Goal: Task Accomplishment & Management: Complete application form

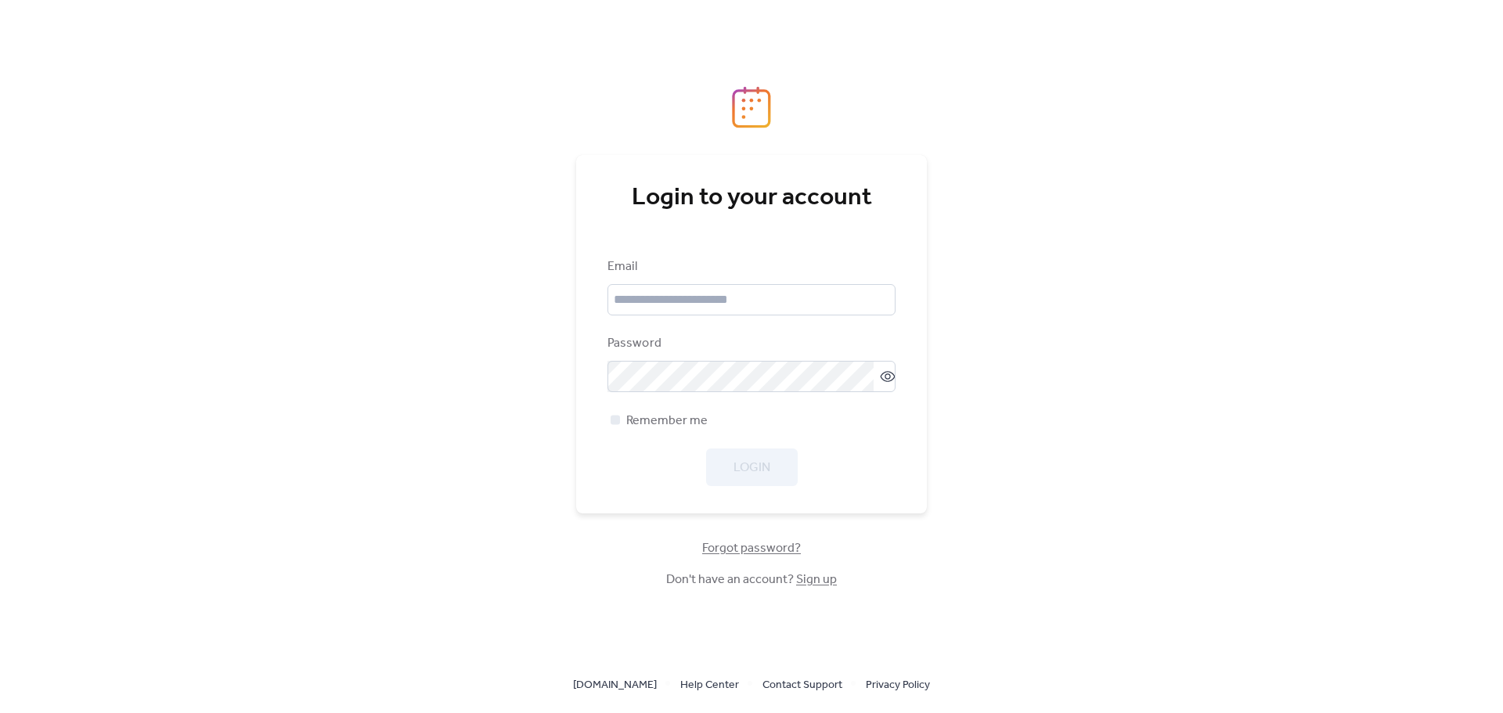
click at [809, 584] on link "Sign up" at bounding box center [816, 579] width 41 height 24
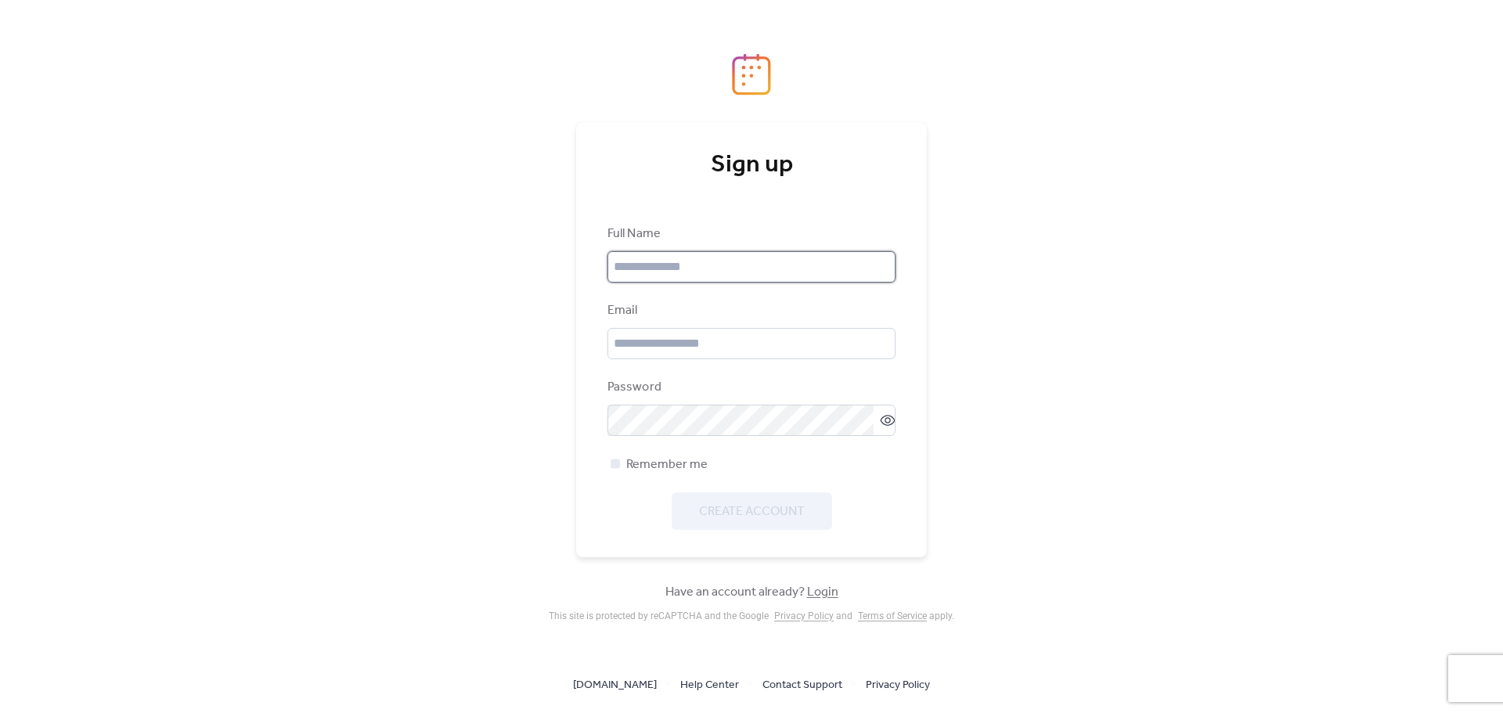
click at [722, 264] on input "text" at bounding box center [751, 266] width 288 height 31
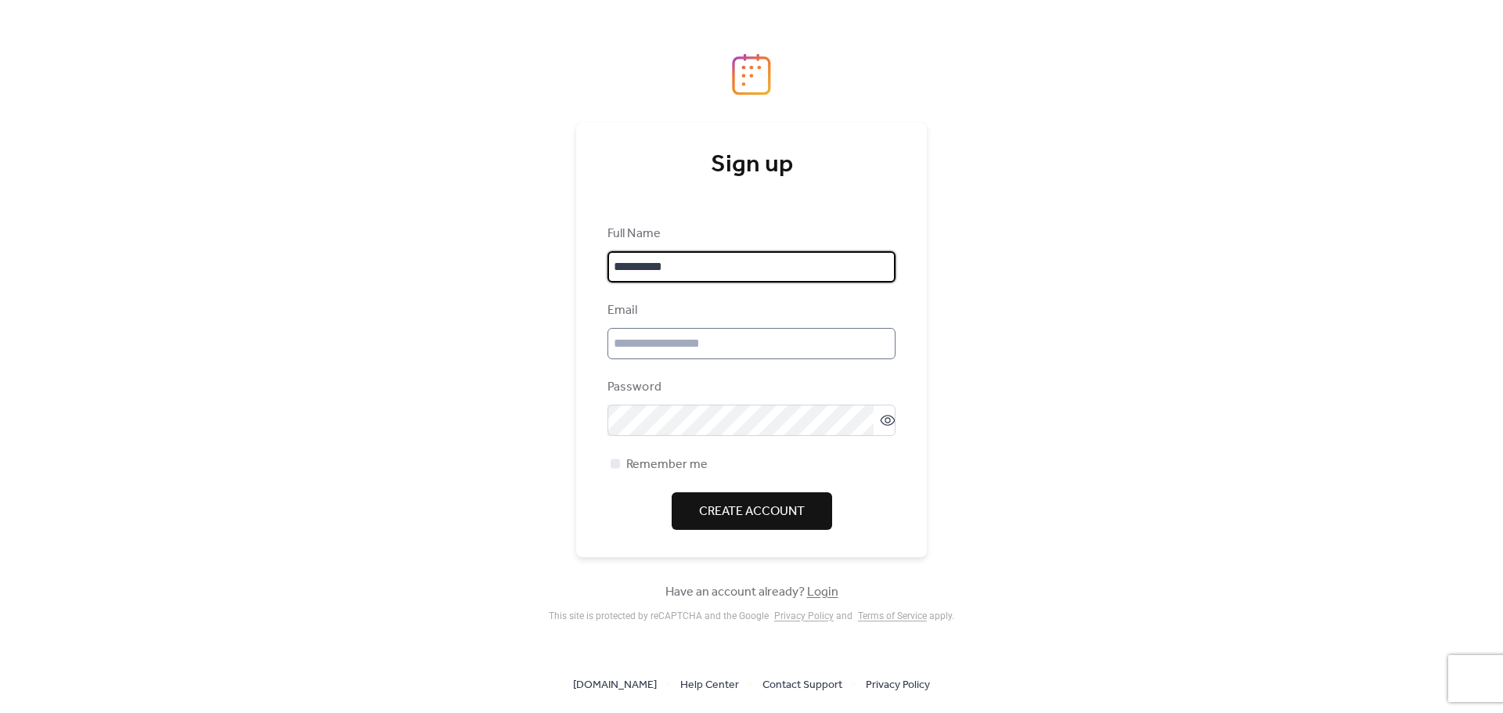
type input "**********"
click at [691, 330] on input "email" at bounding box center [751, 343] width 288 height 31
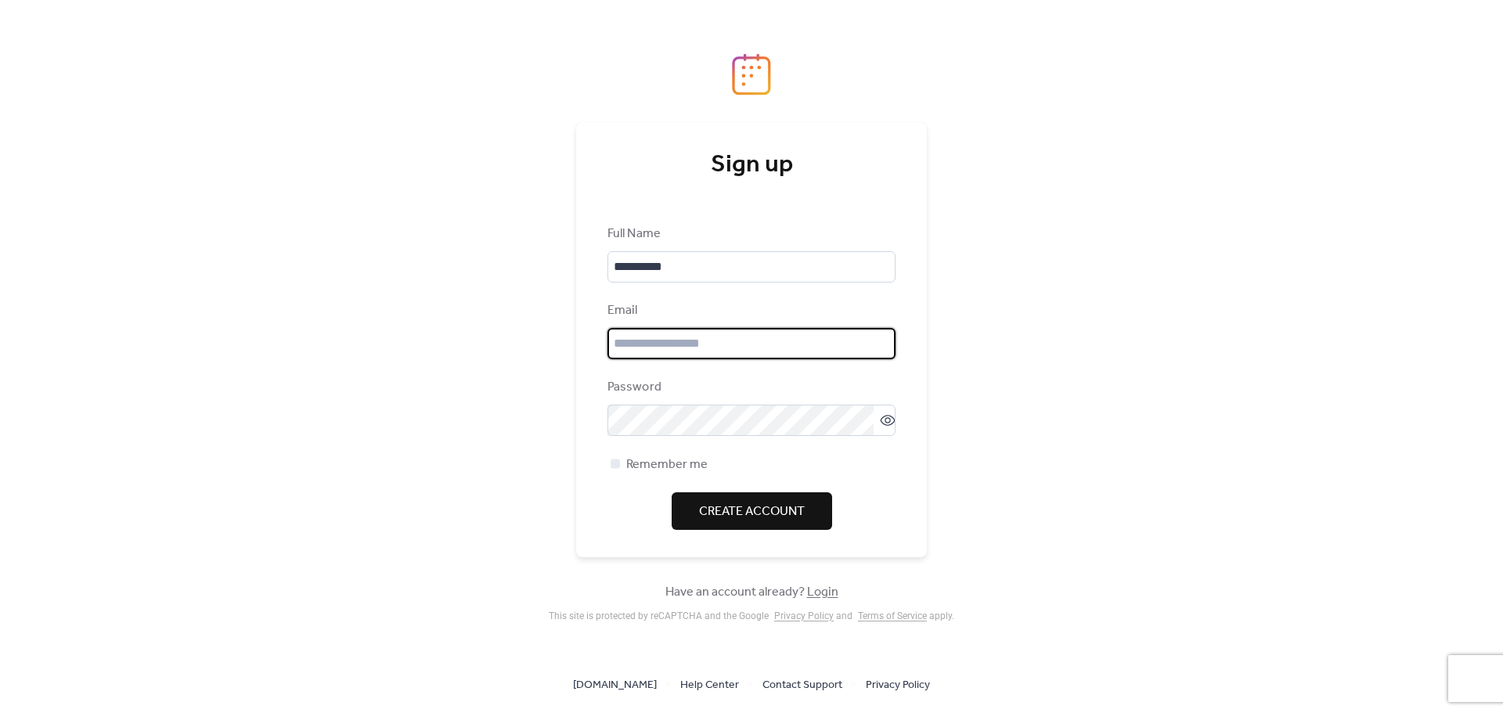
type input "**********"
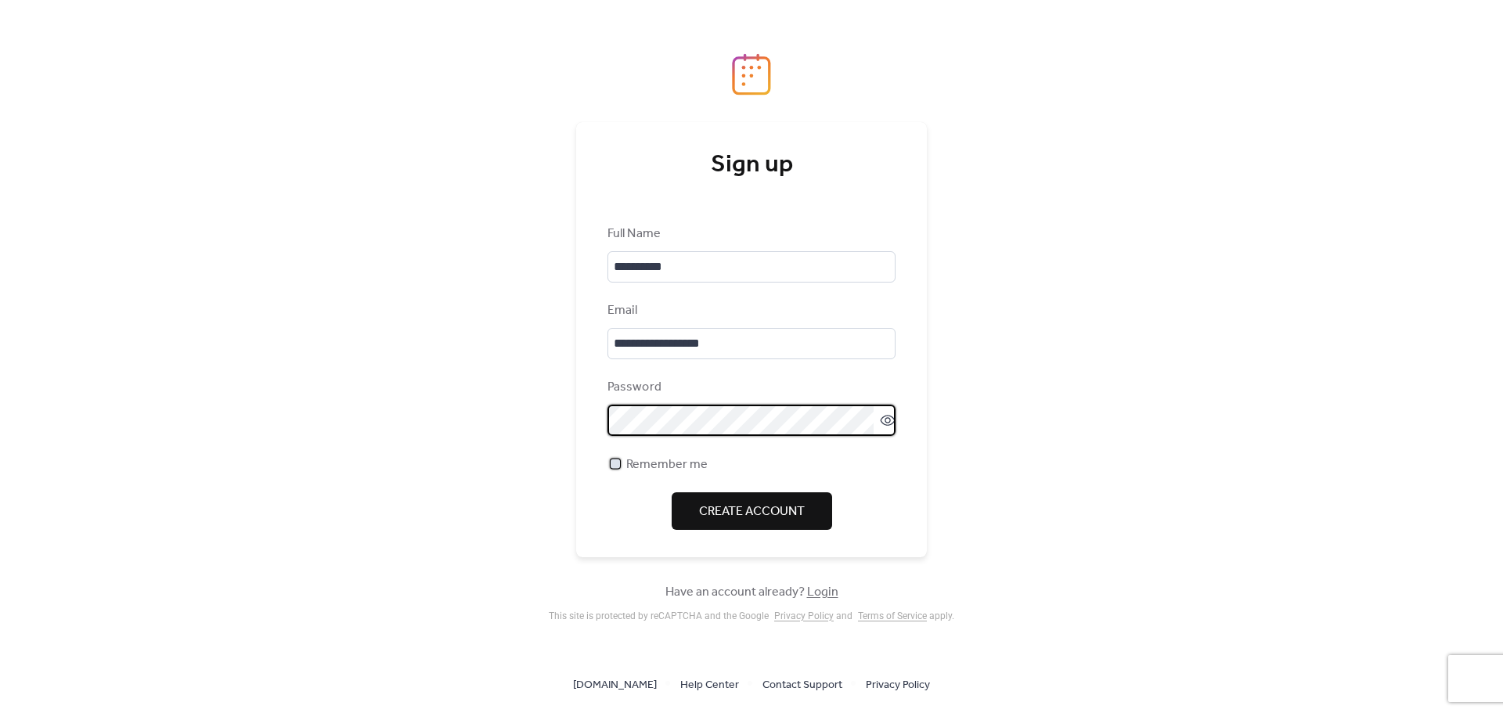
click at [673, 463] on span "Remember me" at bounding box center [666, 464] width 81 height 19
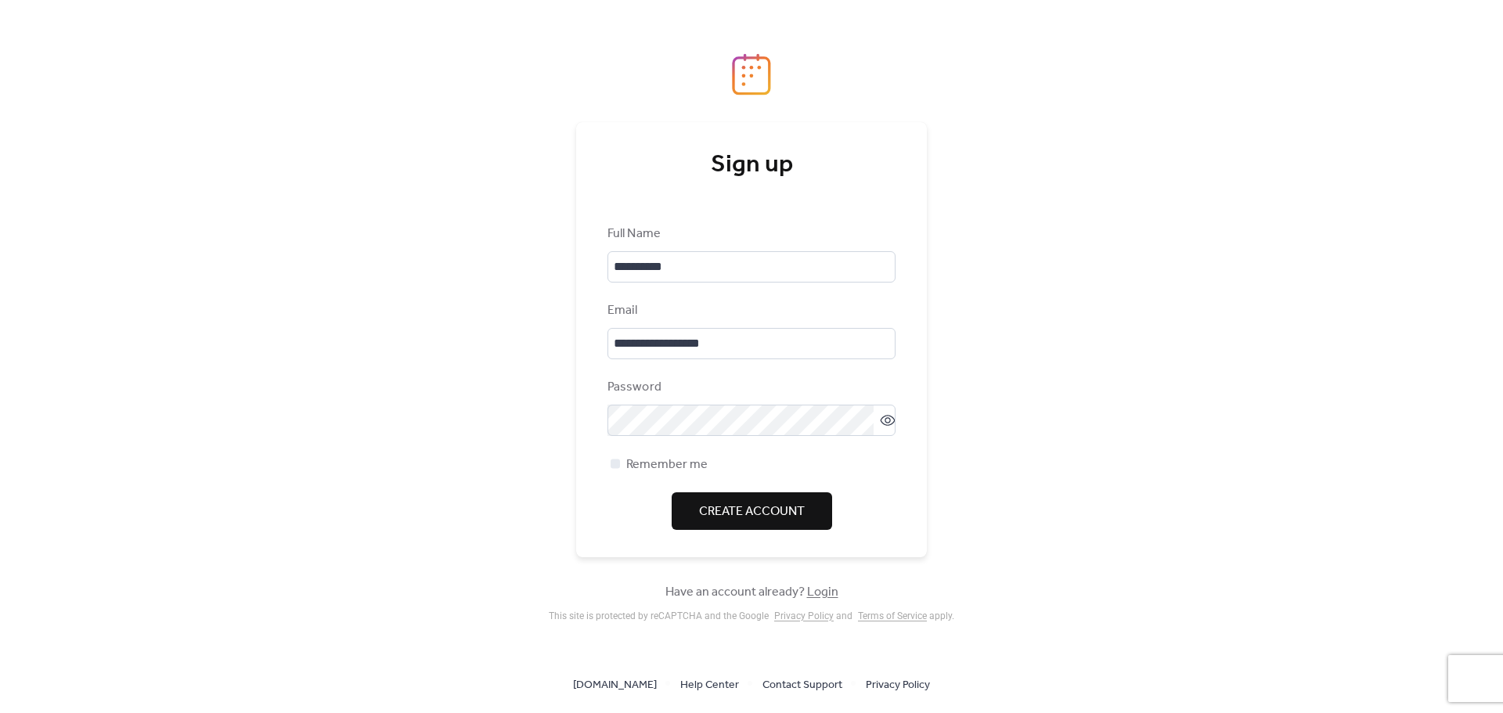
click at [719, 495] on button "Create Account" at bounding box center [751, 511] width 160 height 38
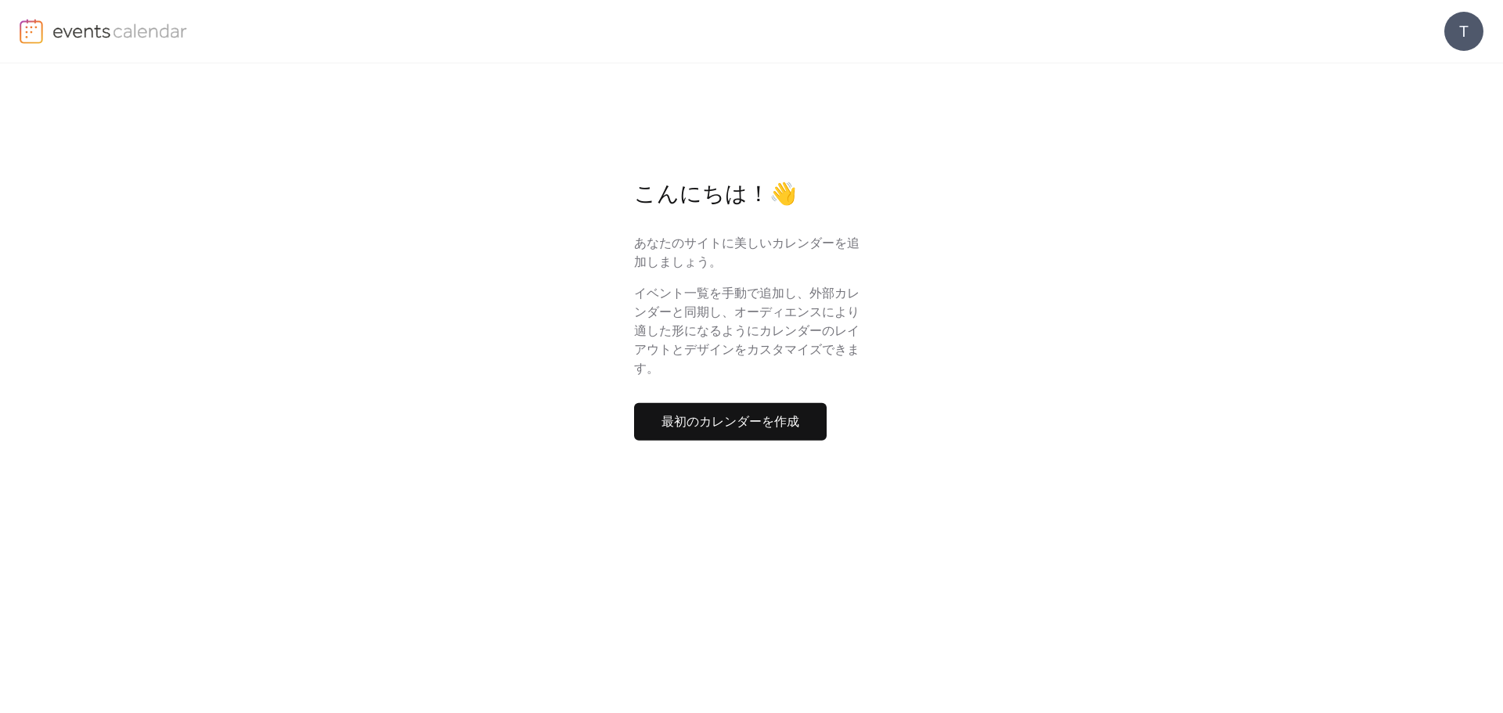
click at [801, 423] on button "最初のカレンダーを作成" at bounding box center [730, 421] width 193 height 38
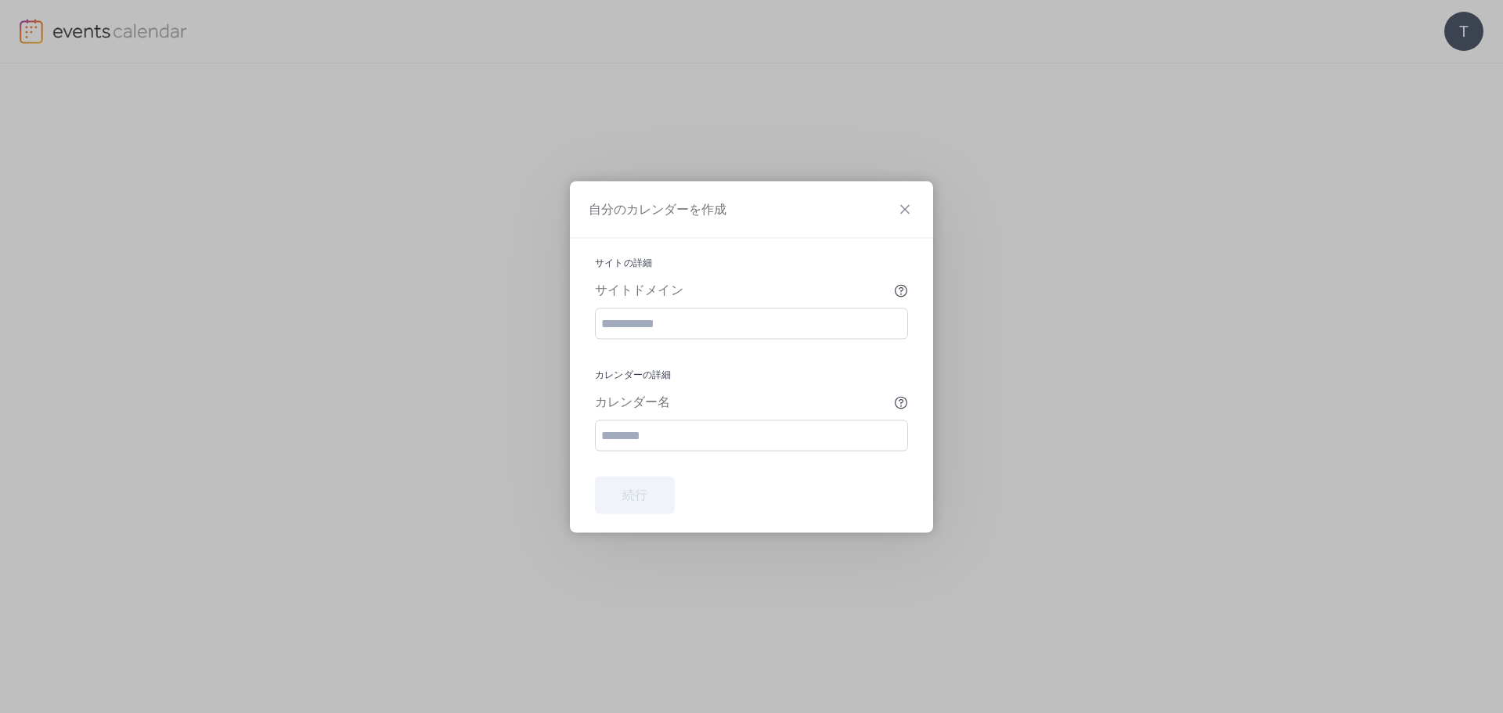
click at [915, 206] on div "自分のカレンダーを作成" at bounding box center [751, 209] width 363 height 57
click at [903, 207] on icon at bounding box center [904, 208] width 9 height 9
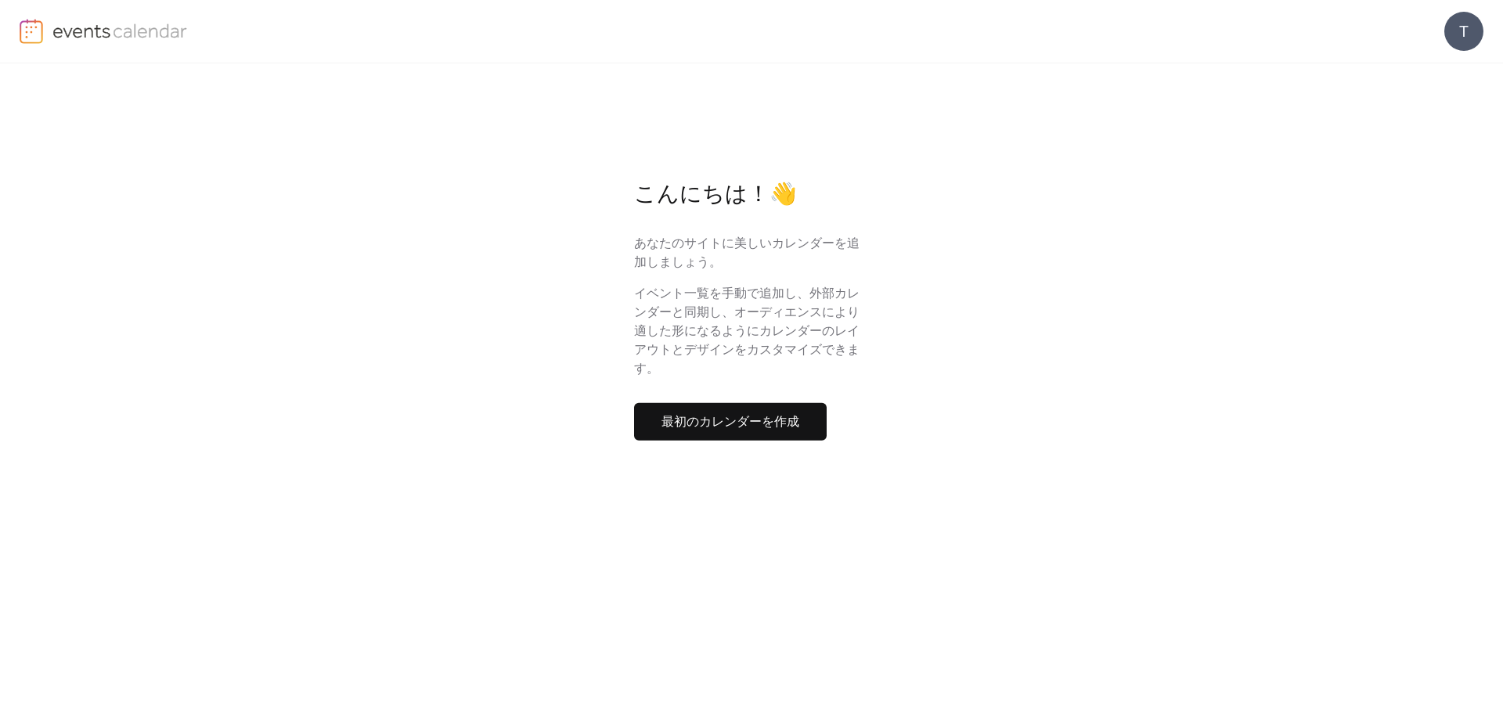
click at [712, 425] on span "最初のカレンダーを作成" at bounding box center [730, 421] width 138 height 19
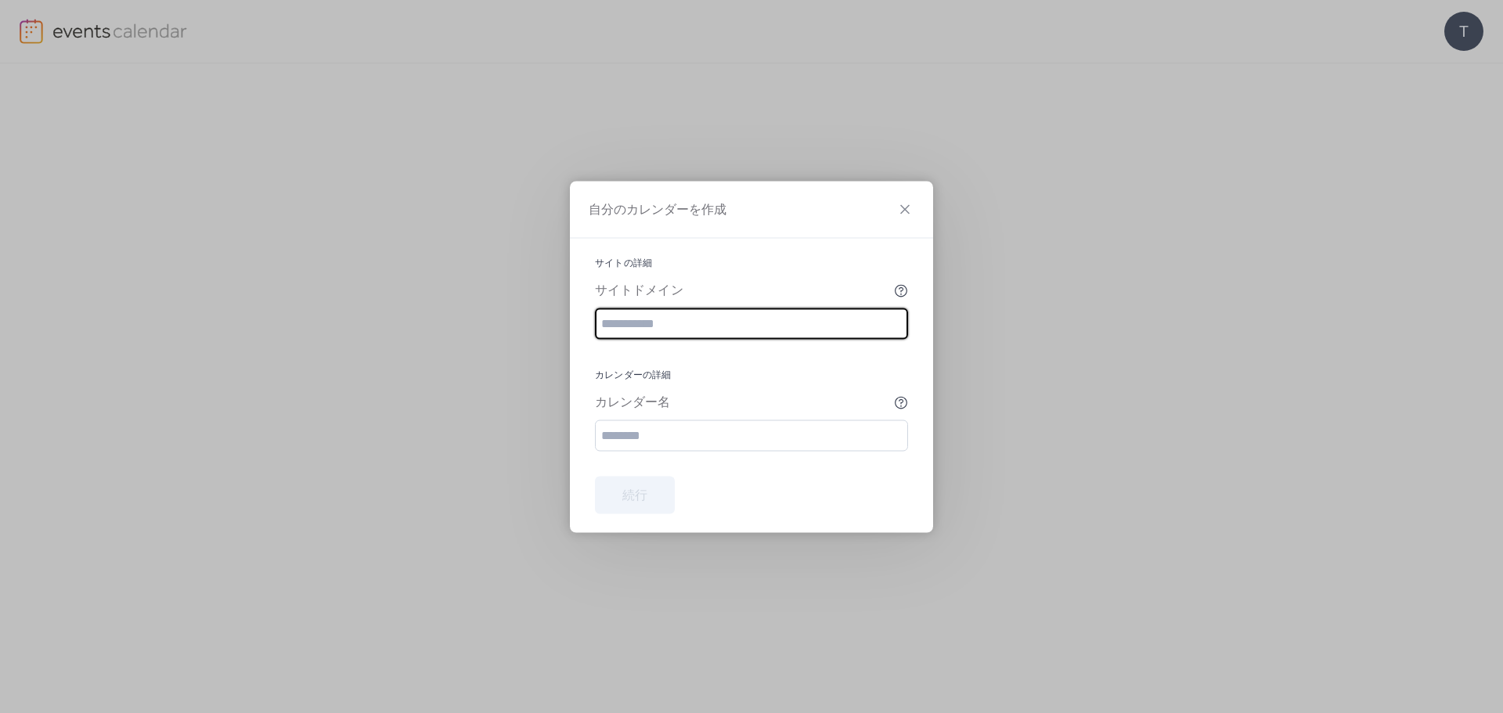
click at [703, 322] on input "text" at bounding box center [751, 323] width 313 height 31
click at [671, 327] on input "text" at bounding box center [751, 323] width 313 height 31
paste input "**********"
type input "**********"
click at [679, 441] on input "text" at bounding box center [751, 434] width 313 height 31
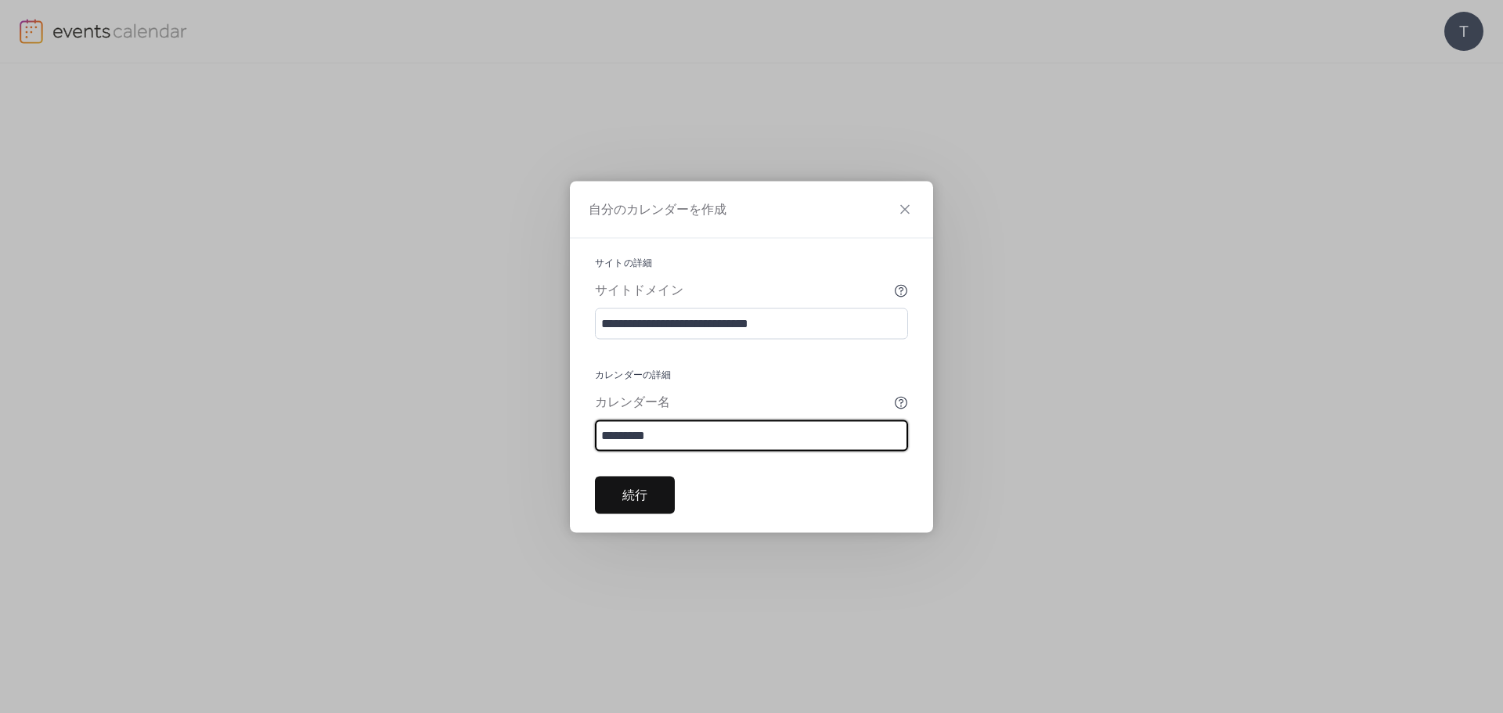
type input "*********"
click at [670, 484] on button "続行" at bounding box center [635, 495] width 80 height 38
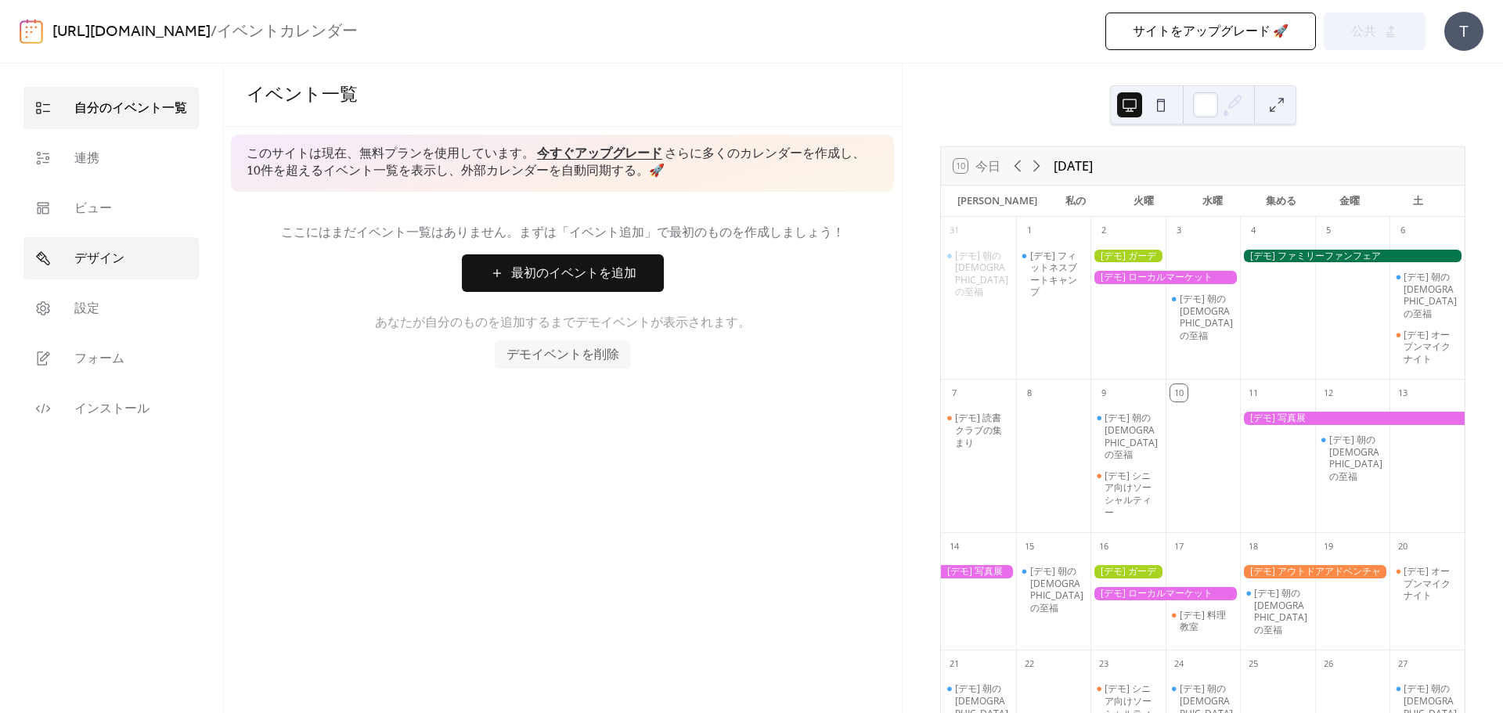
click at [143, 255] on link "デザイン" at bounding box center [110, 258] width 175 height 42
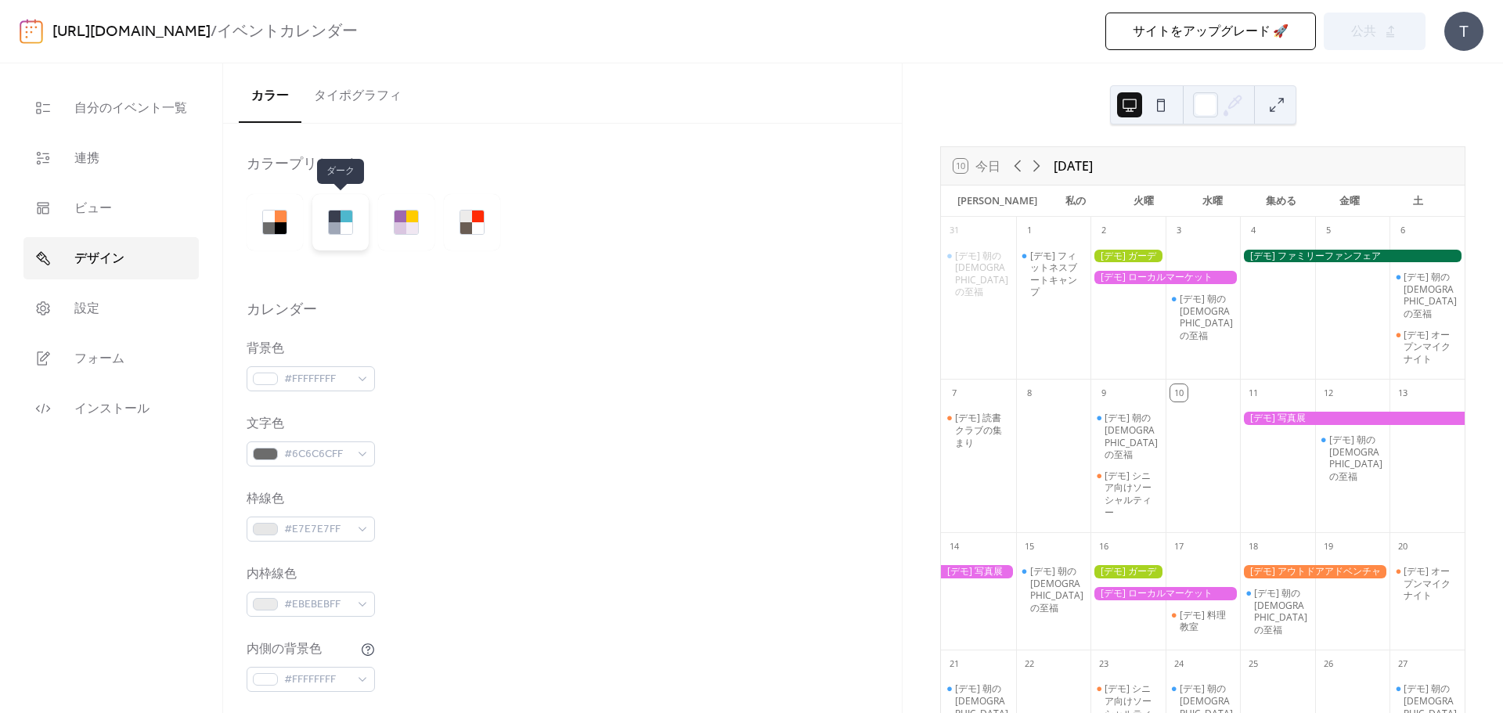
click at [343, 232] on div at bounding box center [346, 228] width 12 height 12
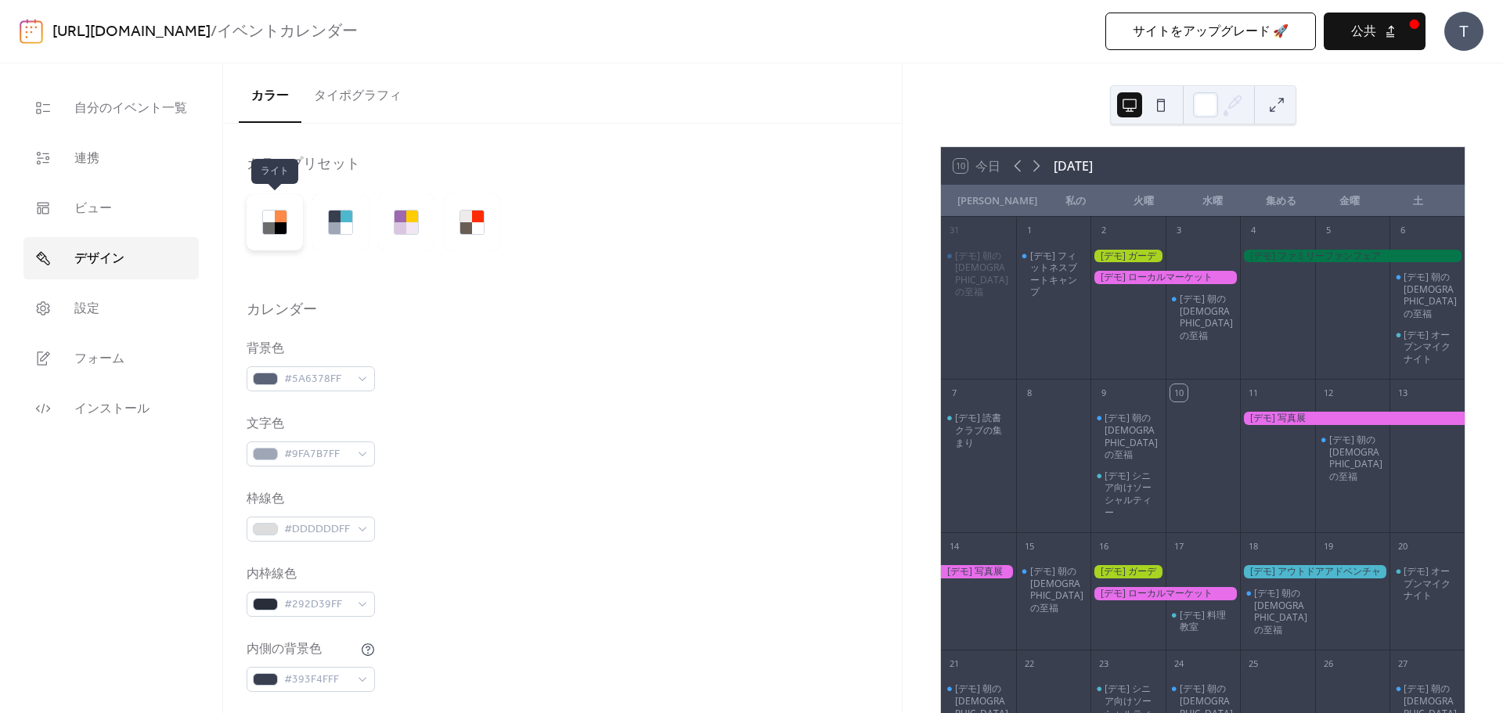
click at [269, 230] on div at bounding box center [269, 228] width 12 height 12
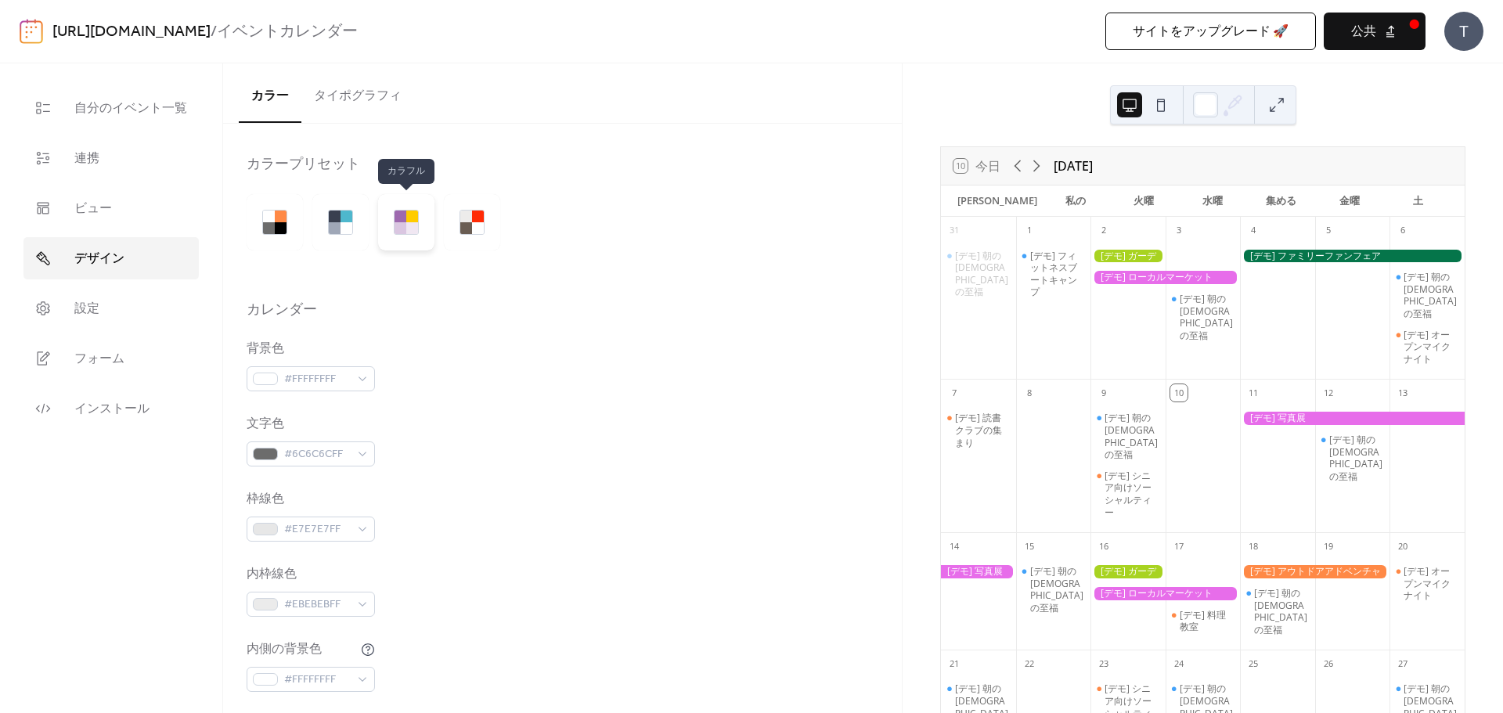
click at [394, 225] on div at bounding box center [400, 228] width 12 height 12
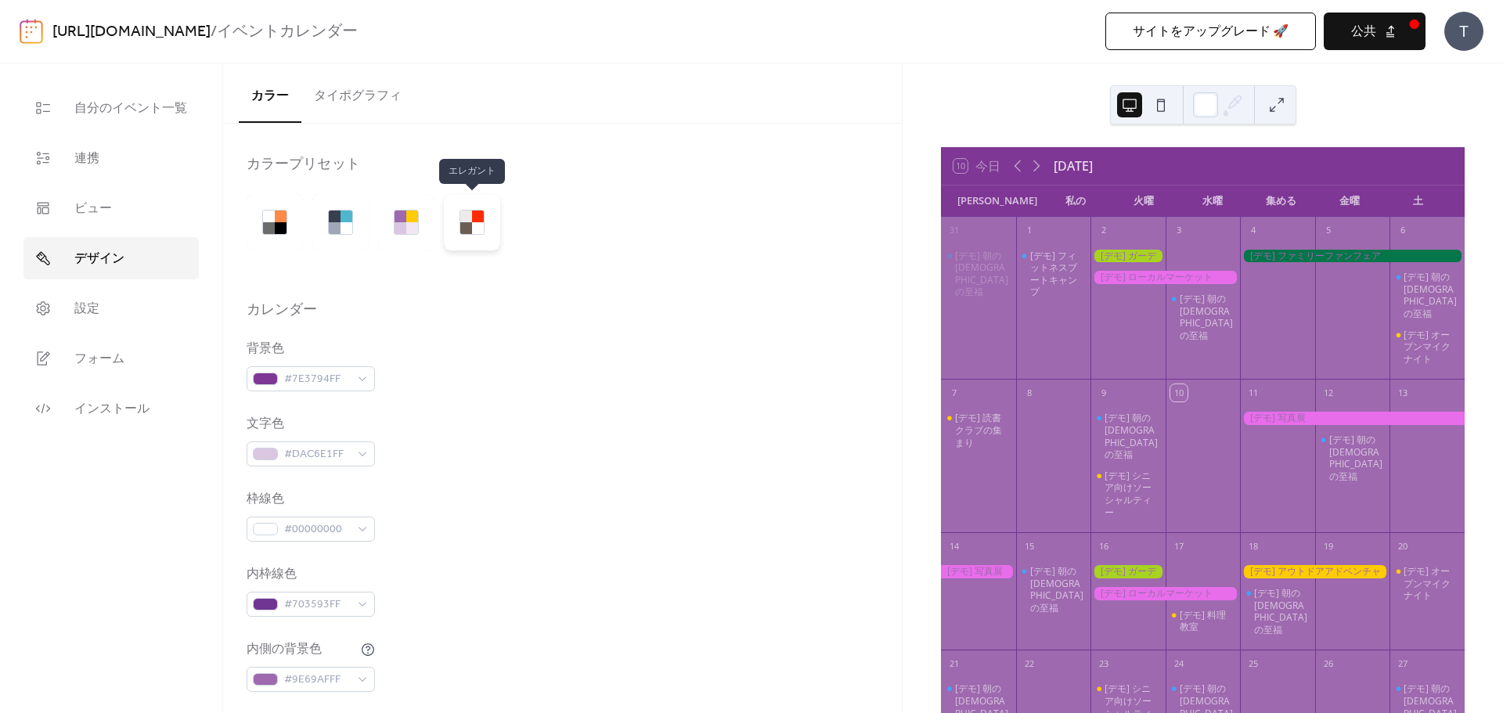
click at [479, 225] on div at bounding box center [478, 228] width 12 height 12
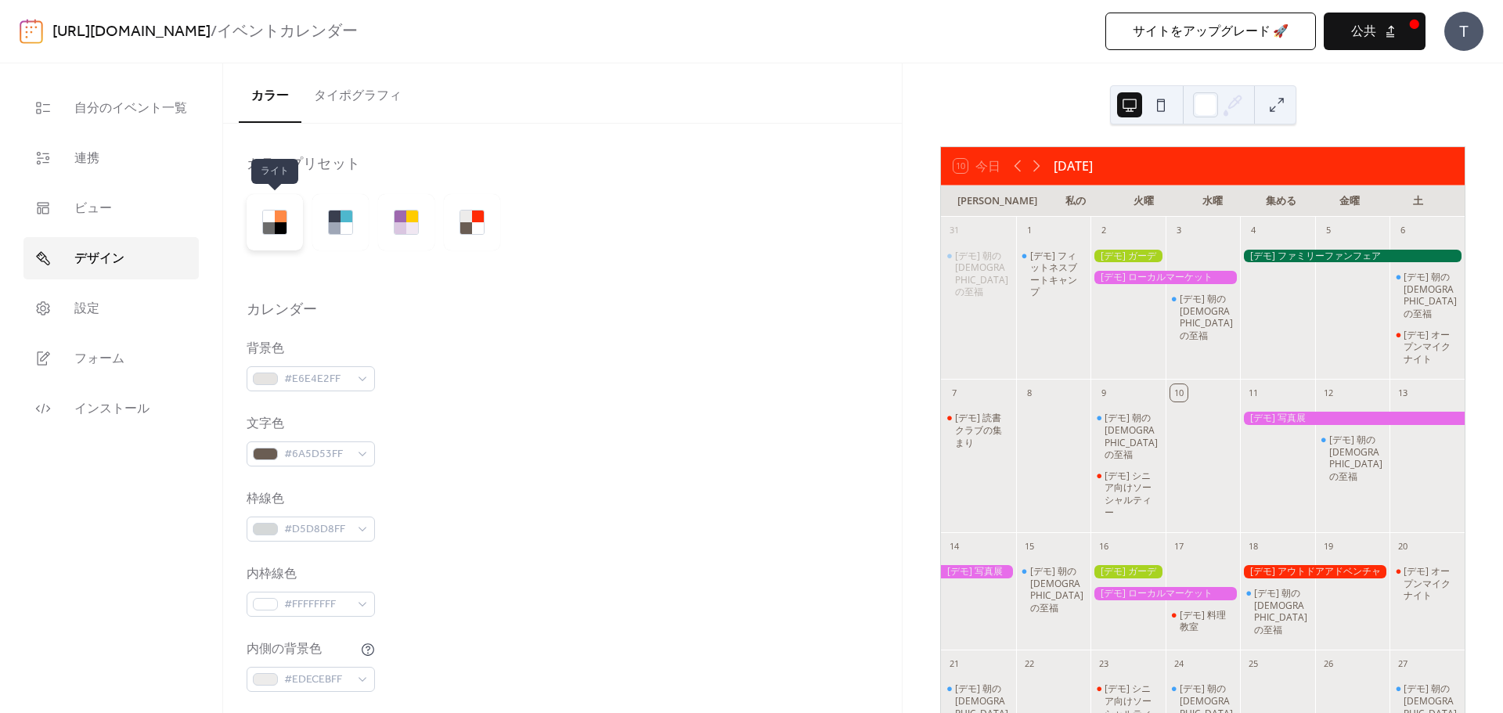
click at [280, 221] on div at bounding box center [281, 217] width 12 height 12
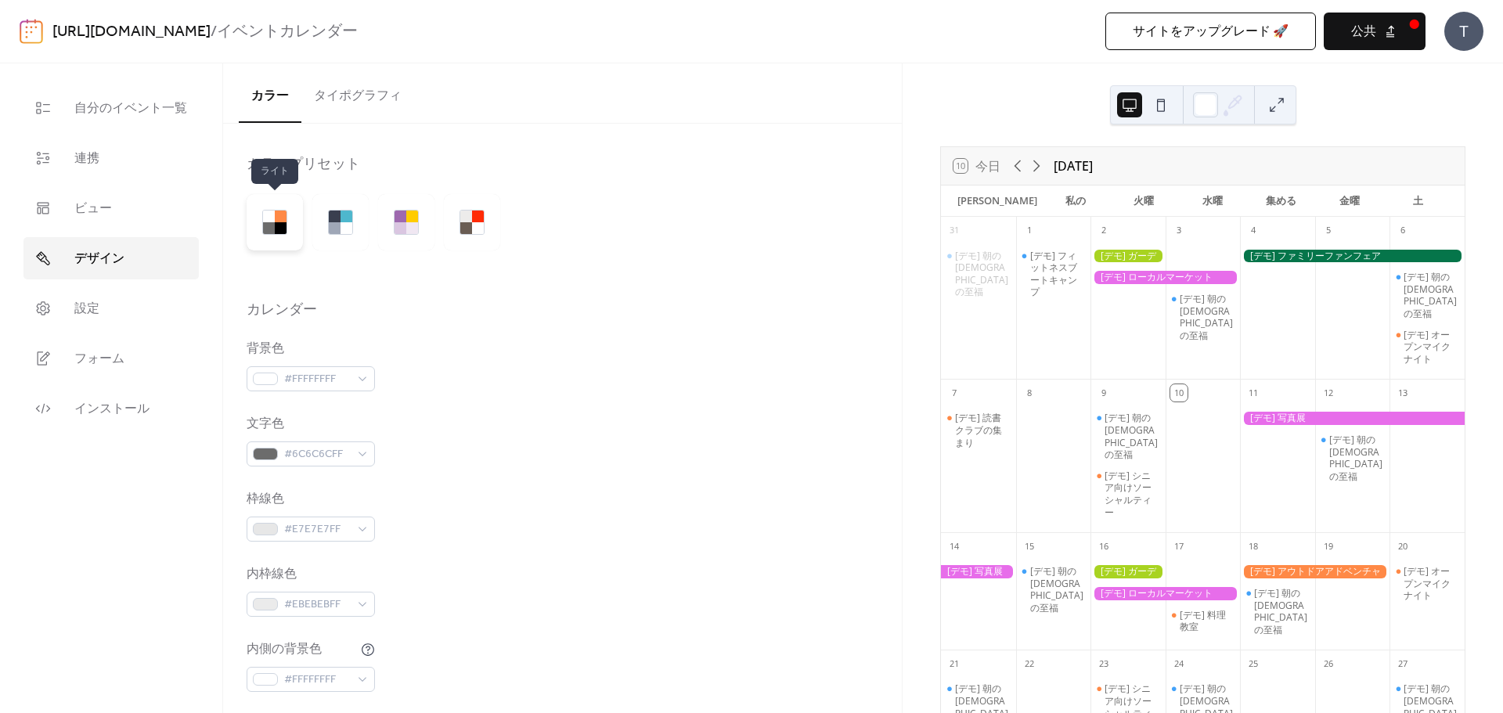
click at [280, 221] on div at bounding box center [281, 217] width 12 height 12
click at [273, 221] on div at bounding box center [269, 217] width 12 height 12
click at [280, 231] on div at bounding box center [281, 228] width 12 height 12
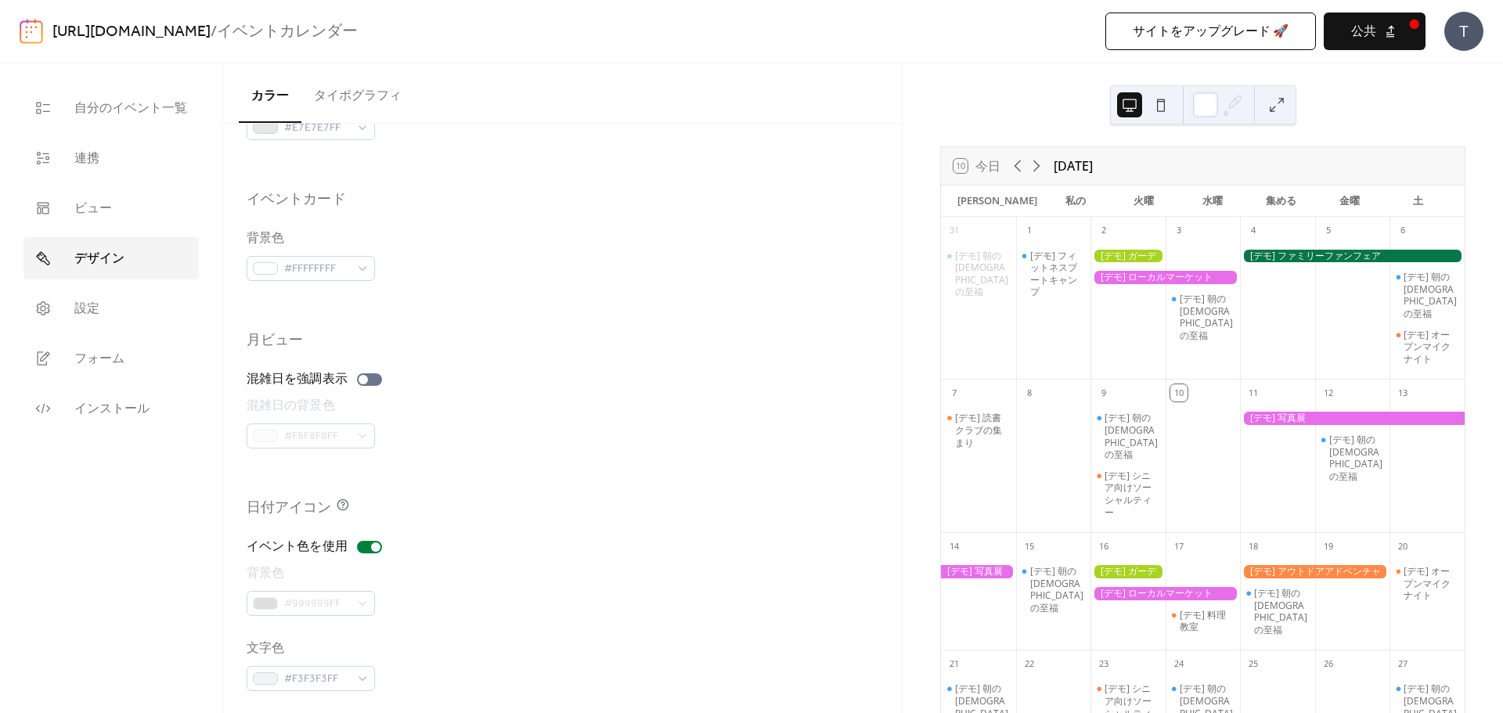
scroll to position [927, 0]
click at [373, 540] on div at bounding box center [375, 537] width 9 height 9
click at [373, 540] on div at bounding box center [369, 537] width 25 height 13
click at [373, 540] on div at bounding box center [375, 537] width 9 height 9
click at [373, 540] on div at bounding box center [369, 537] width 25 height 13
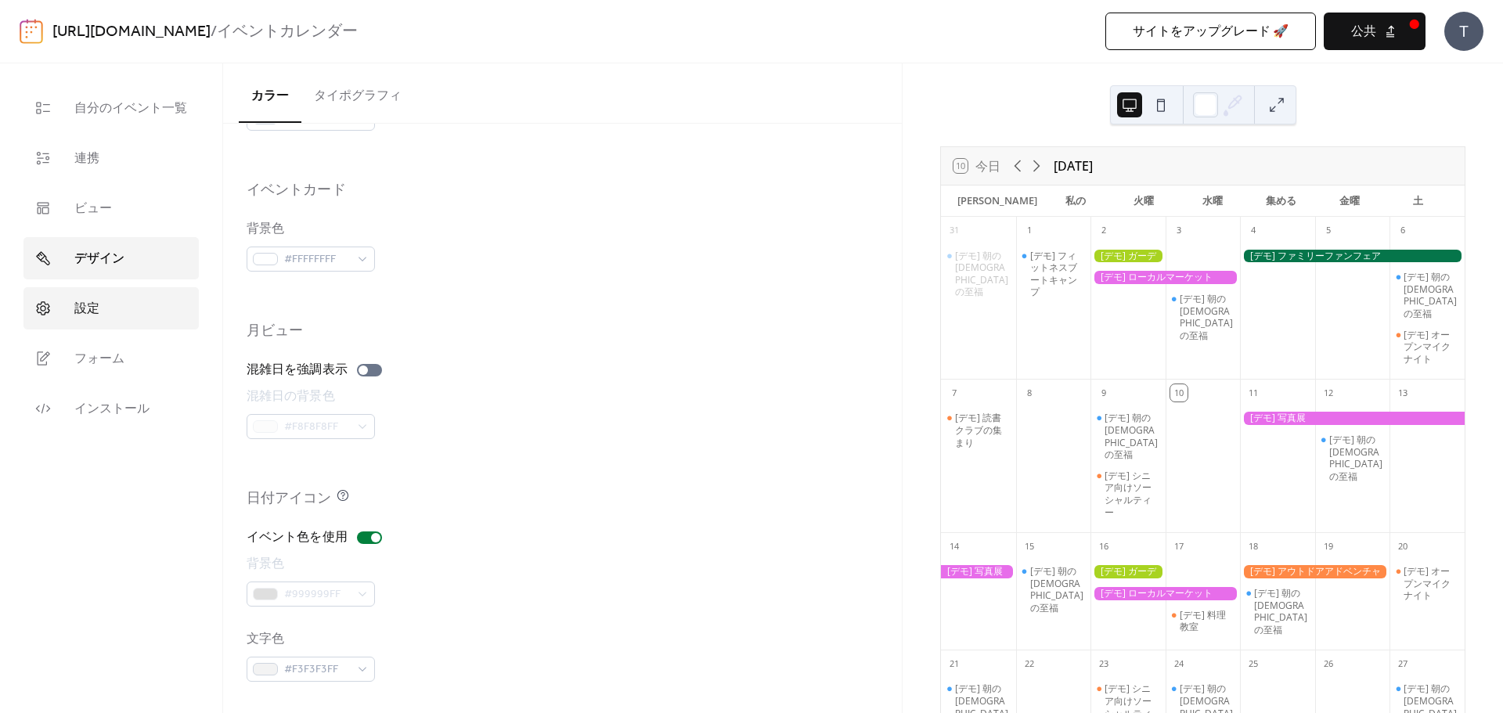
click at [150, 318] on link "設定" at bounding box center [110, 308] width 175 height 42
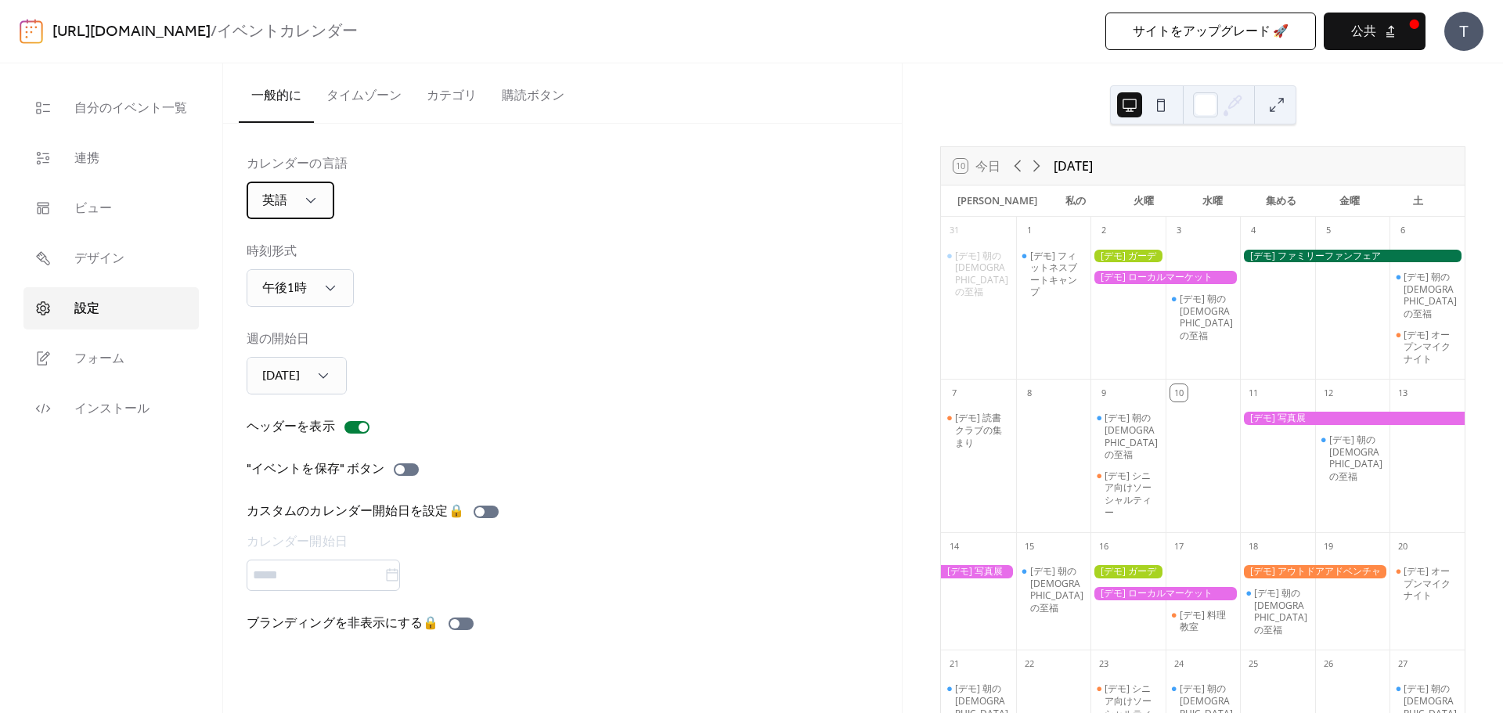
click at [322, 205] on div "英語" at bounding box center [291, 201] width 88 height 38
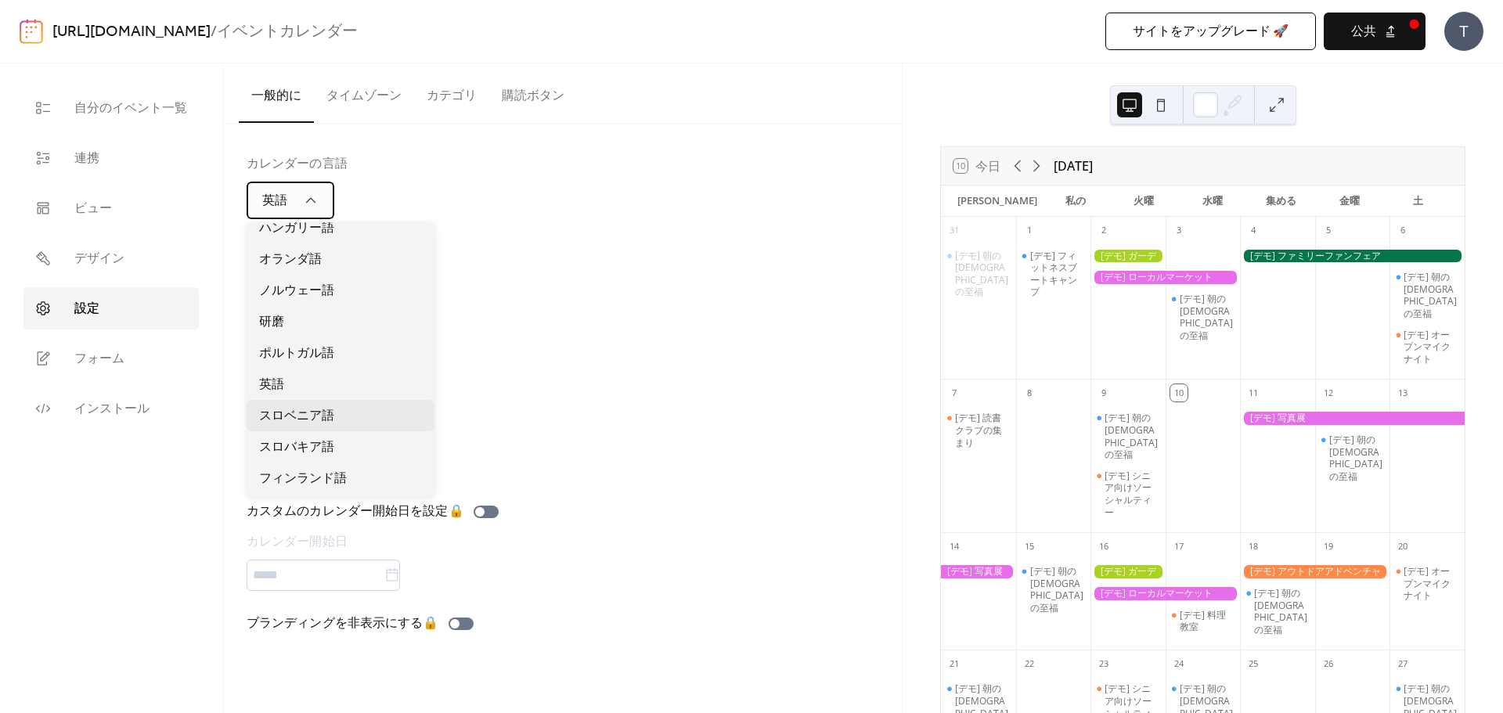
scroll to position [884, 0]
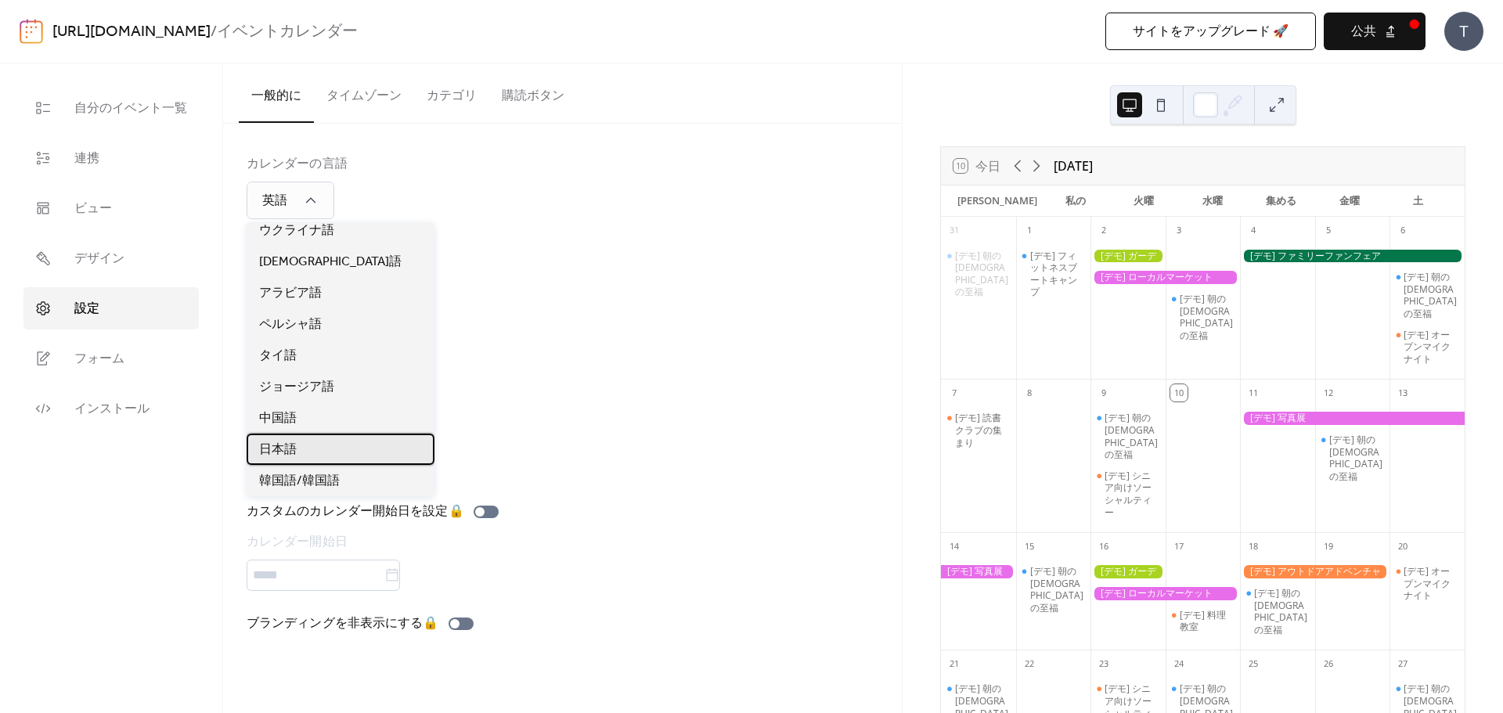
click at [371, 445] on div "日本語" at bounding box center [341, 449] width 188 height 31
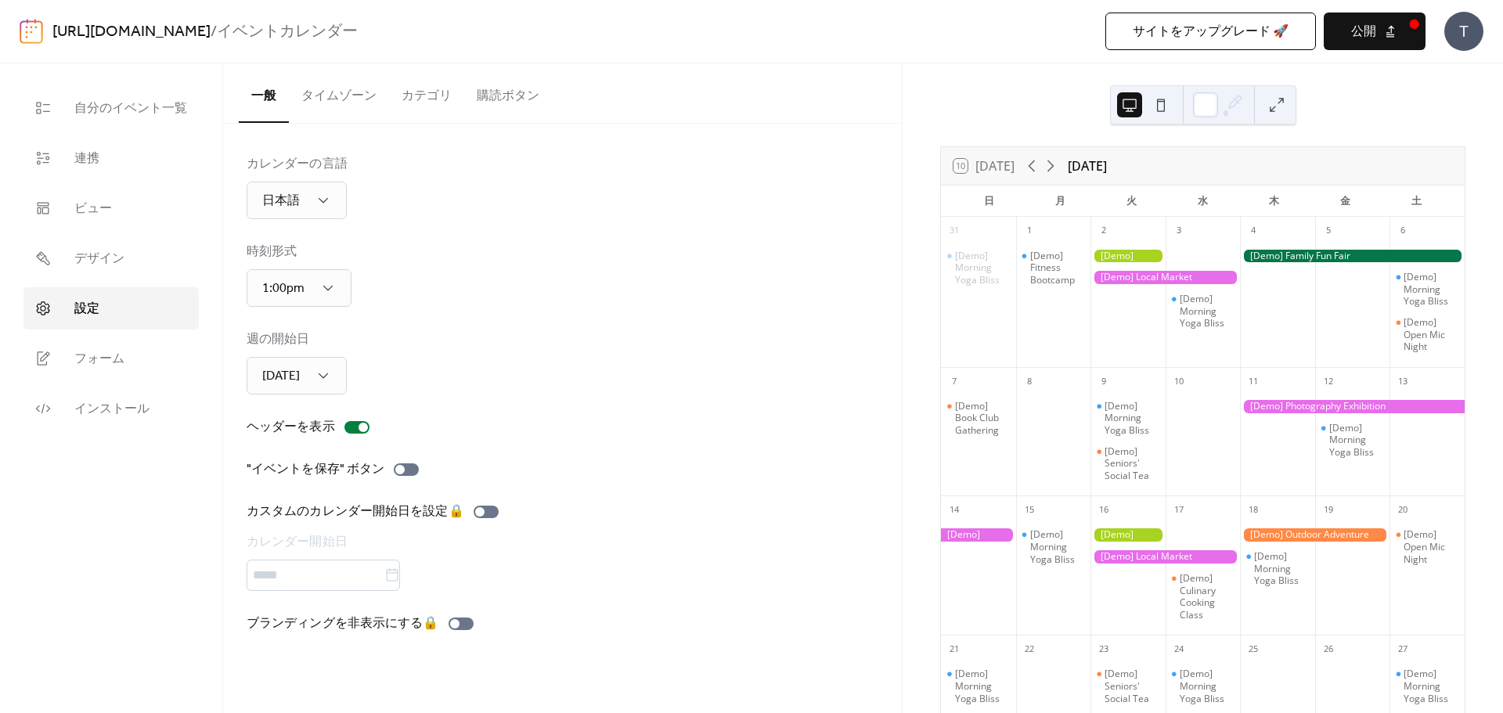
click at [611, 214] on div "カレンダーの言語 日本語" at bounding box center [563, 187] width 632 height 64
click at [313, 293] on div "1:00pm" at bounding box center [299, 288] width 105 height 38
click at [285, 351] on span "13:00" at bounding box center [274, 357] width 31 height 19
click at [534, 279] on div "時刻形式 13:00" at bounding box center [563, 275] width 632 height 64
click at [268, 444] on span "[DATE]" at bounding box center [278, 445] width 38 height 19
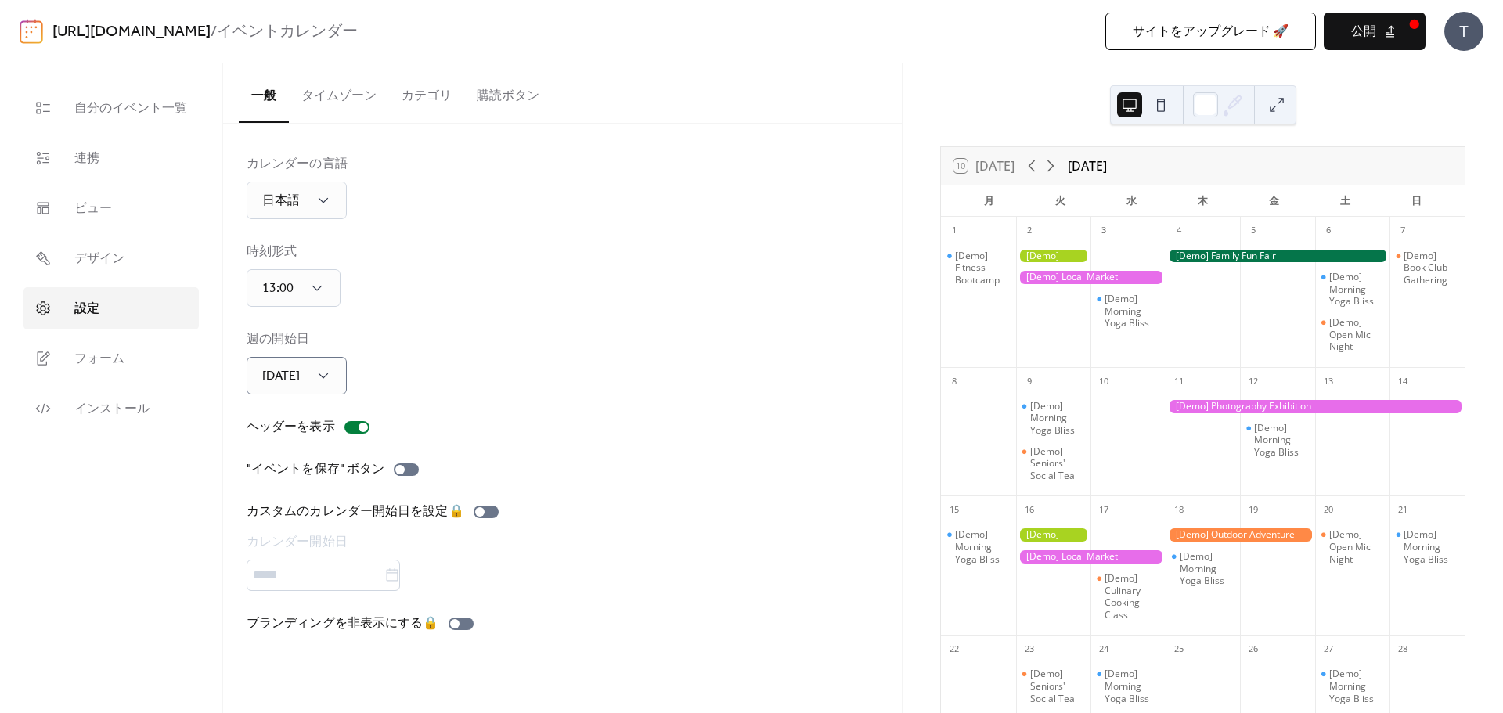
click at [355, 109] on button "タイムゾーン" at bounding box center [339, 92] width 100 height 58
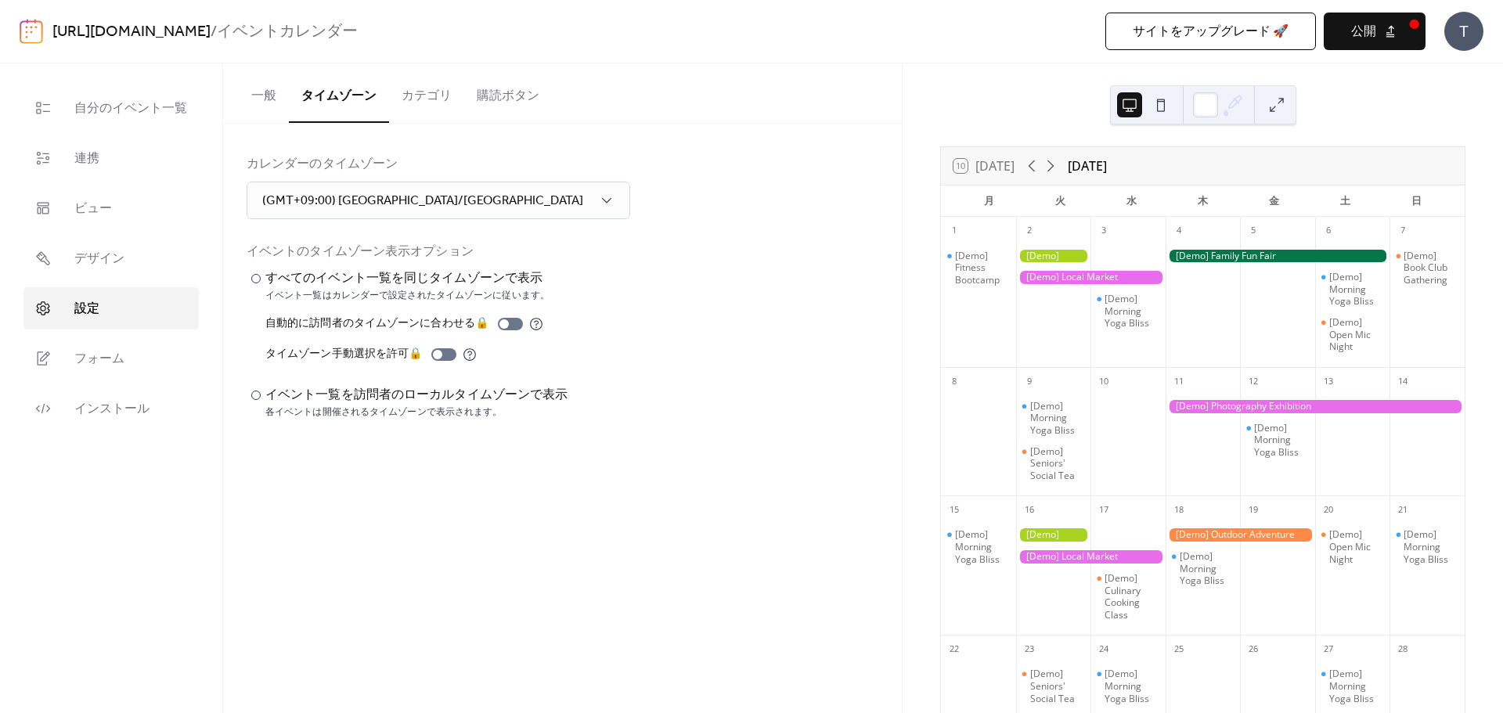
click at [419, 97] on button "カテゴリ" at bounding box center [426, 92] width 75 height 58
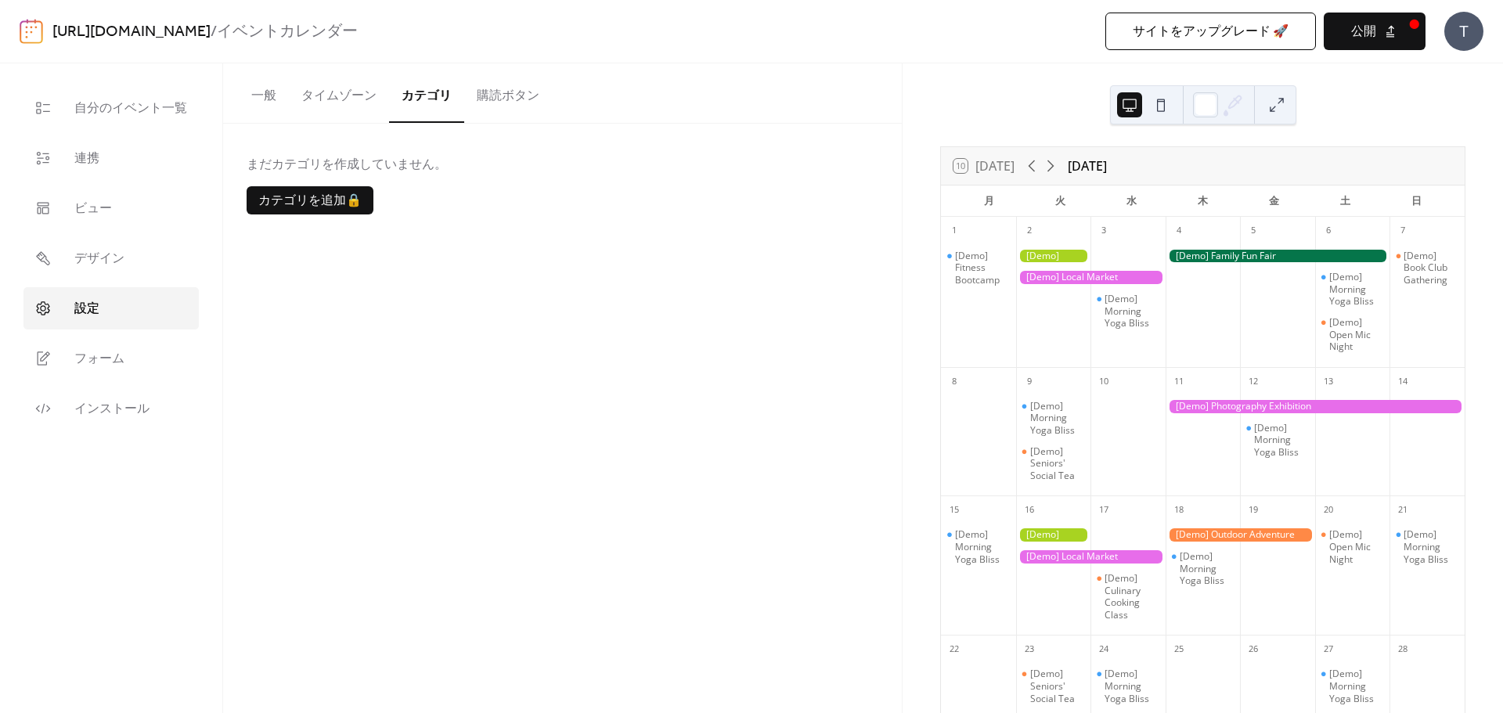
click at [512, 97] on button "購読ボタン" at bounding box center [508, 92] width 88 height 58
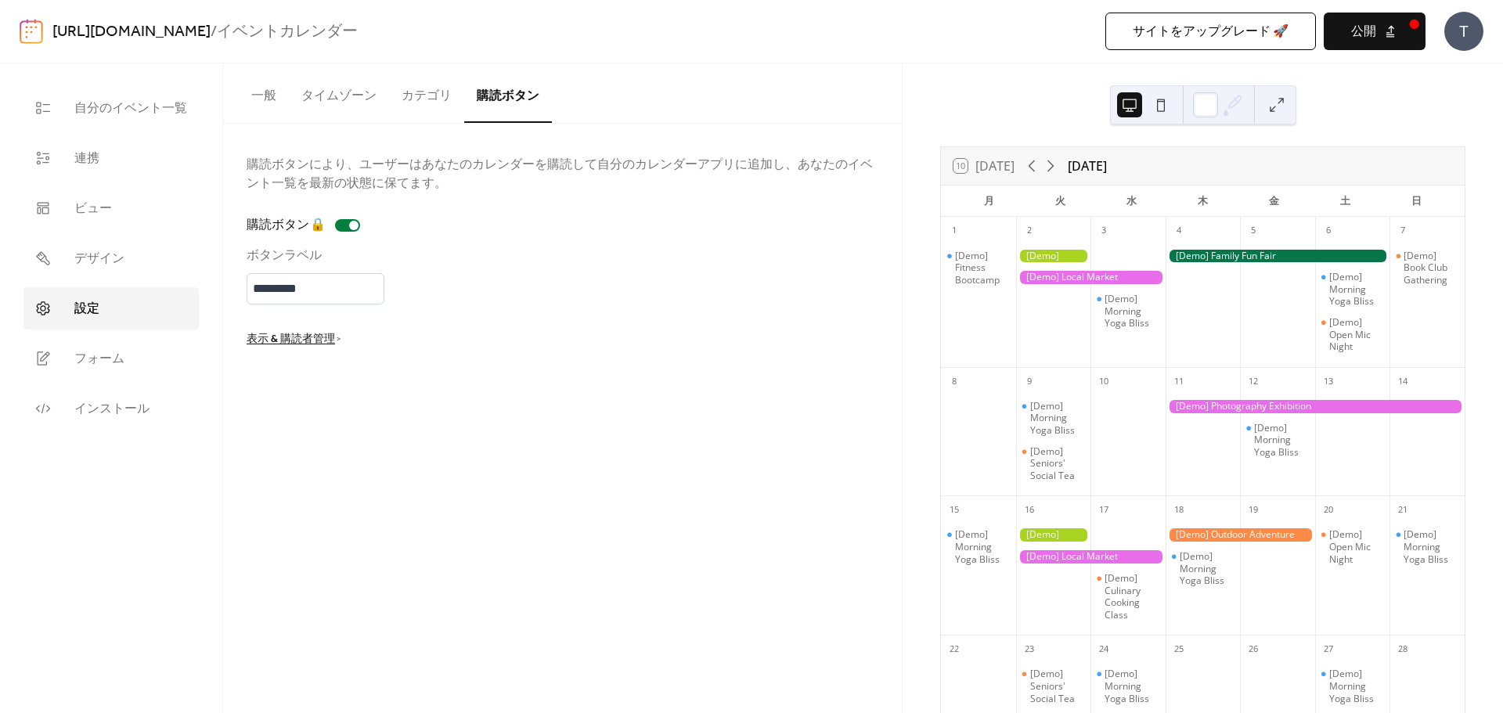
click at [282, 97] on button "一般" at bounding box center [264, 92] width 50 height 58
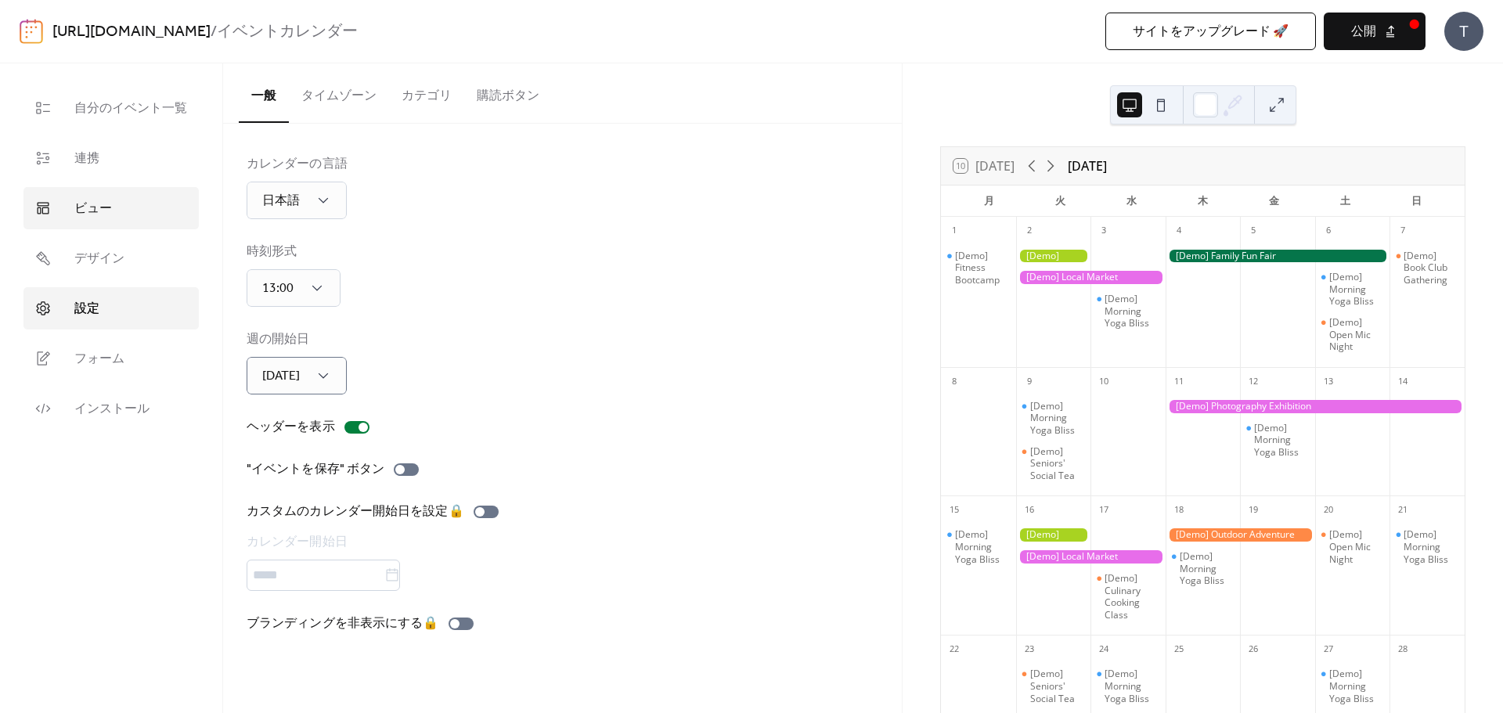
click at [159, 215] on link "ビュー" at bounding box center [110, 208] width 175 height 42
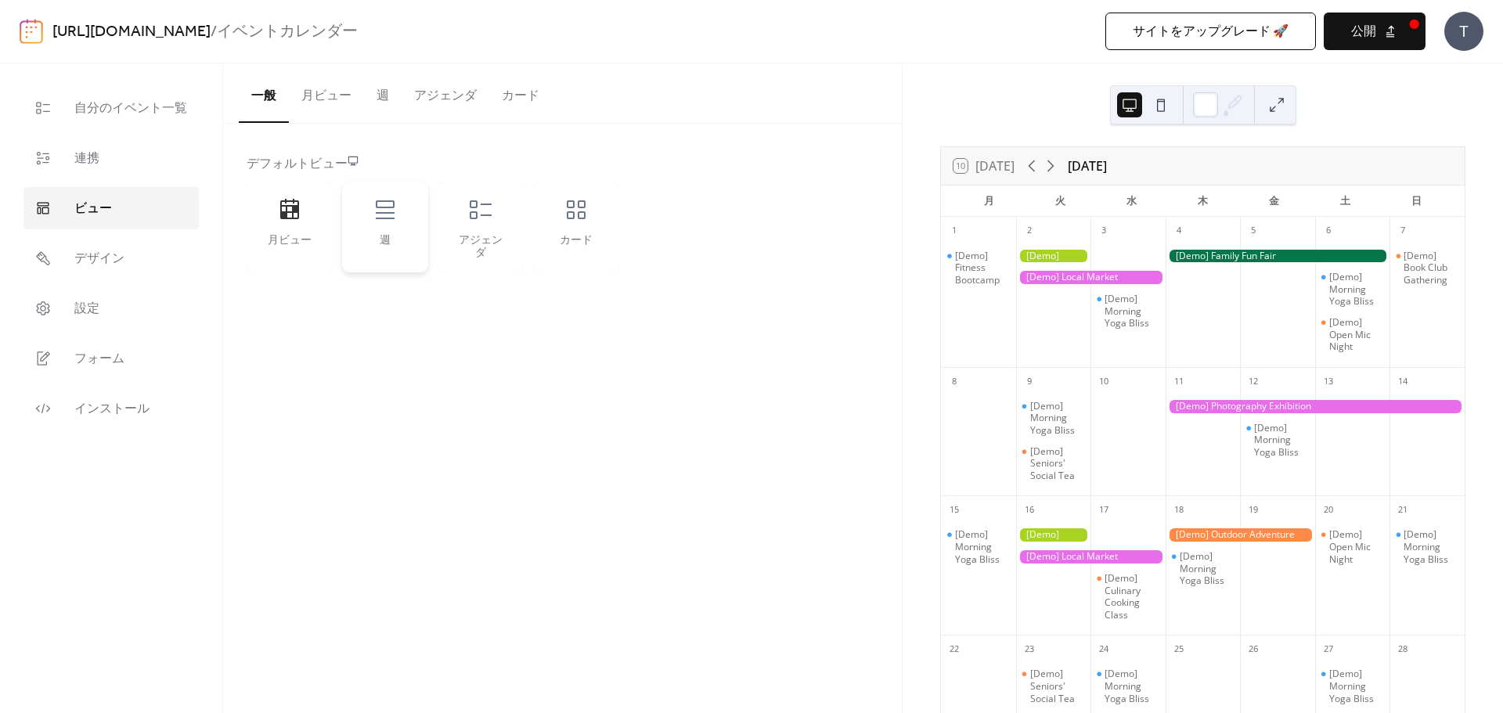
click at [376, 237] on div "週" at bounding box center [385, 241] width 55 height 13
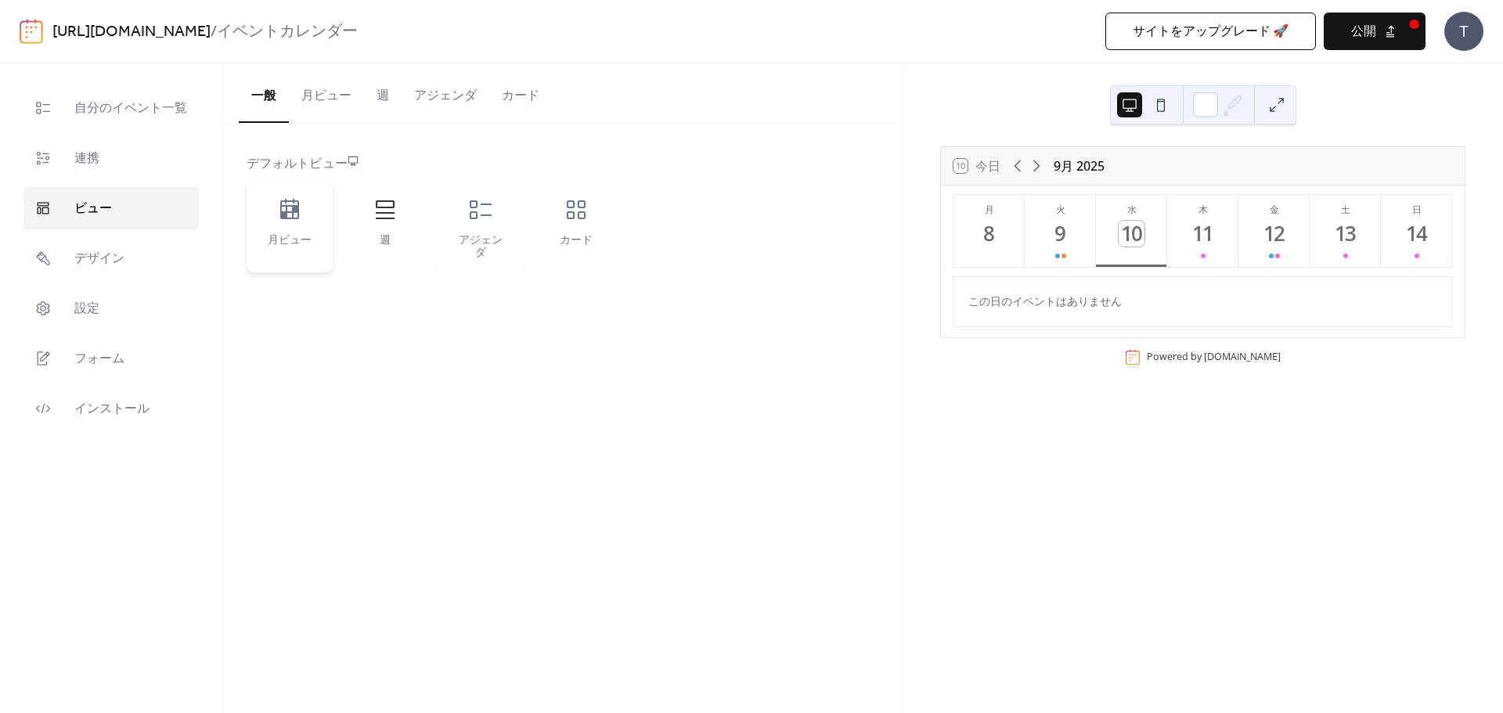
click at [279, 228] on div "月ビュー" at bounding box center [290, 227] width 86 height 91
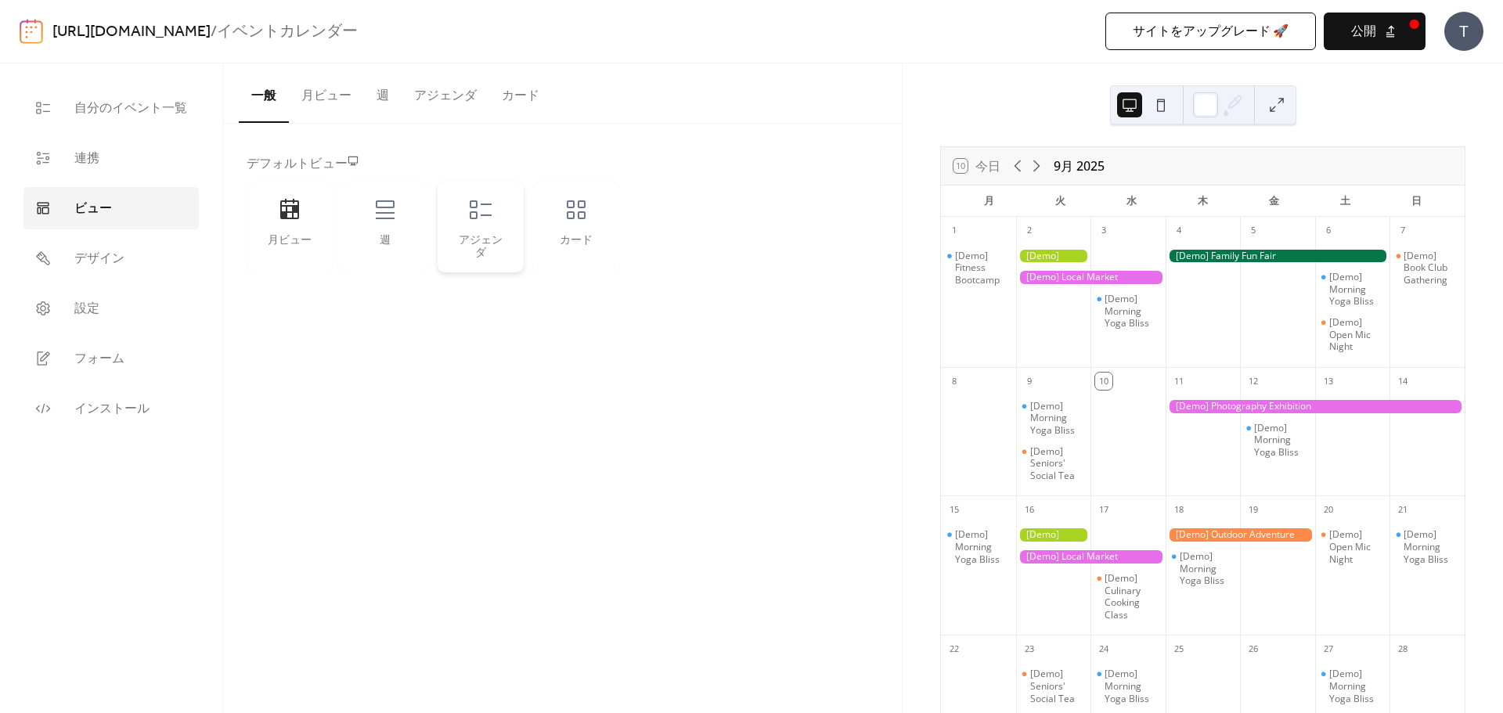
click at [474, 231] on div "アジェンダ" at bounding box center [480, 227] width 86 height 91
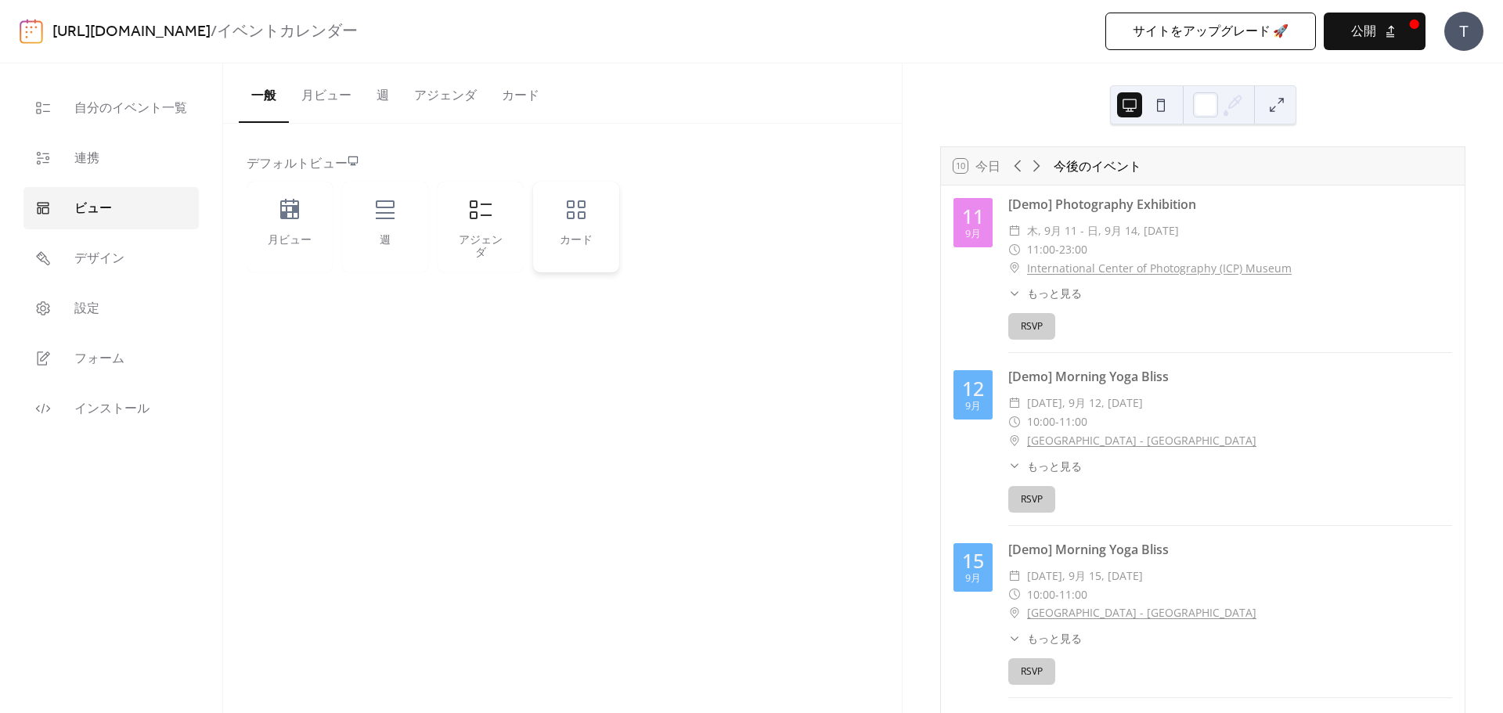
click at [548, 231] on div "カード" at bounding box center [576, 227] width 86 height 91
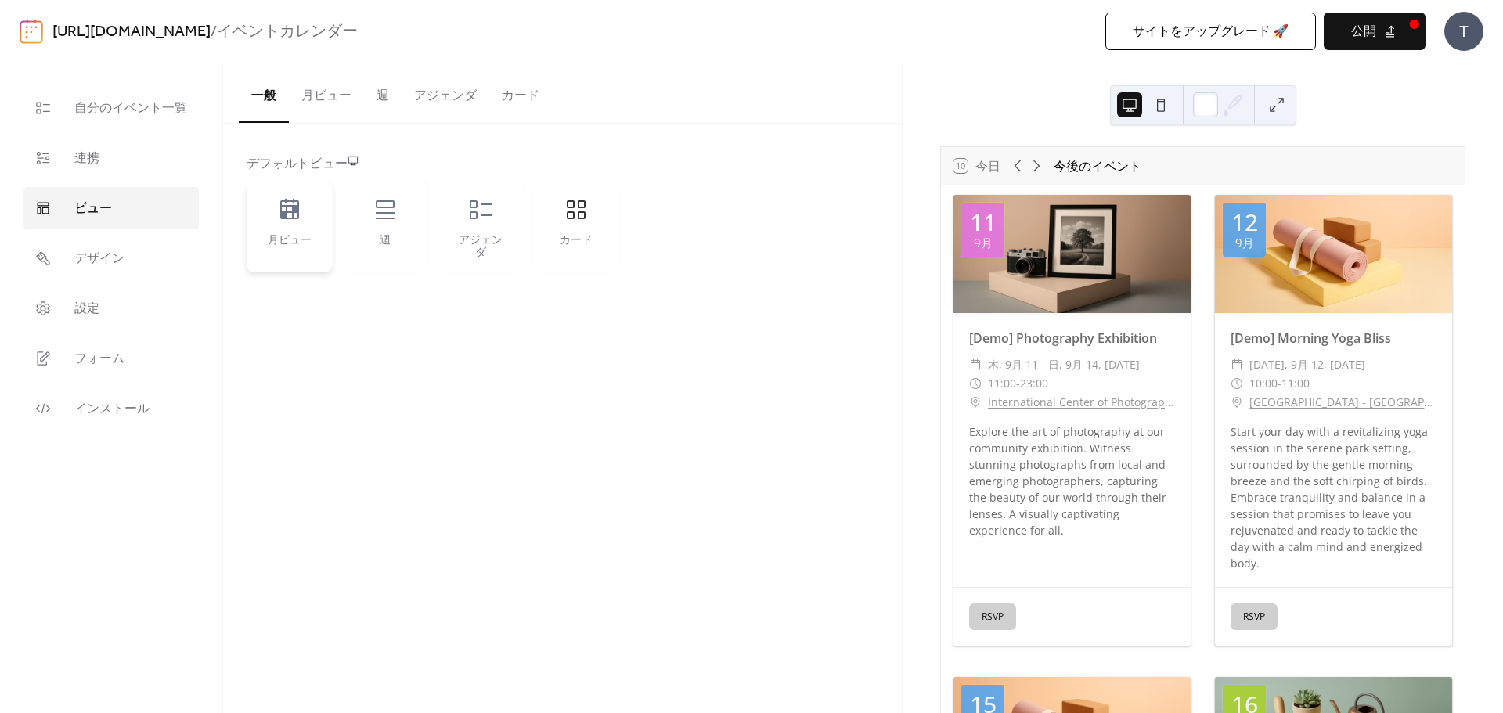
click at [305, 233] on div "月ビュー" at bounding box center [290, 227] width 86 height 91
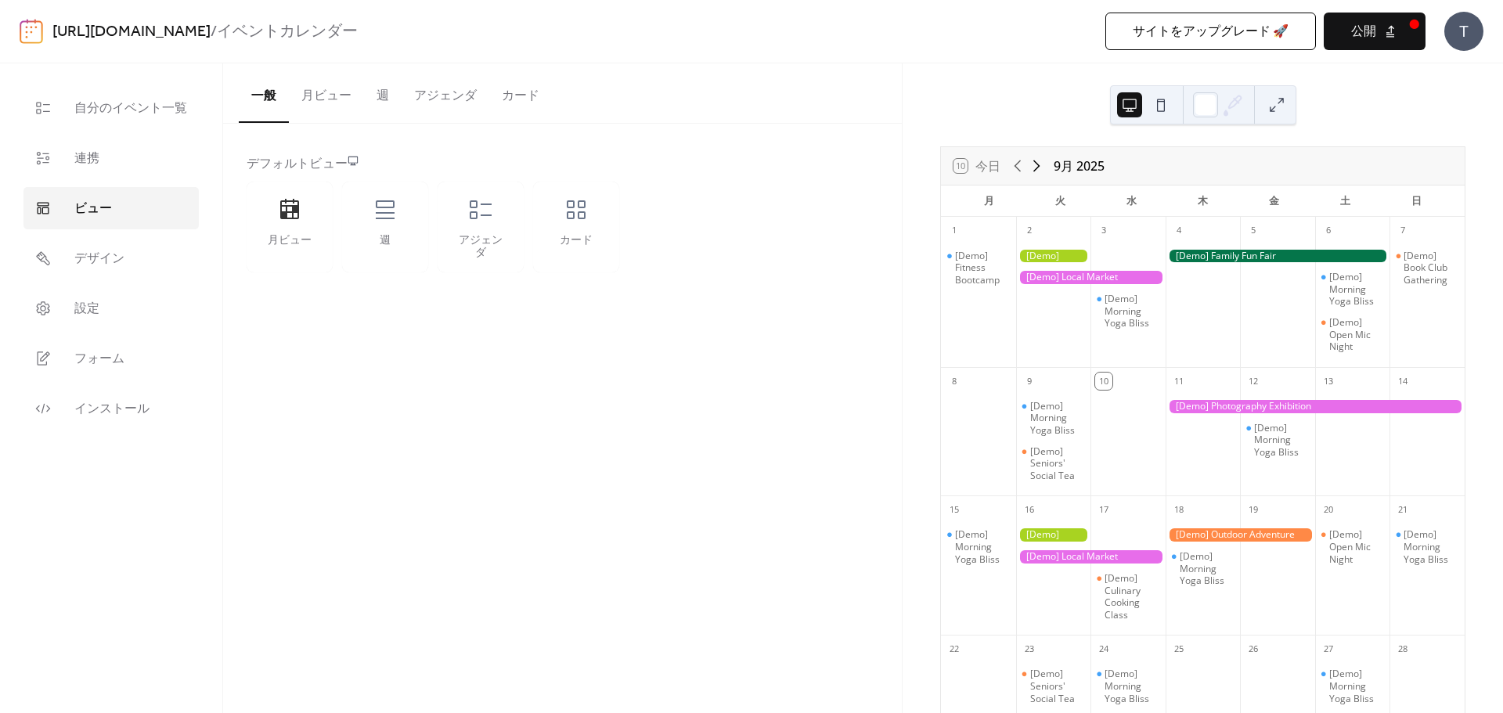
click at [1043, 164] on icon at bounding box center [1036, 166] width 19 height 19
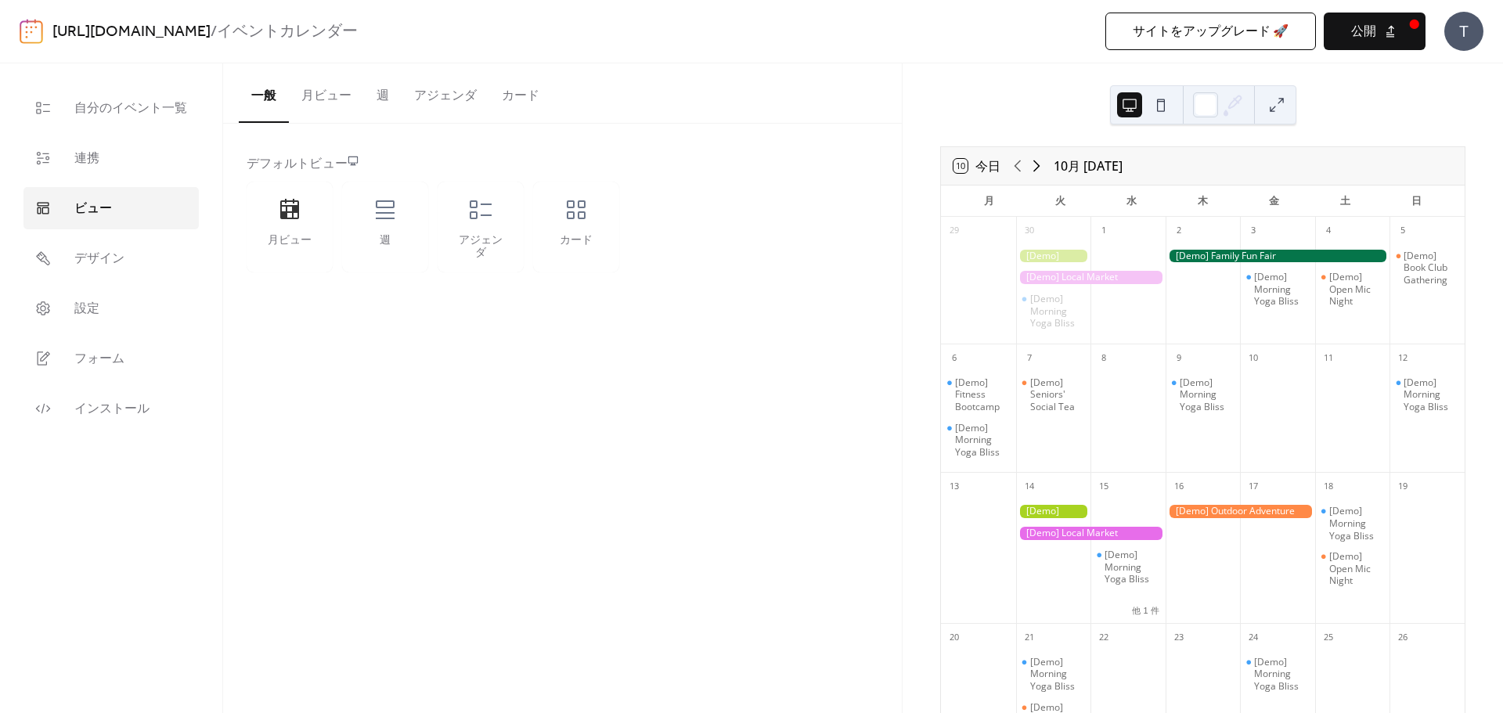
click at [1042, 164] on icon at bounding box center [1036, 166] width 19 height 19
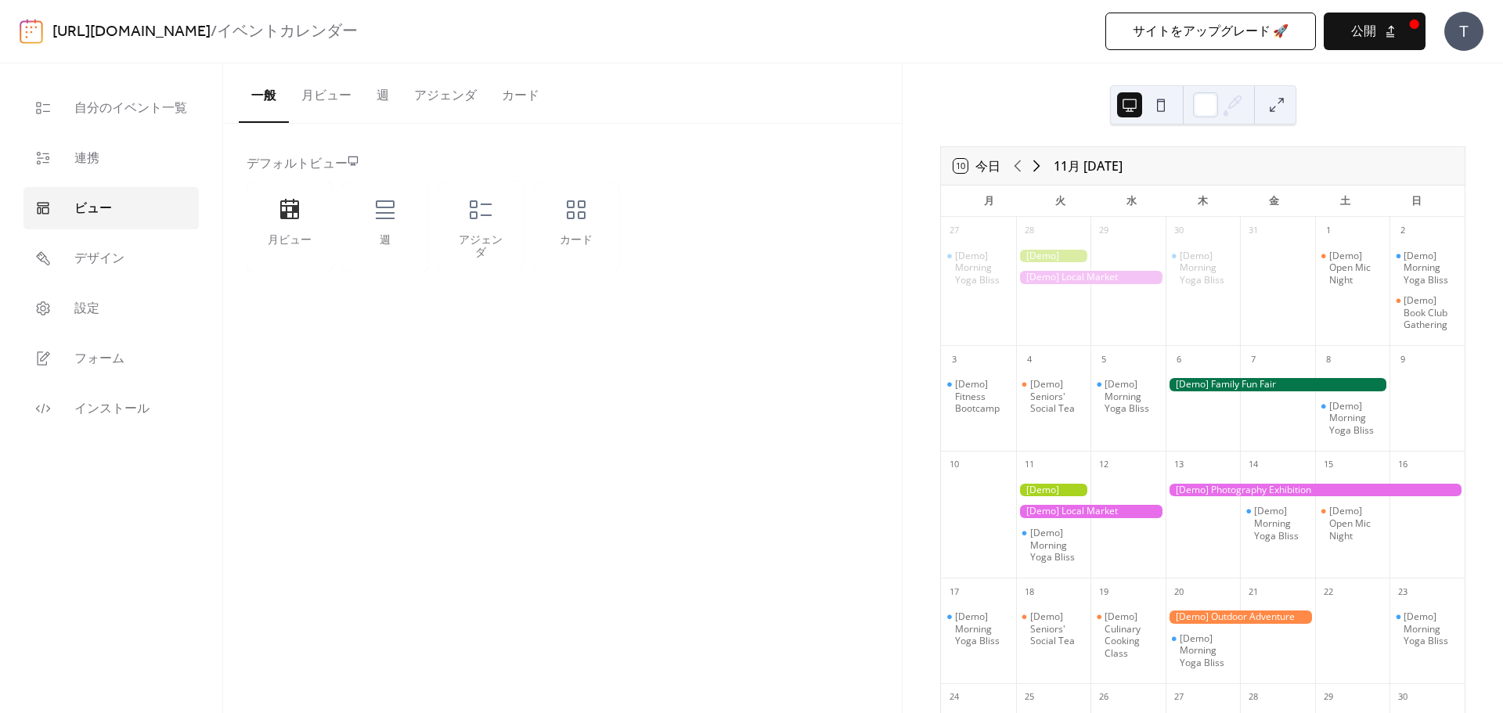
click at [1042, 164] on icon at bounding box center [1036, 166] width 19 height 19
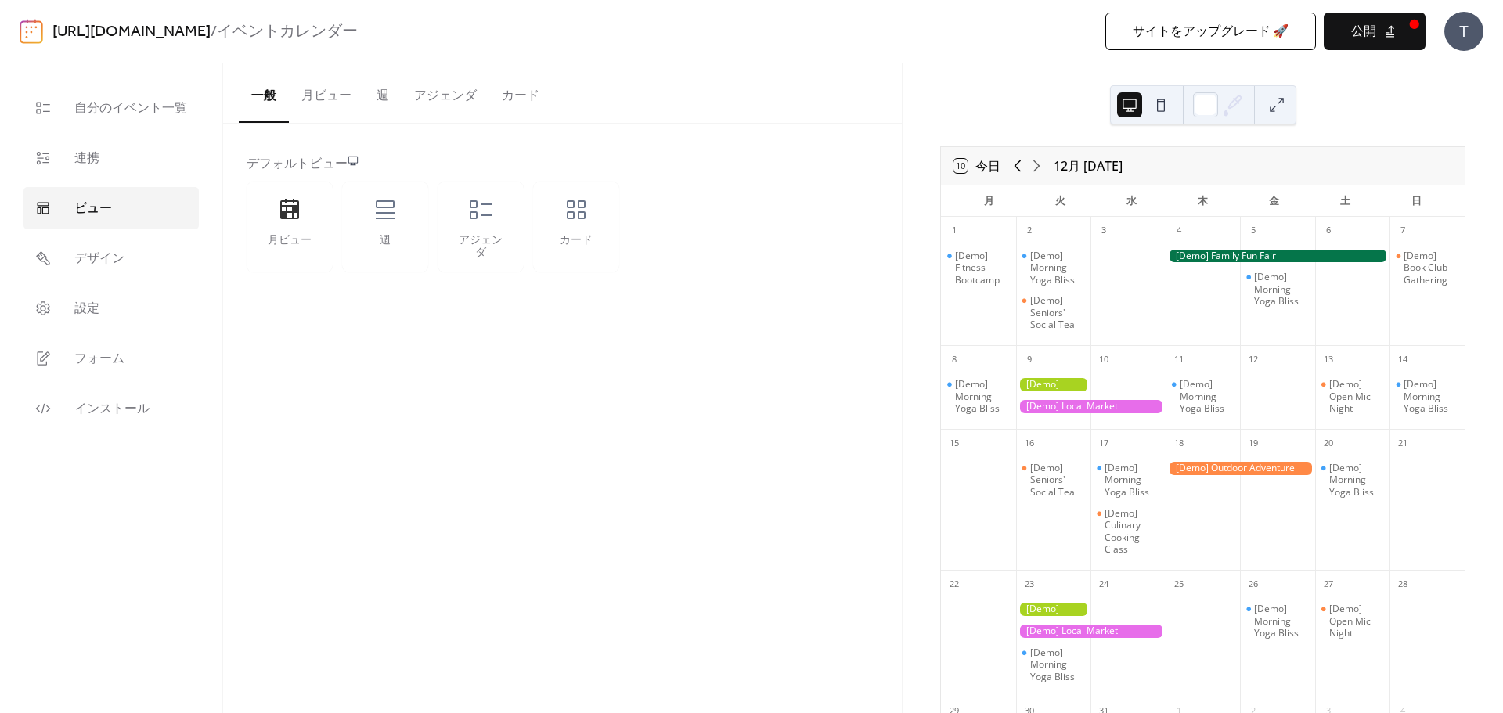
click at [1015, 166] on icon at bounding box center [1017, 166] width 7 height 12
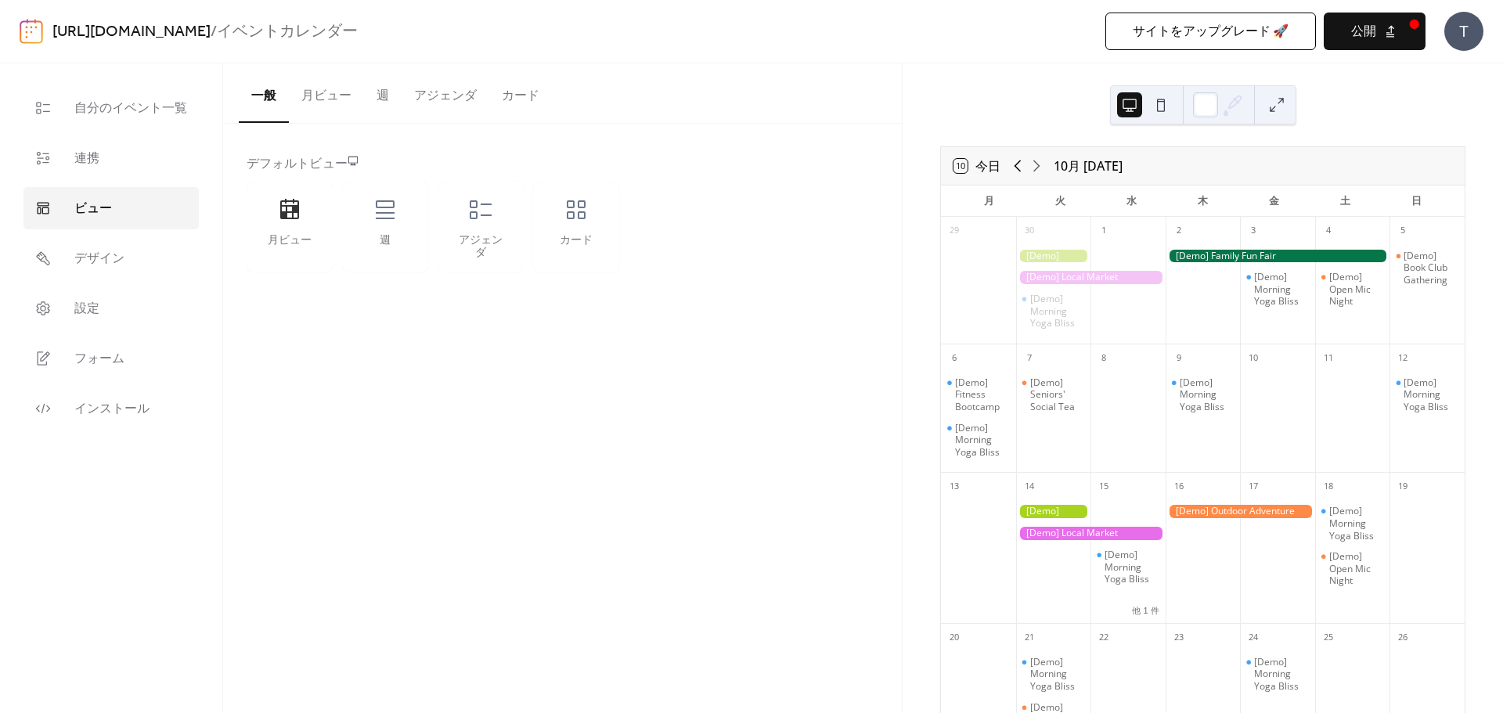
click at [1015, 166] on icon at bounding box center [1017, 166] width 7 height 12
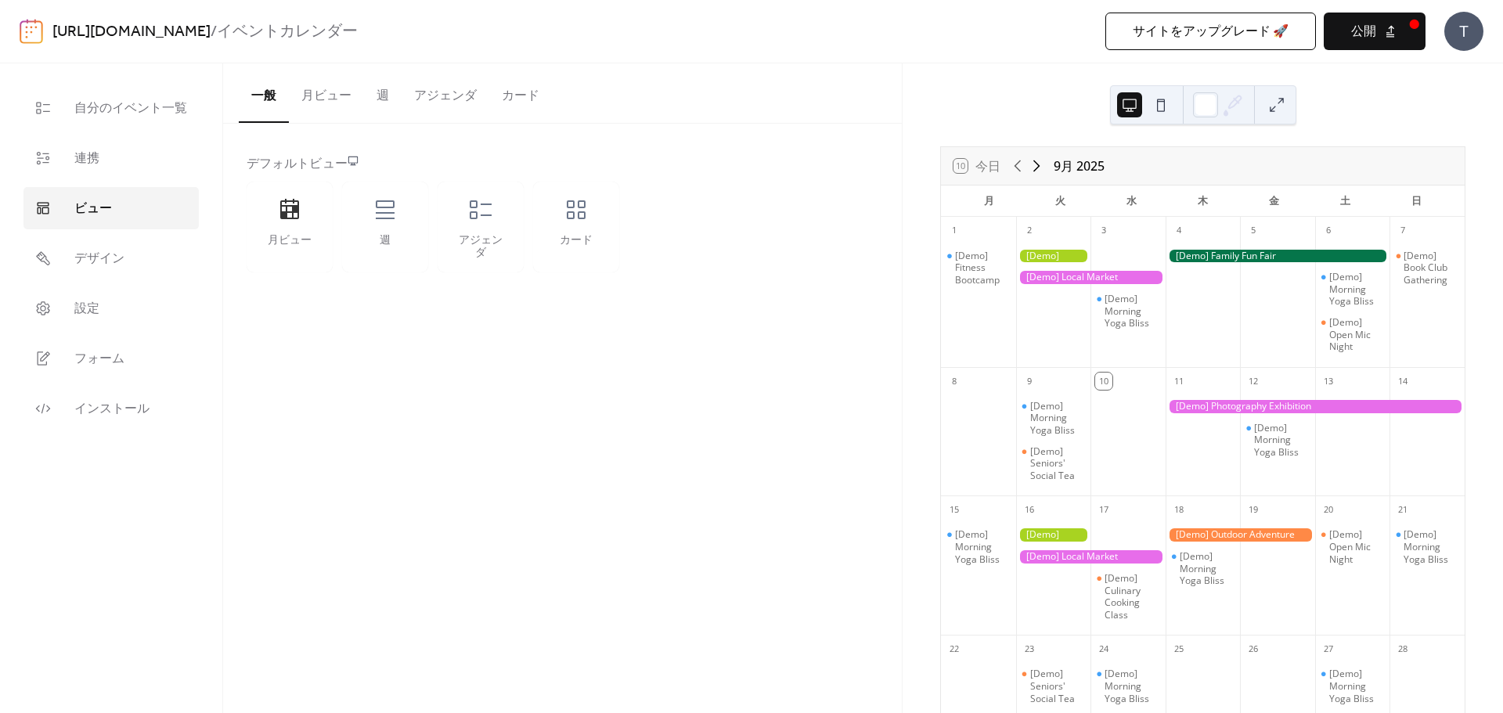
click at [1037, 165] on icon at bounding box center [1036, 166] width 19 height 19
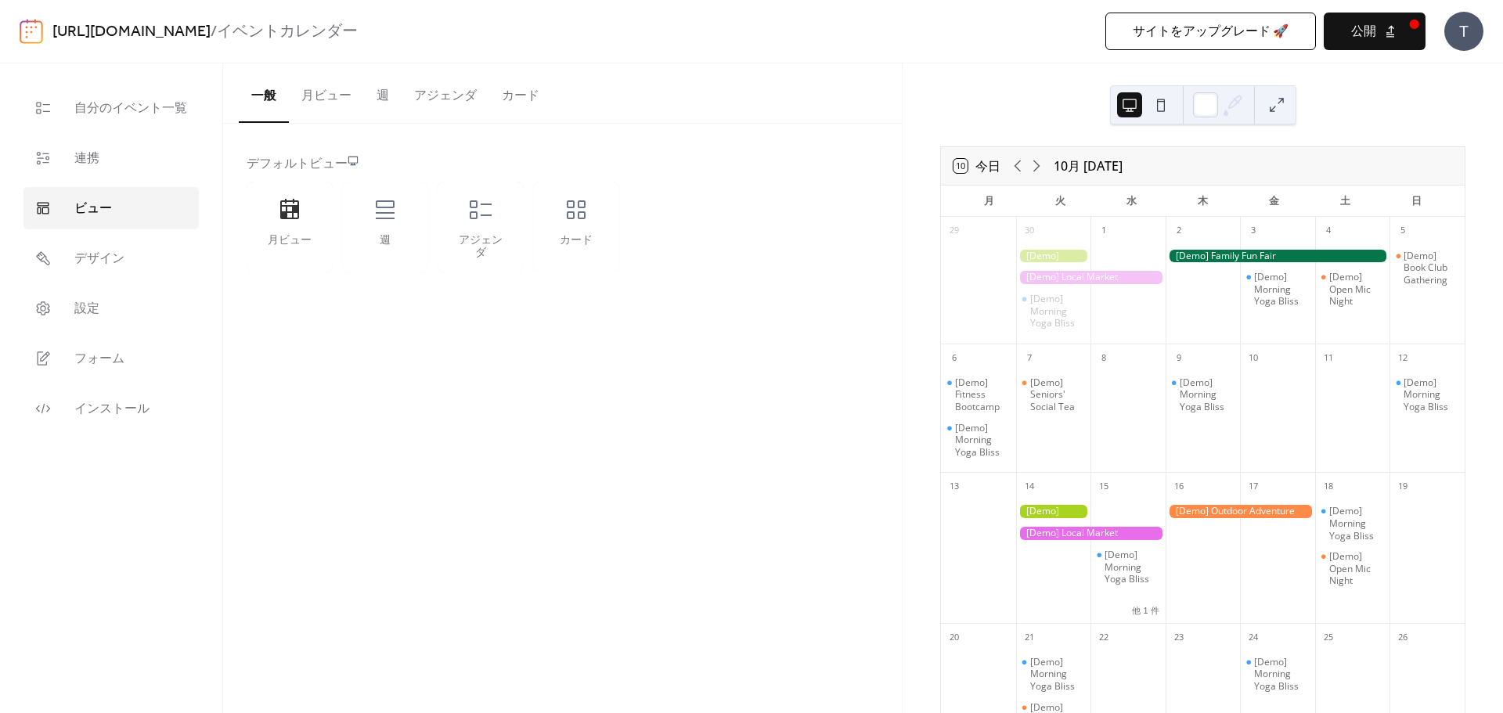
click at [1203, 258] on div at bounding box center [1277, 256] width 225 height 13
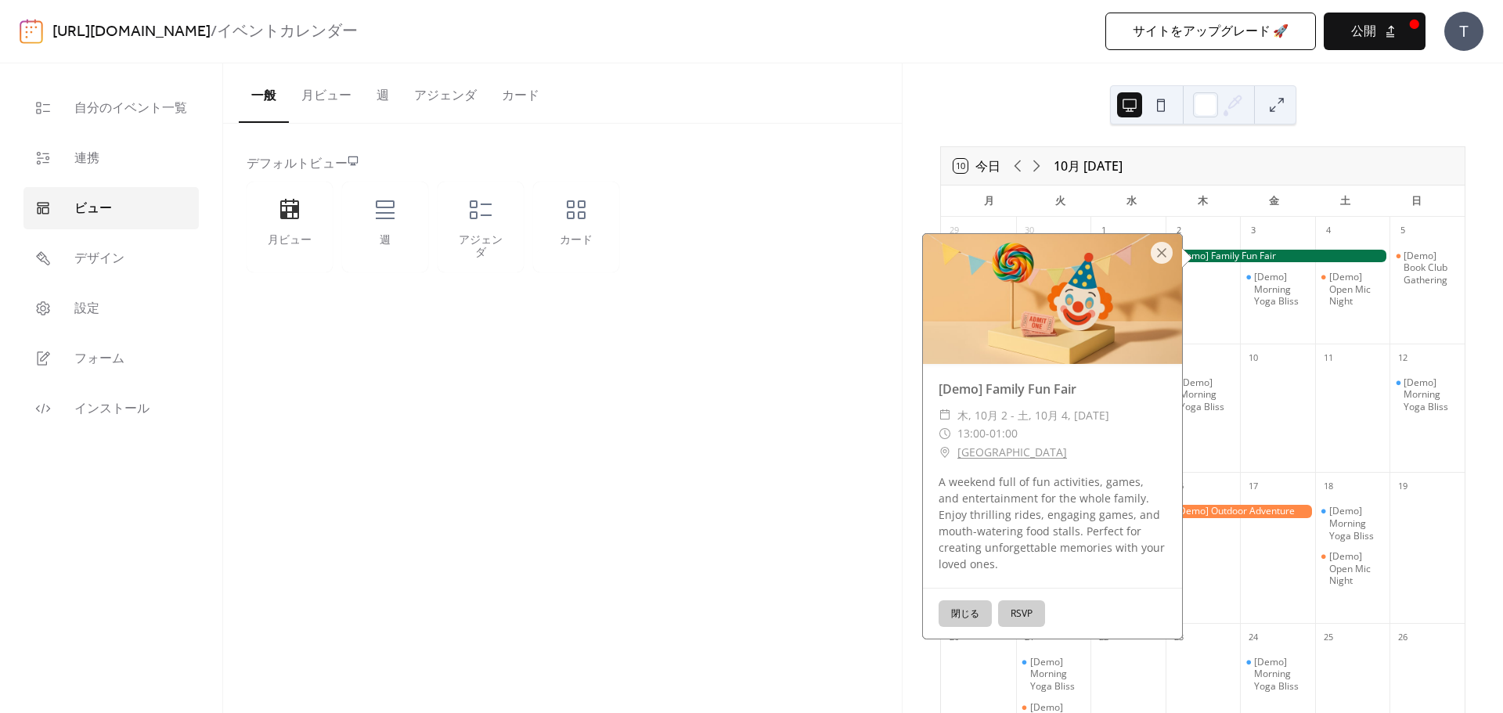
click at [1019, 614] on button "RSVP" at bounding box center [1021, 613] width 47 height 27
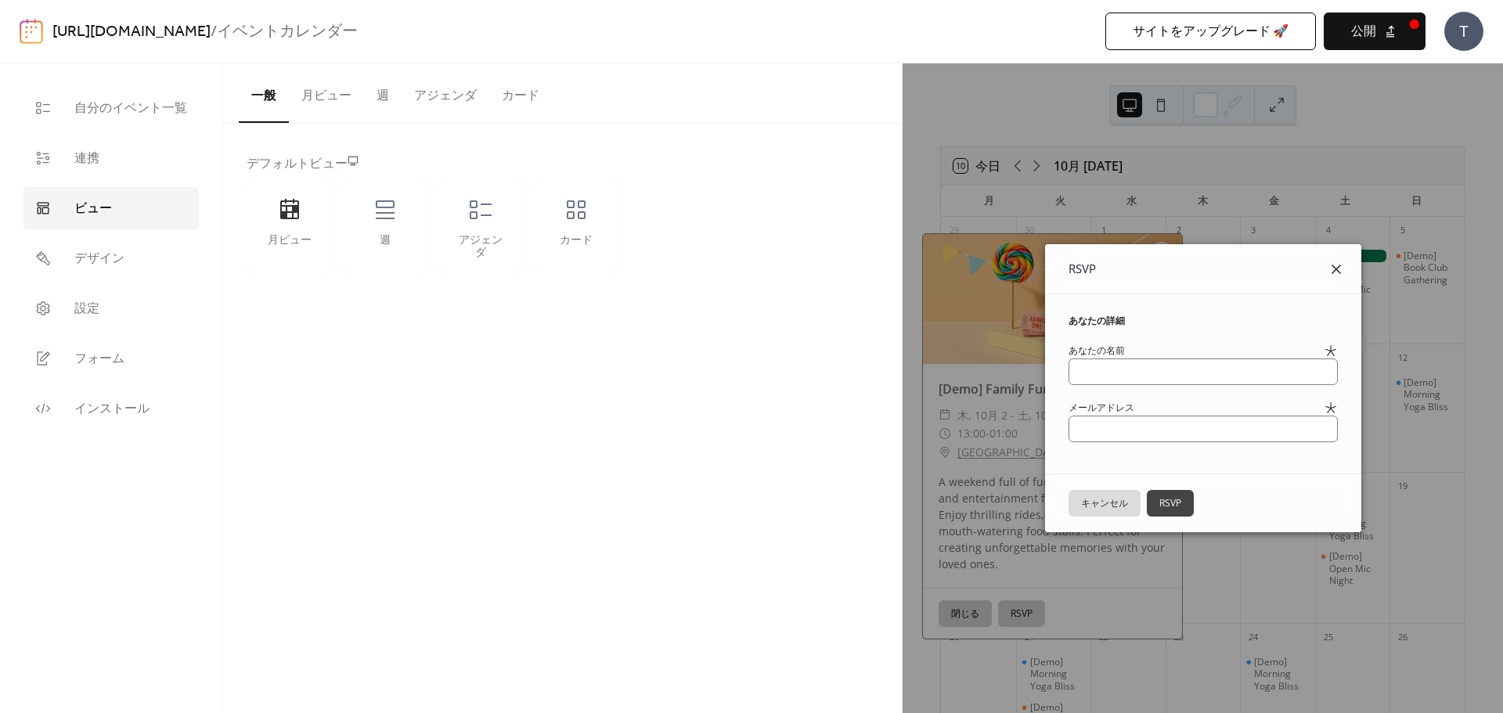
click at [1341, 268] on icon at bounding box center [1335, 269] width 9 height 9
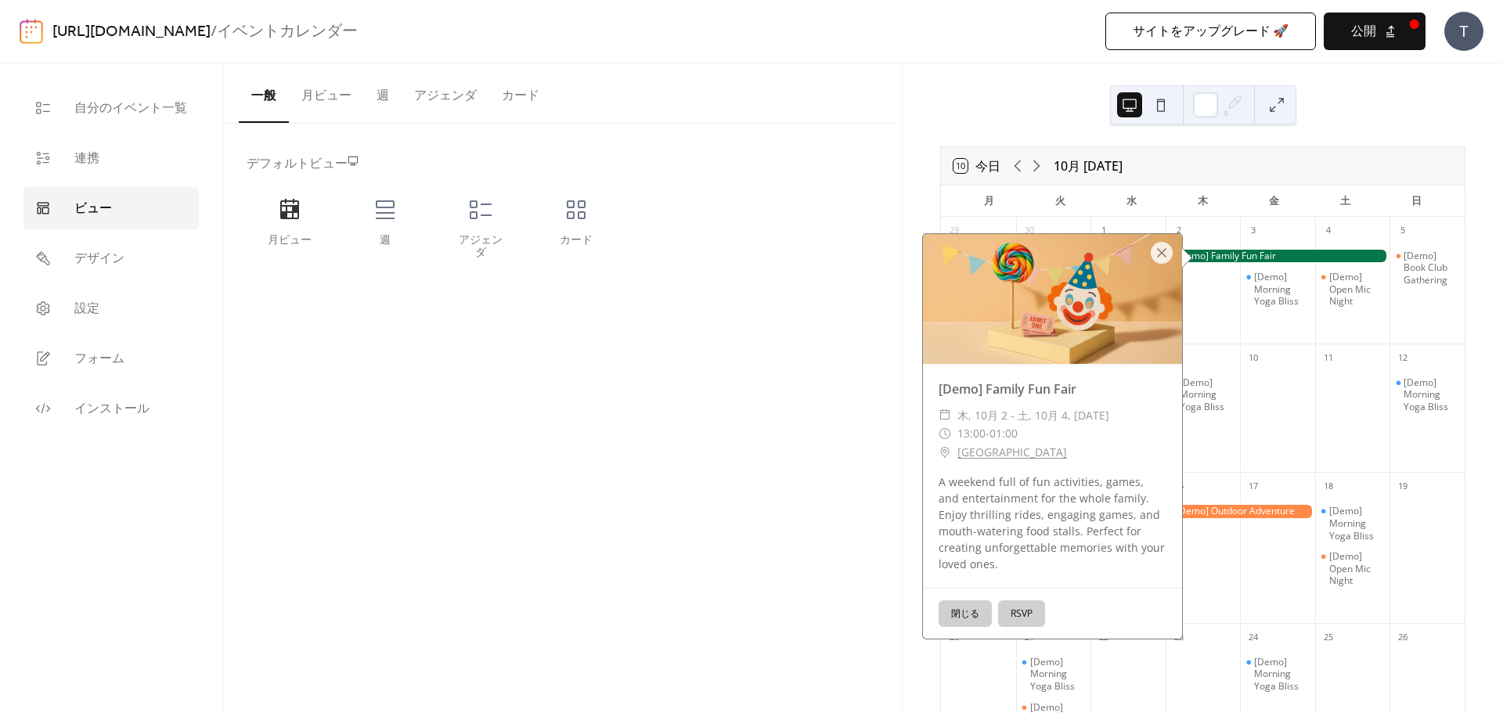
click at [981, 614] on button "閉じる" at bounding box center [964, 613] width 53 height 27
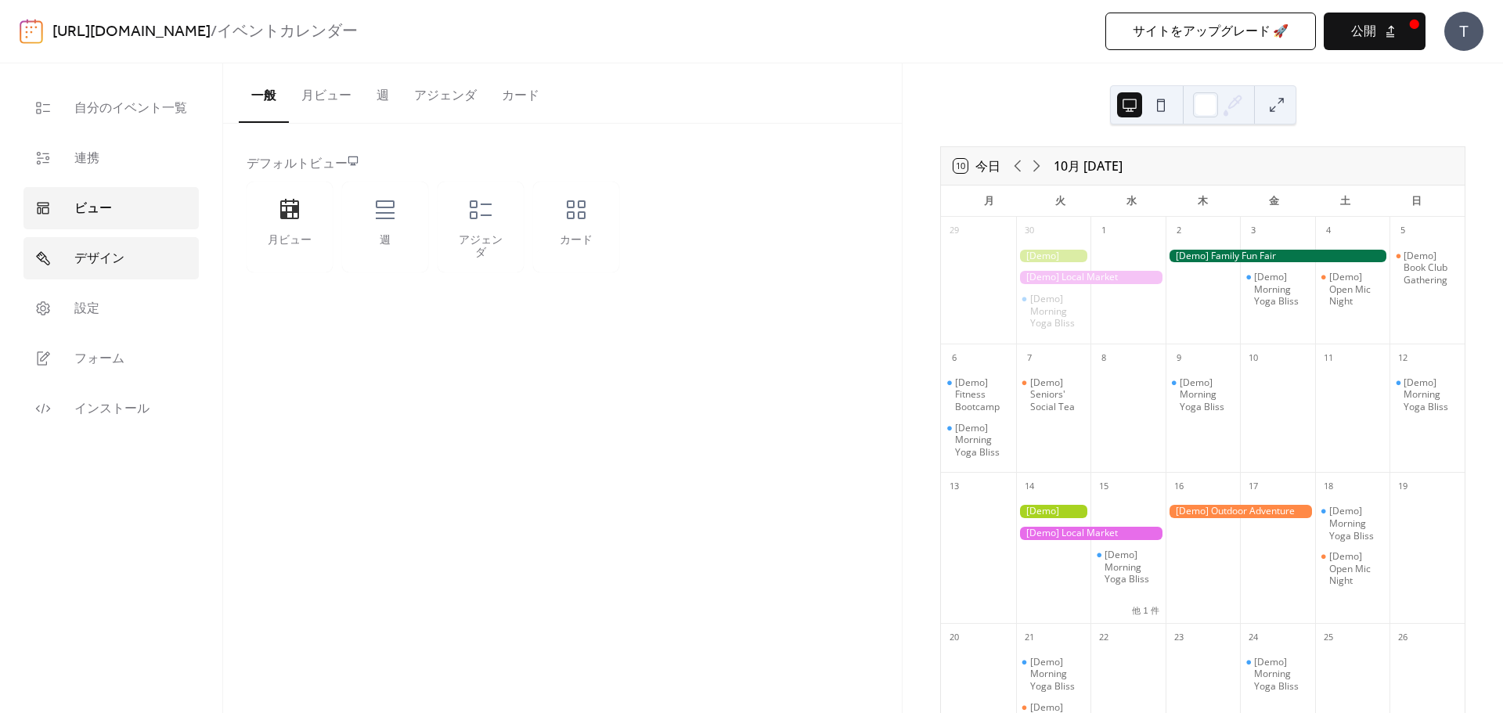
click at [143, 264] on link "デザイン" at bounding box center [110, 258] width 175 height 42
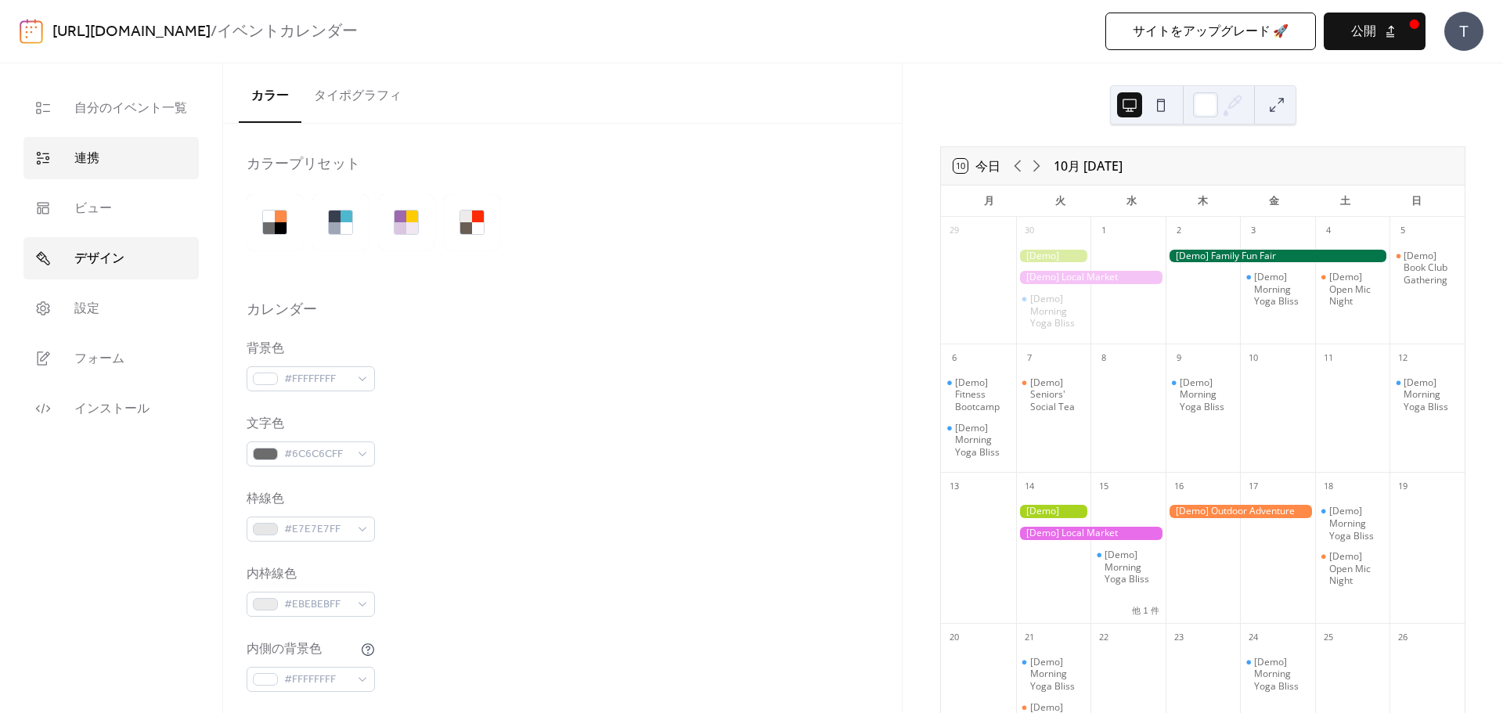
click at [140, 175] on link "連携" at bounding box center [110, 158] width 175 height 42
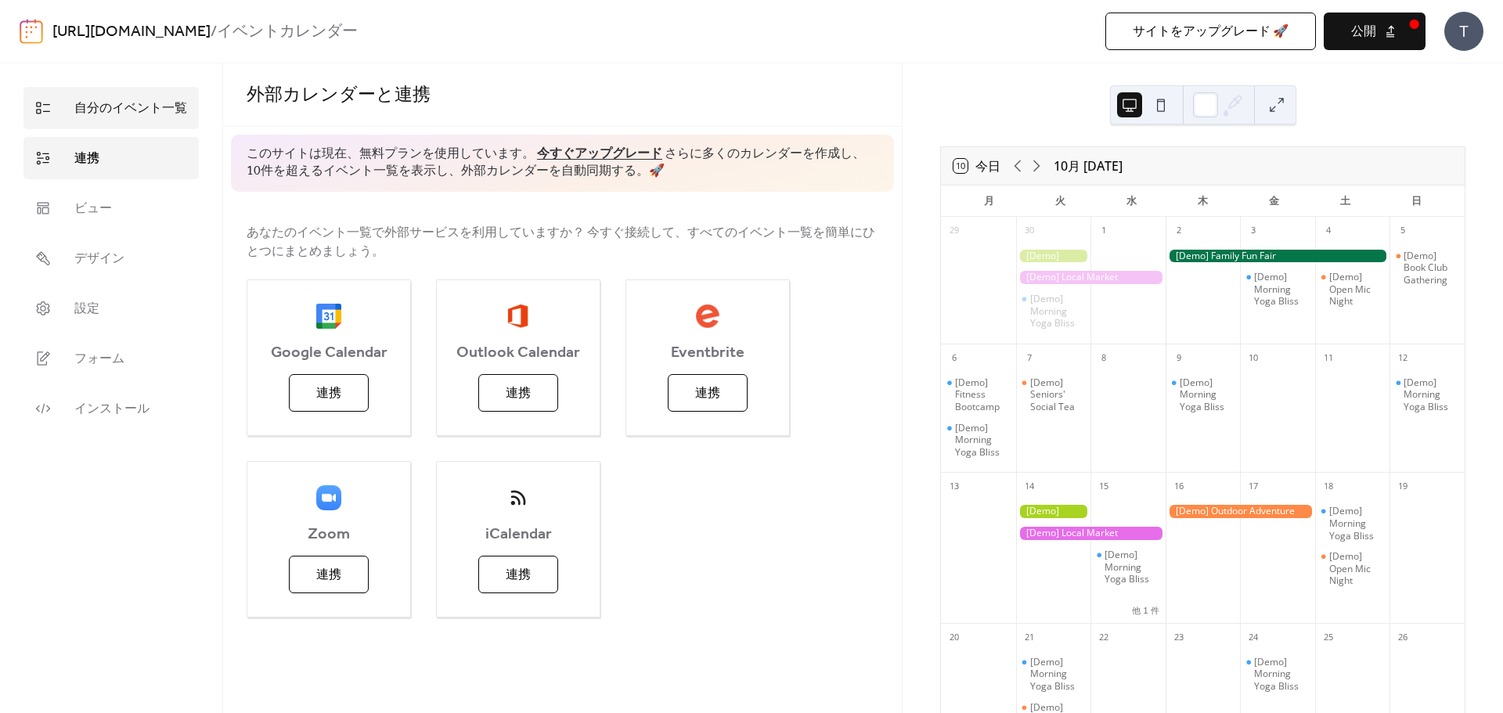
click at [131, 90] on link "自分のイベント一覧" at bounding box center [110, 108] width 175 height 42
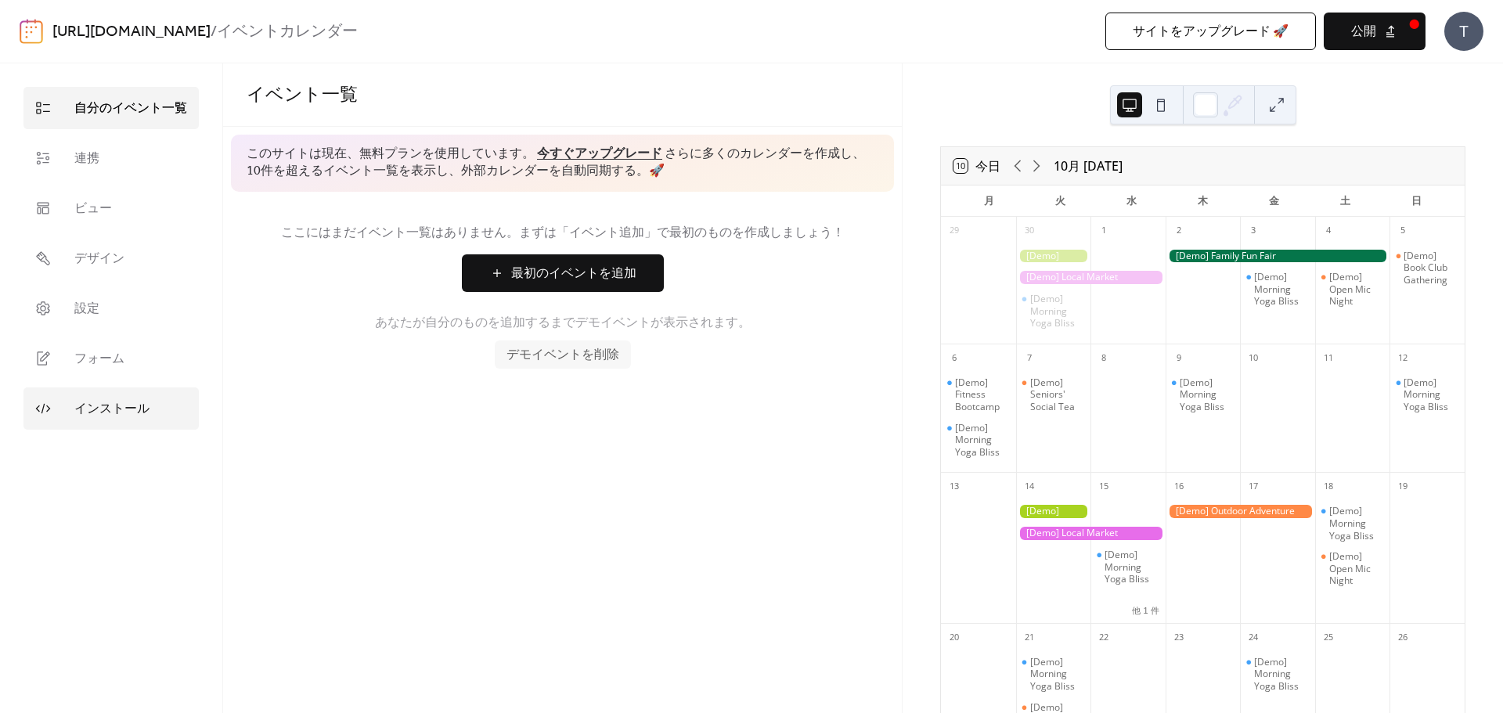
click at [139, 401] on span "インストール" at bounding box center [111, 409] width 75 height 19
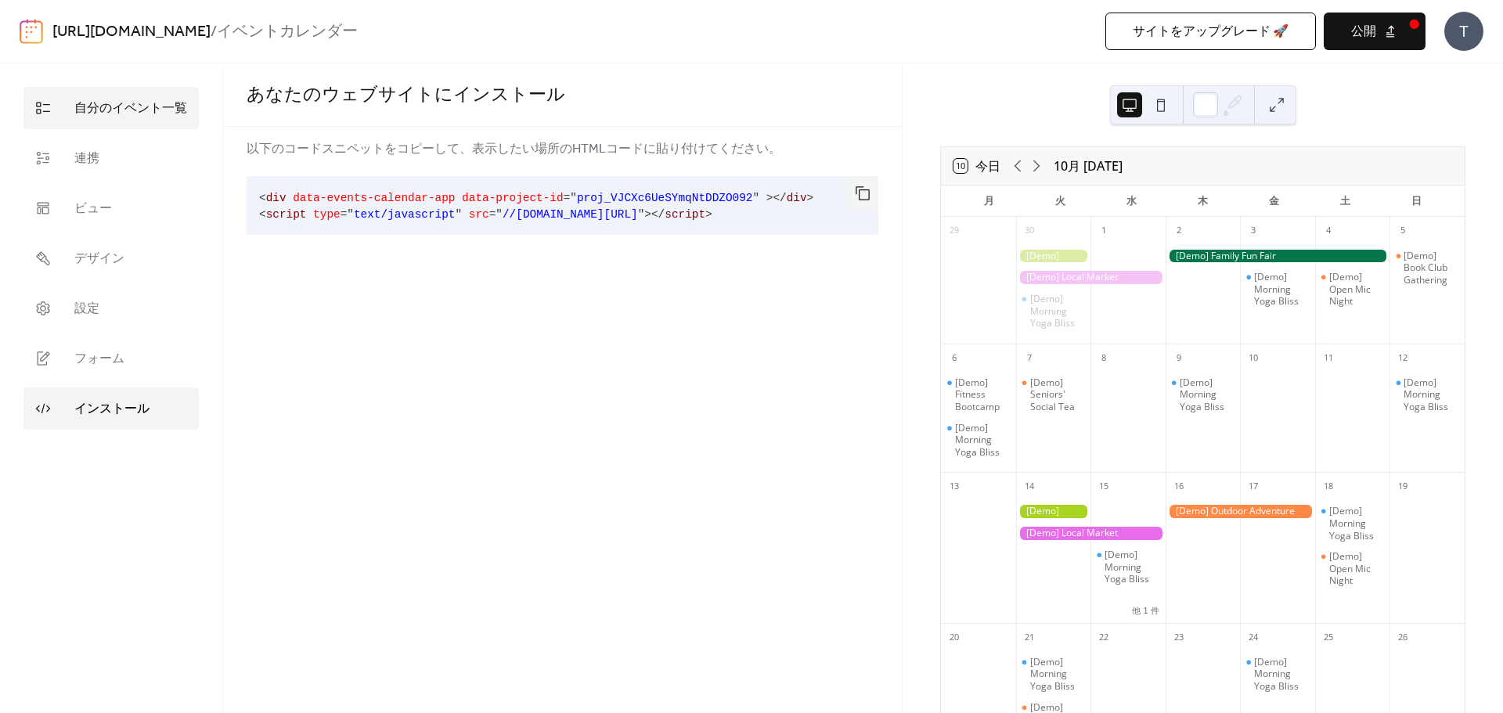
click at [135, 116] on span "自分のイベント一覧" at bounding box center [130, 108] width 113 height 19
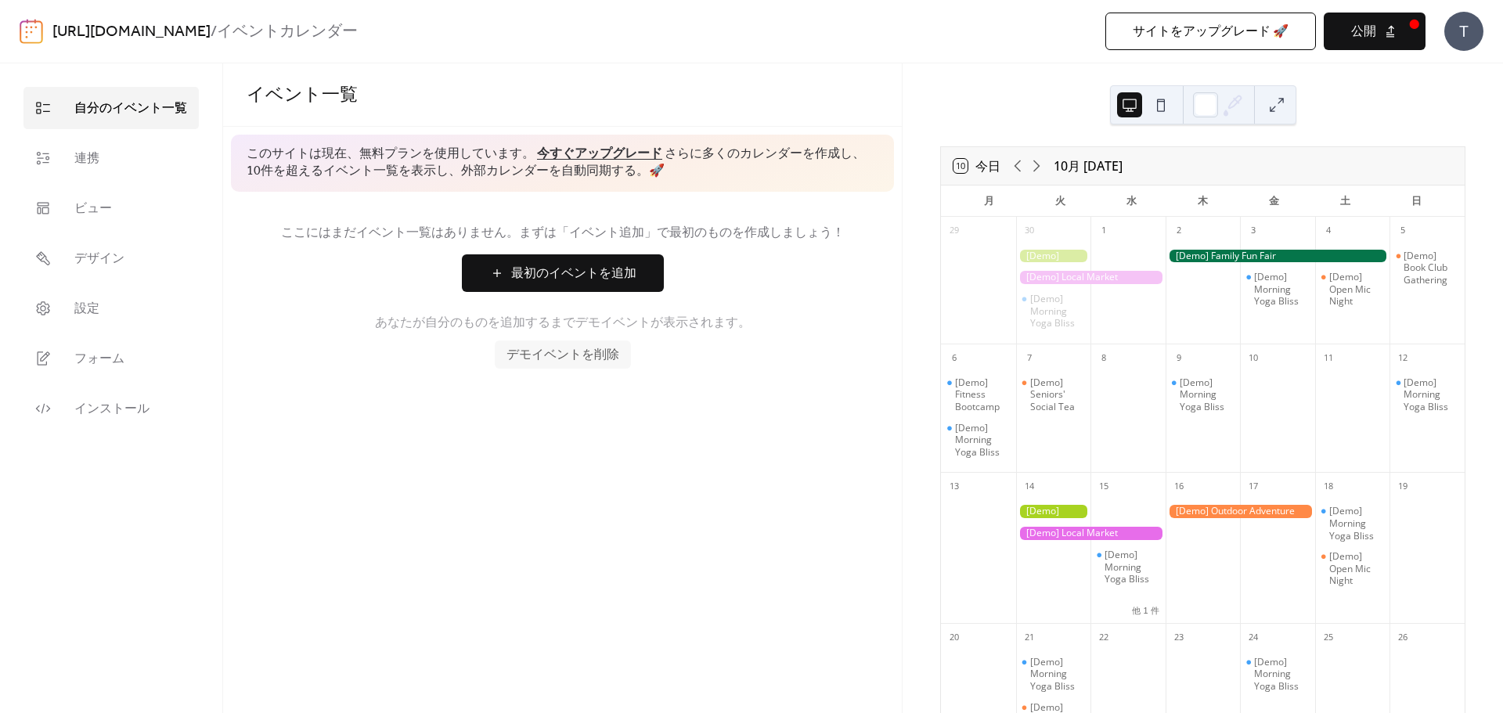
click at [549, 269] on span "最初のイベントを追加" at bounding box center [573, 274] width 125 height 19
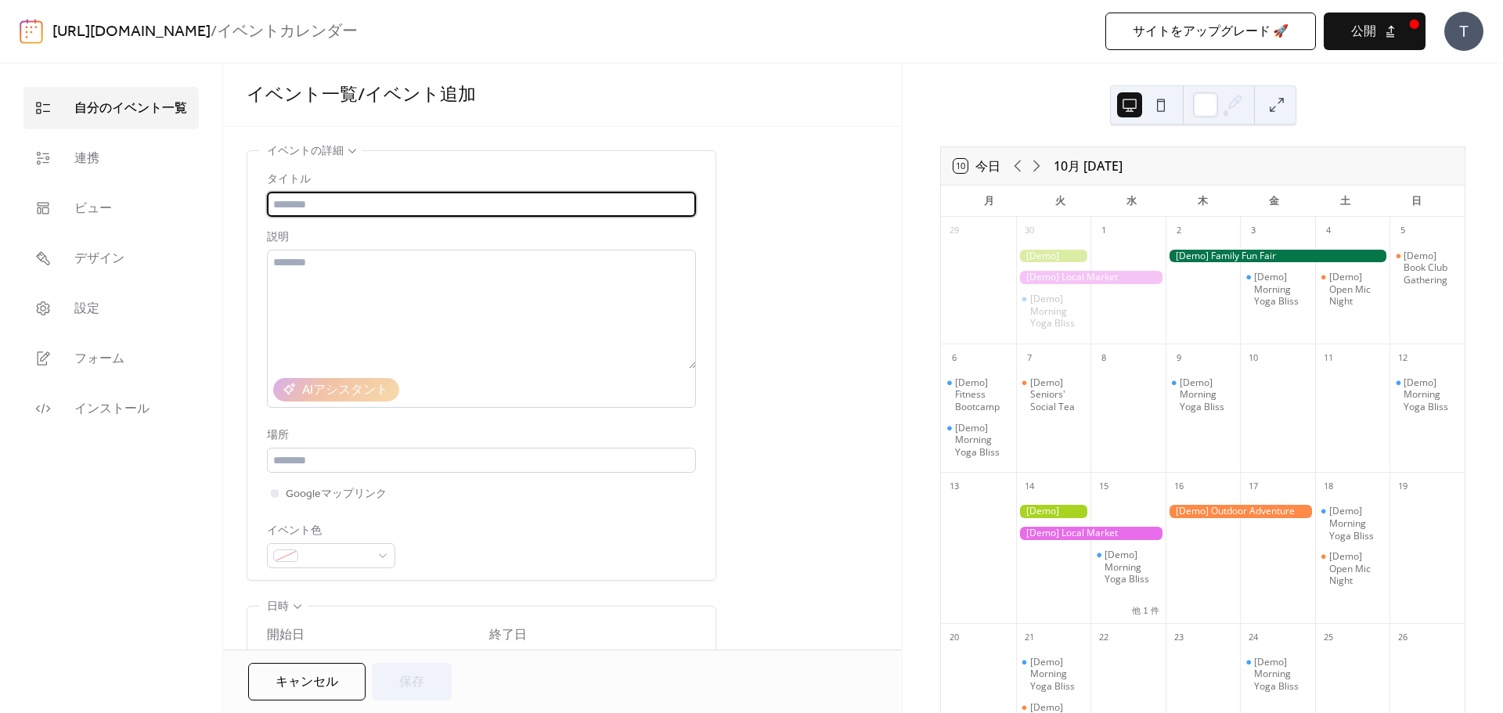
click at [322, 203] on input "text" at bounding box center [481, 204] width 429 height 25
click at [367, 201] on input "*****" at bounding box center [481, 204] width 429 height 25
type input "********"
click at [323, 286] on textarea at bounding box center [481, 309] width 429 height 119
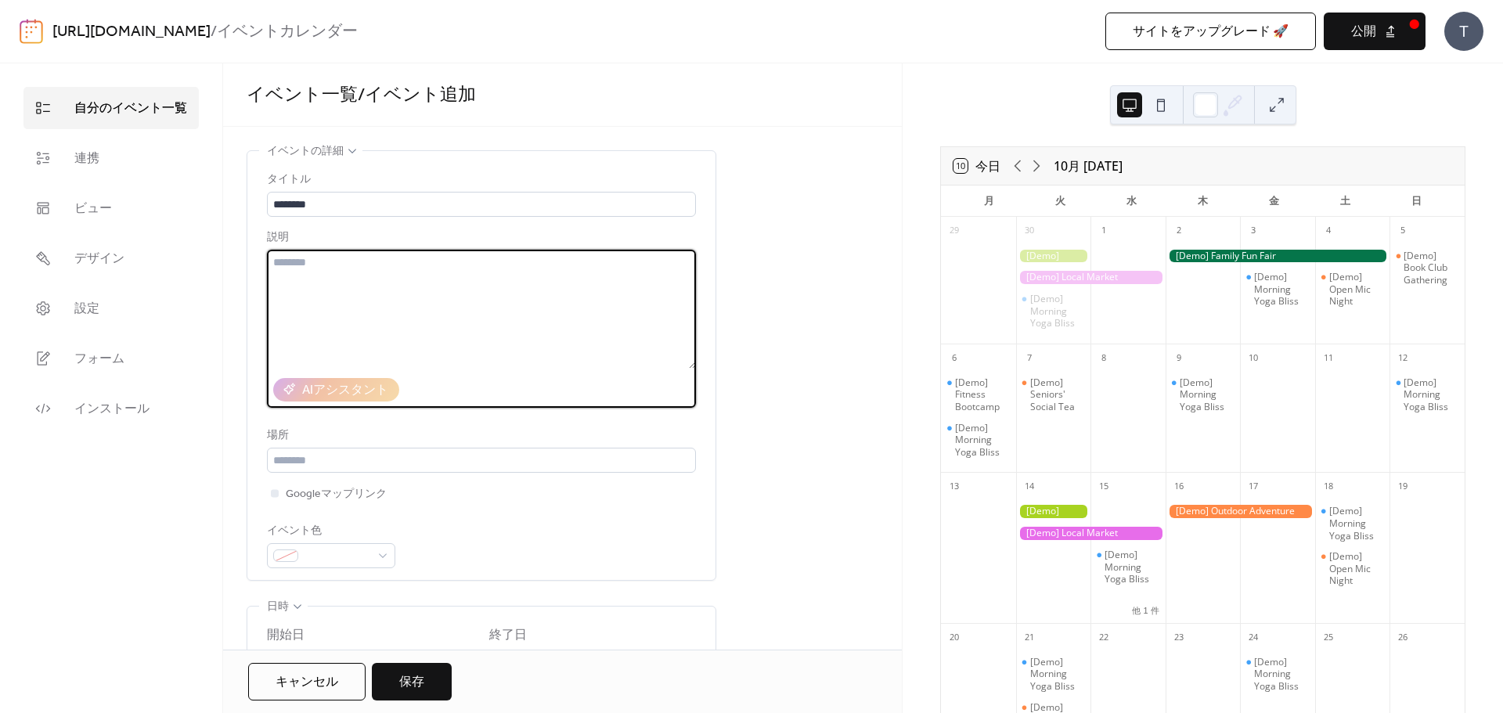
click at [322, 283] on textarea at bounding box center [481, 309] width 429 height 119
type textarea "**********"
click at [341, 388] on div "AIアシスタント" at bounding box center [345, 390] width 86 height 19
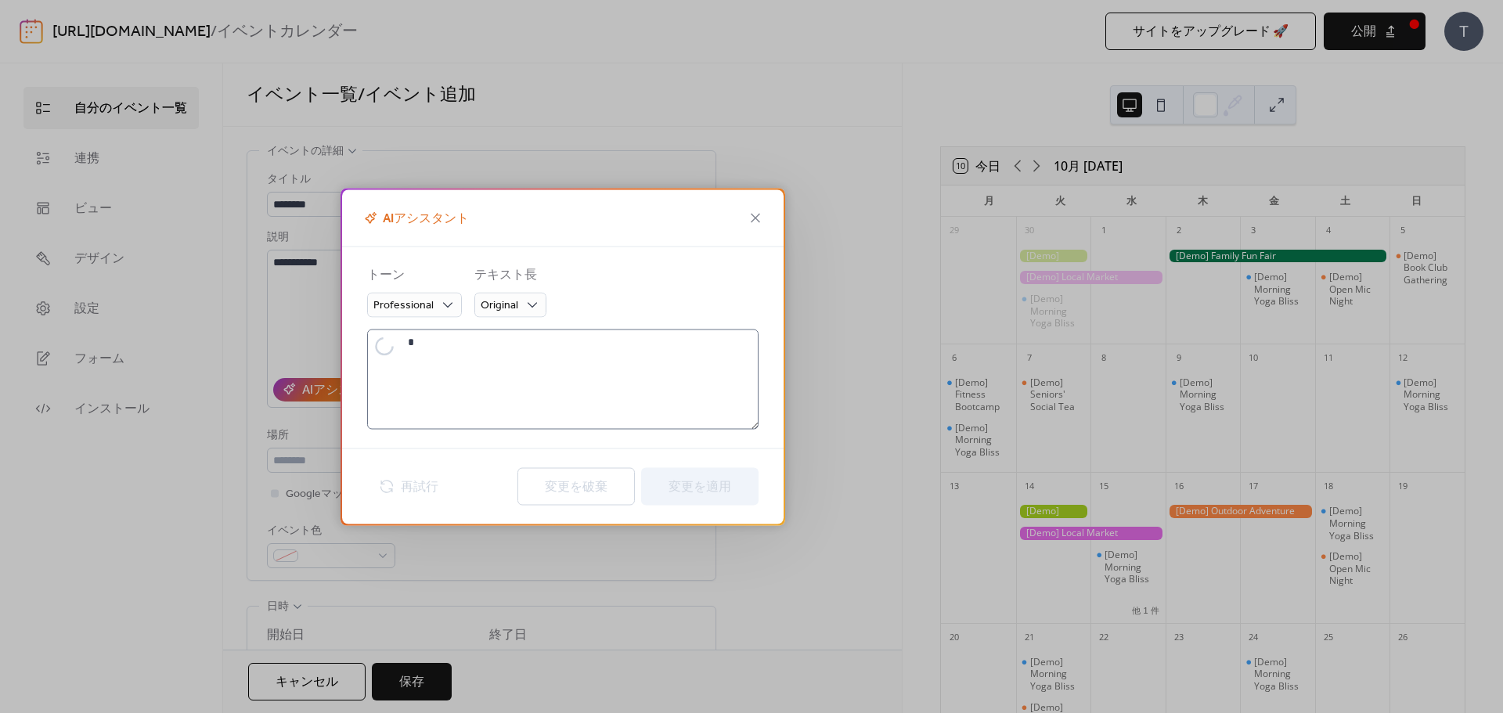
type textarea "**********"
click at [754, 215] on icon at bounding box center [755, 217] width 19 height 19
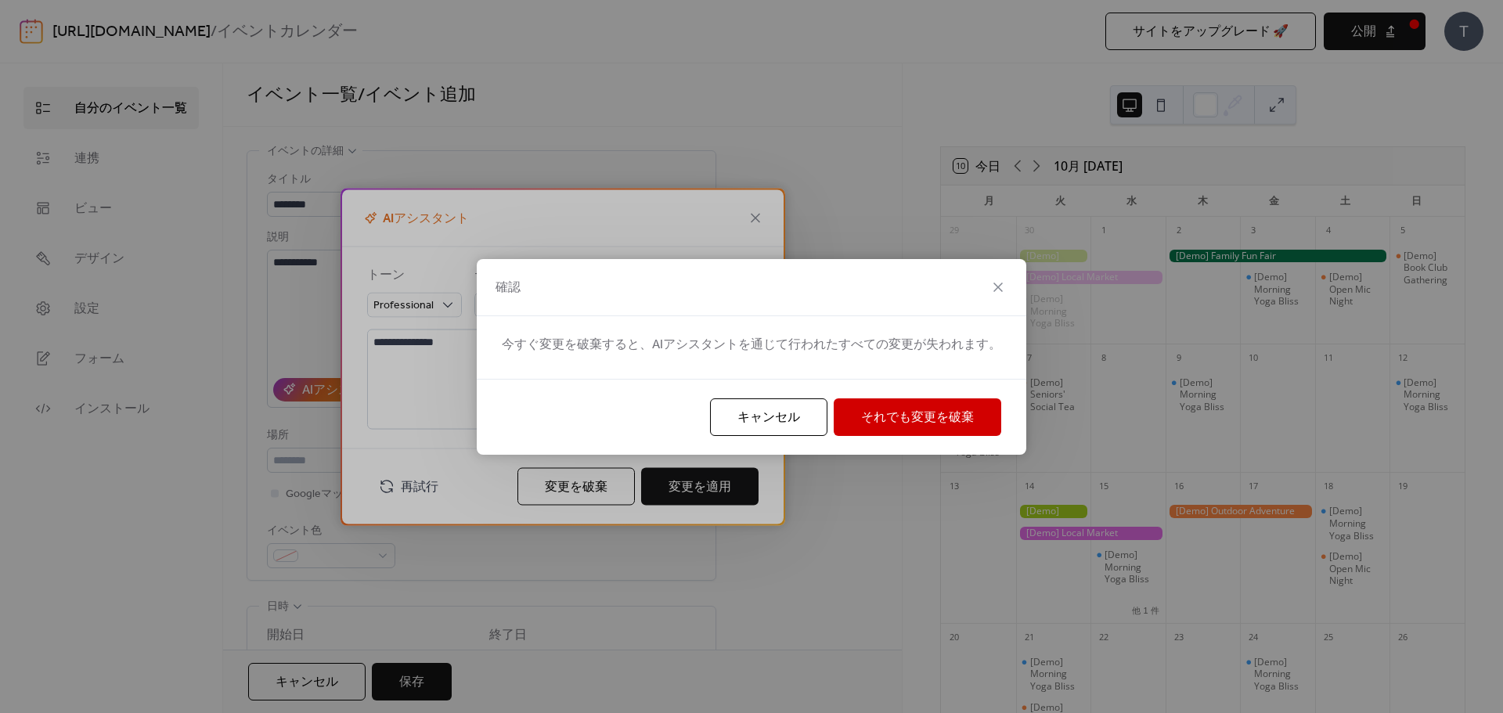
click at [920, 421] on span "それでも変更を破棄" at bounding box center [917, 418] width 113 height 19
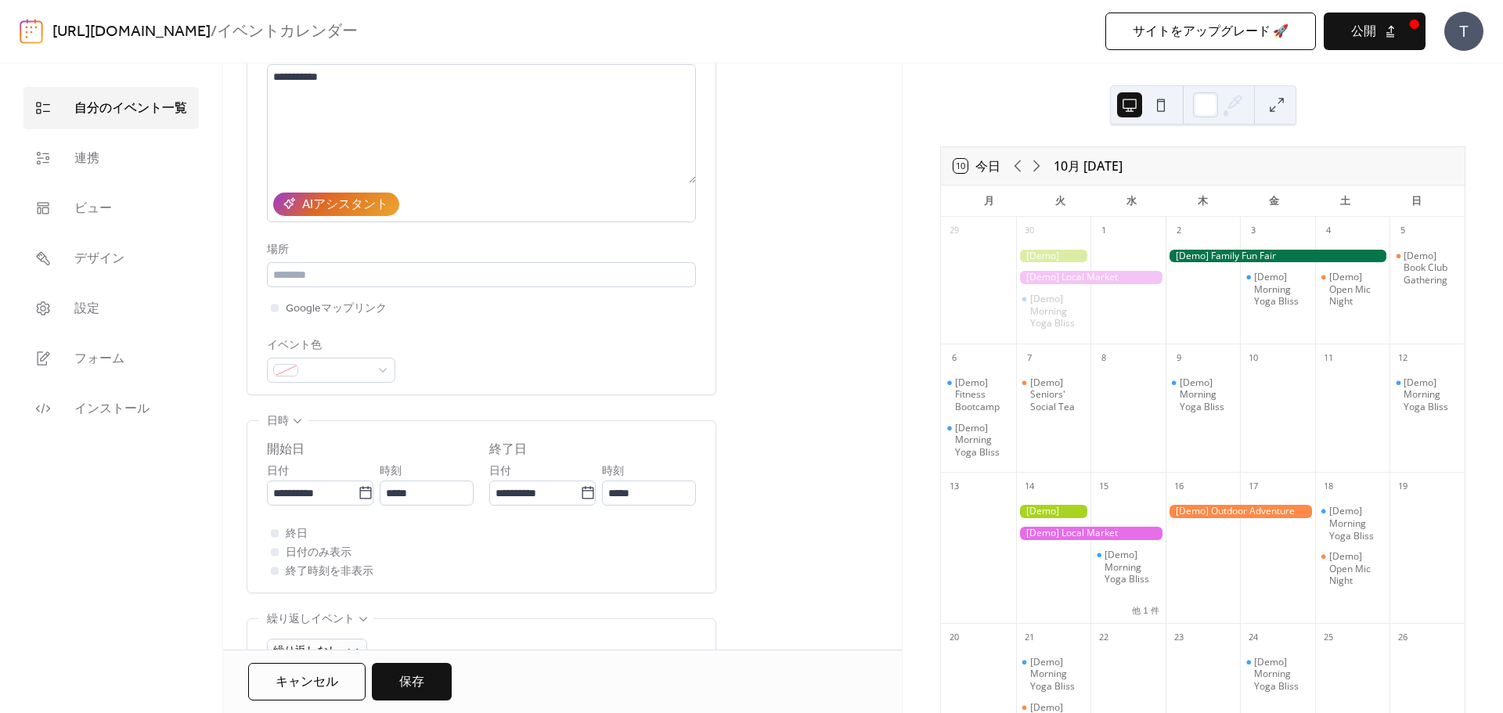
scroll to position [209, 0]
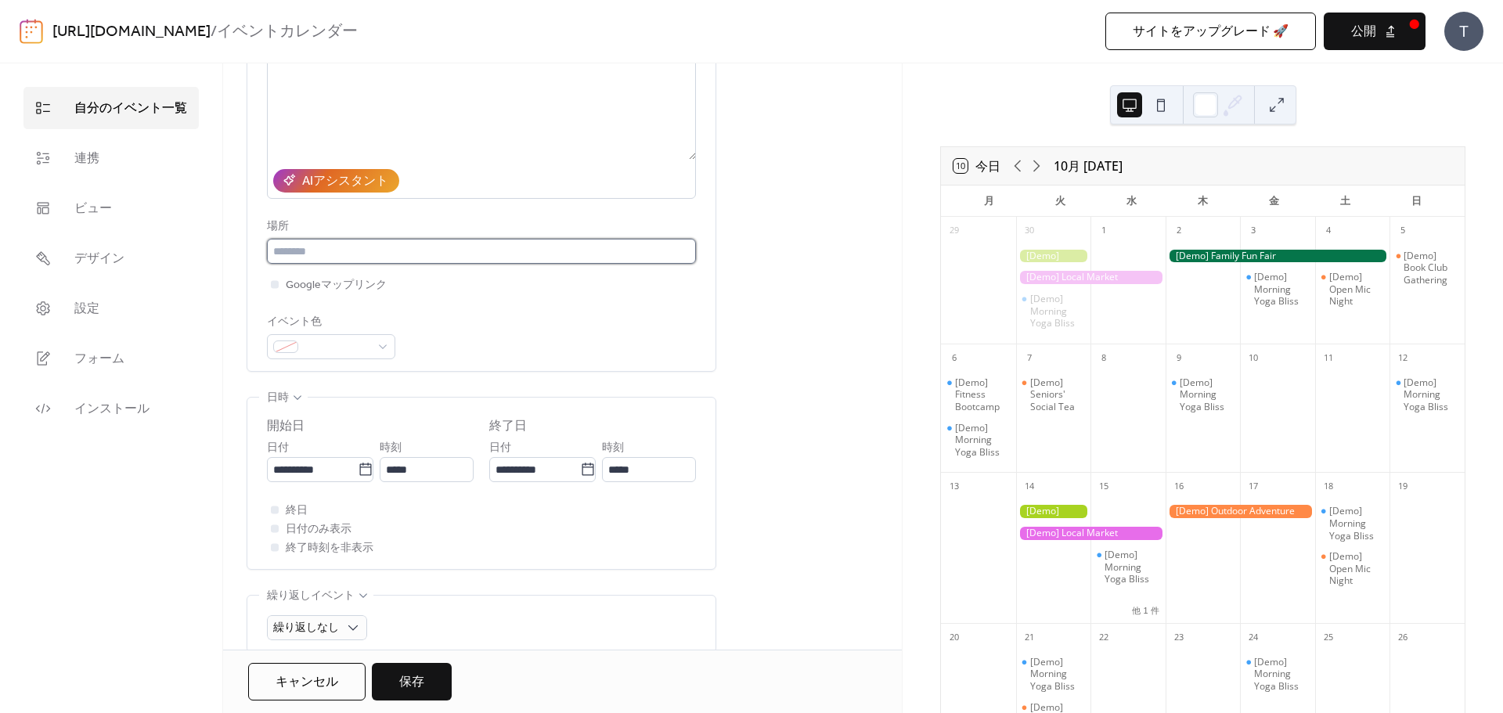
click at [460, 243] on input "text" at bounding box center [481, 251] width 429 height 25
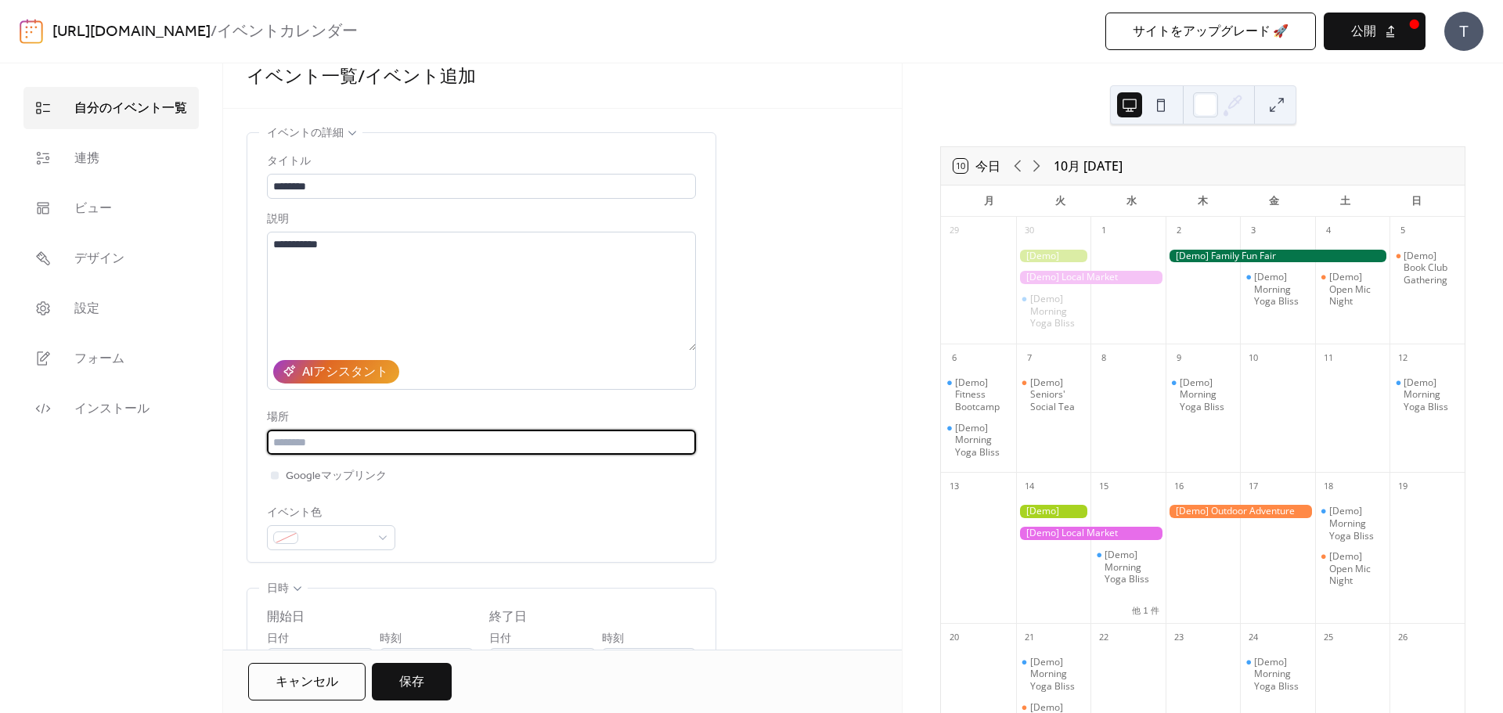
scroll to position [0, 0]
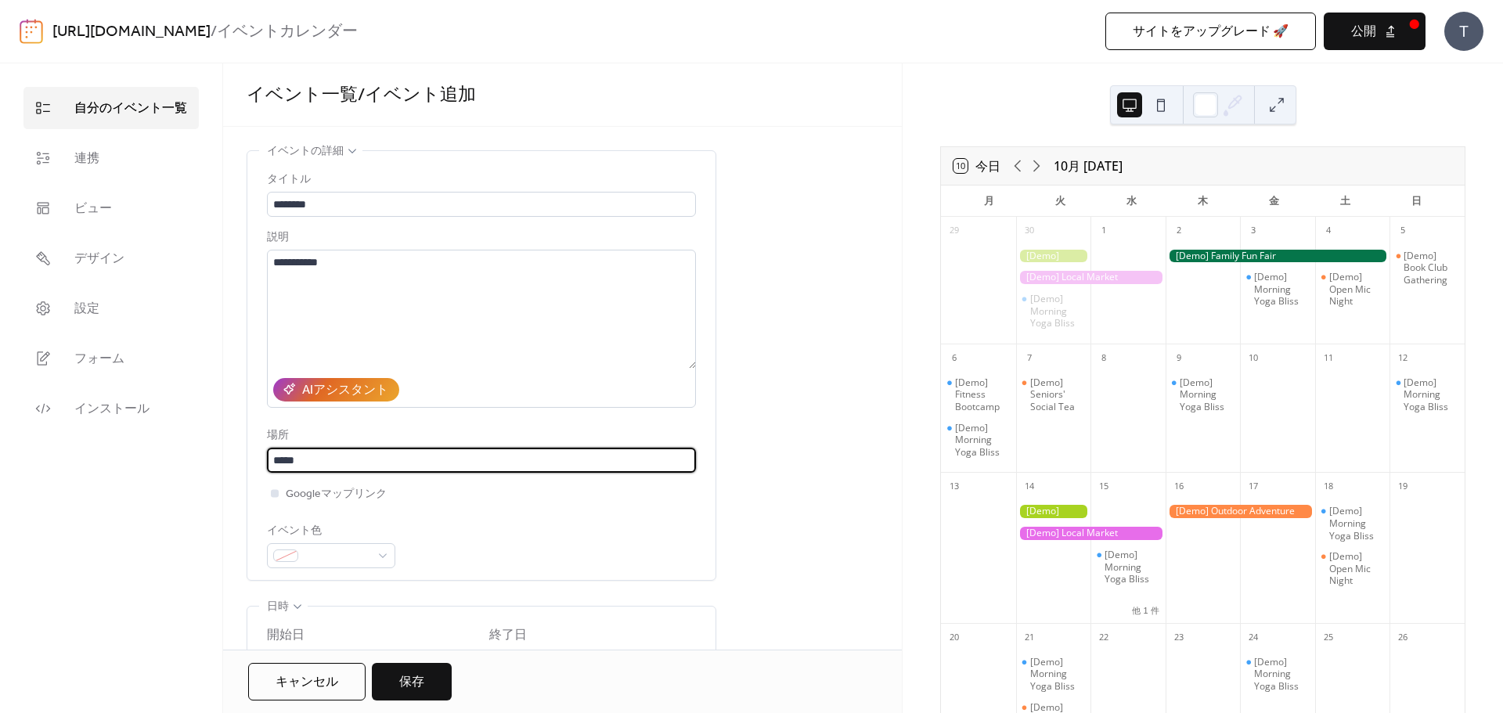
type input "*****"
click at [275, 495] on div at bounding box center [275, 493] width 8 height 8
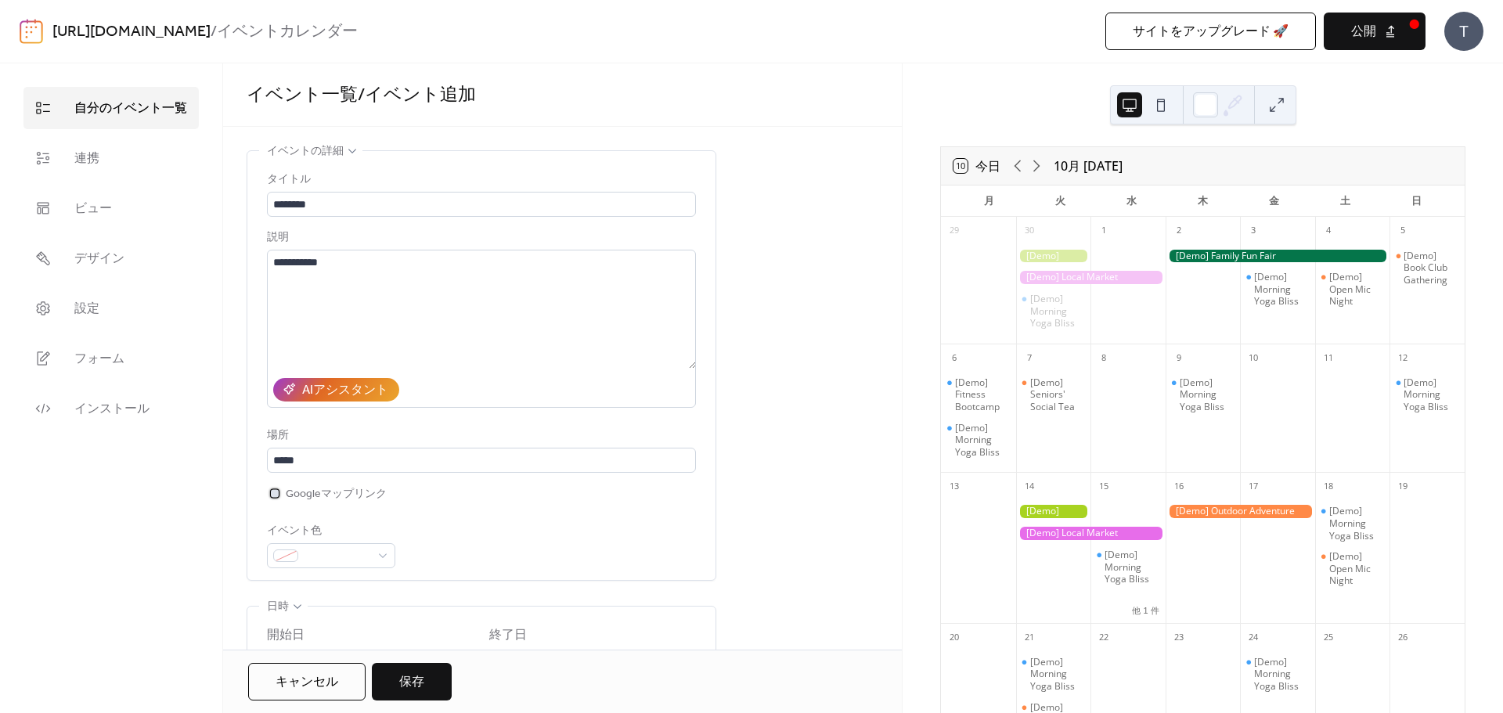
click at [349, 496] on span "Googleマップリンク" at bounding box center [336, 494] width 101 height 19
click at [311, 496] on span "Googleマップリンク" at bounding box center [336, 494] width 101 height 19
click at [267, 494] on div at bounding box center [275, 493] width 16 height 16
click at [321, 495] on span "Googleマップリンク" at bounding box center [336, 494] width 101 height 19
click at [312, 495] on span "Googleマップリンク" at bounding box center [336, 494] width 101 height 19
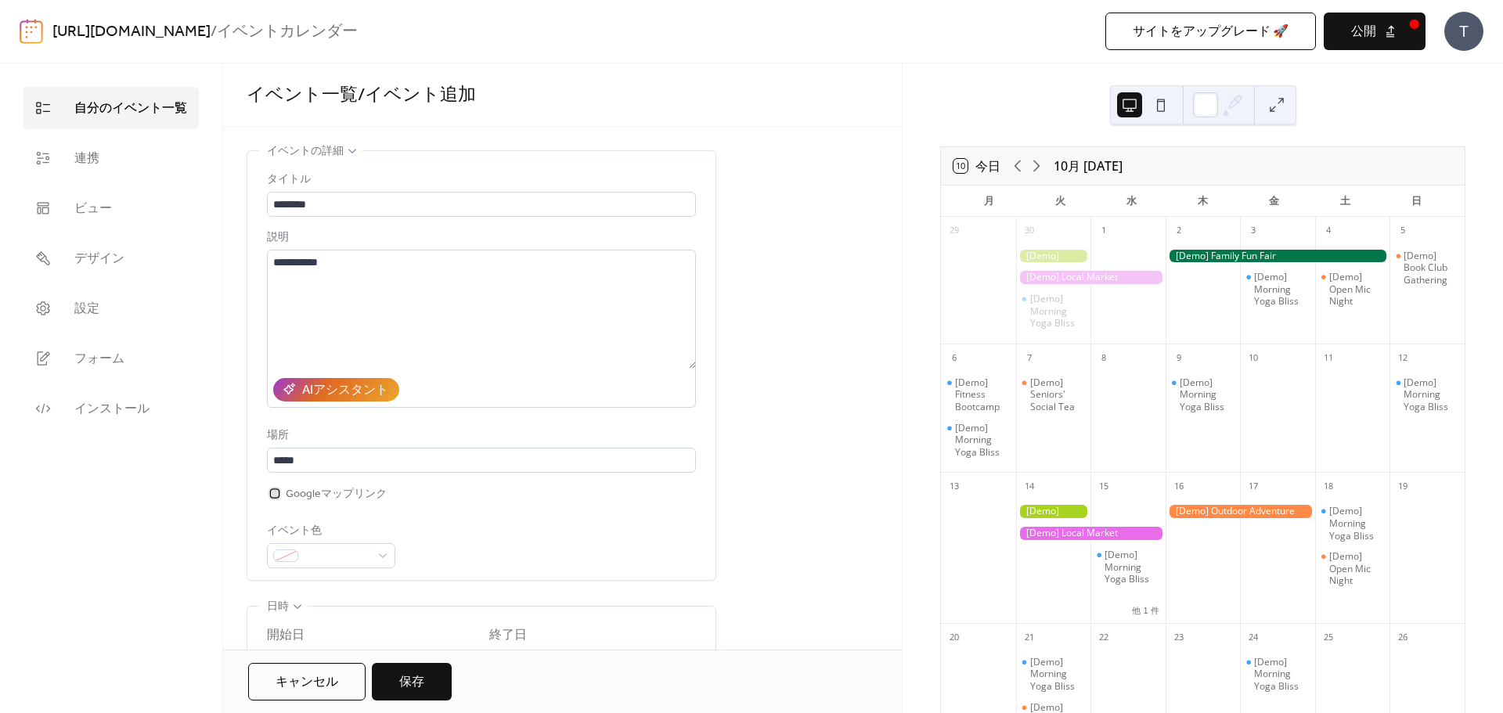
click at [322, 496] on span "Googleマップリンク" at bounding box center [336, 494] width 101 height 19
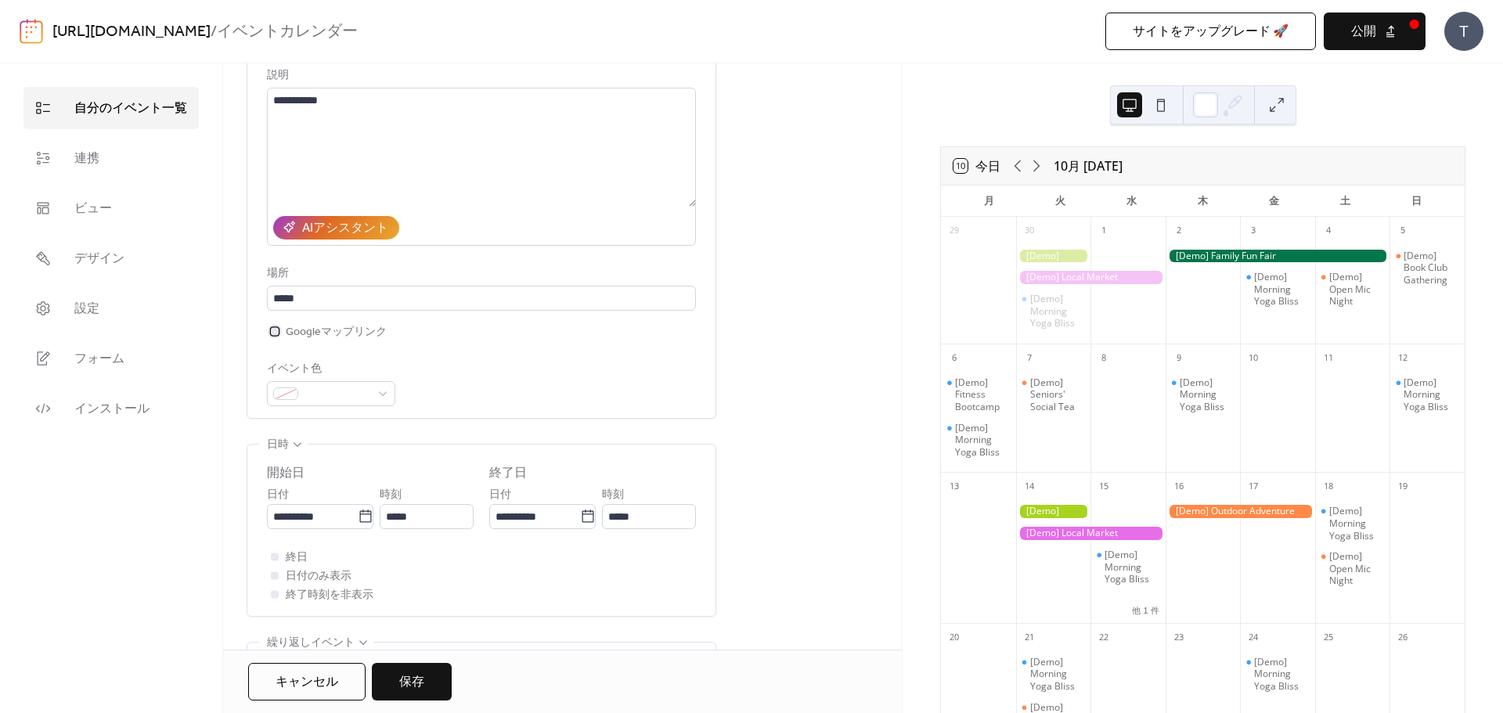
scroll to position [209, 0]
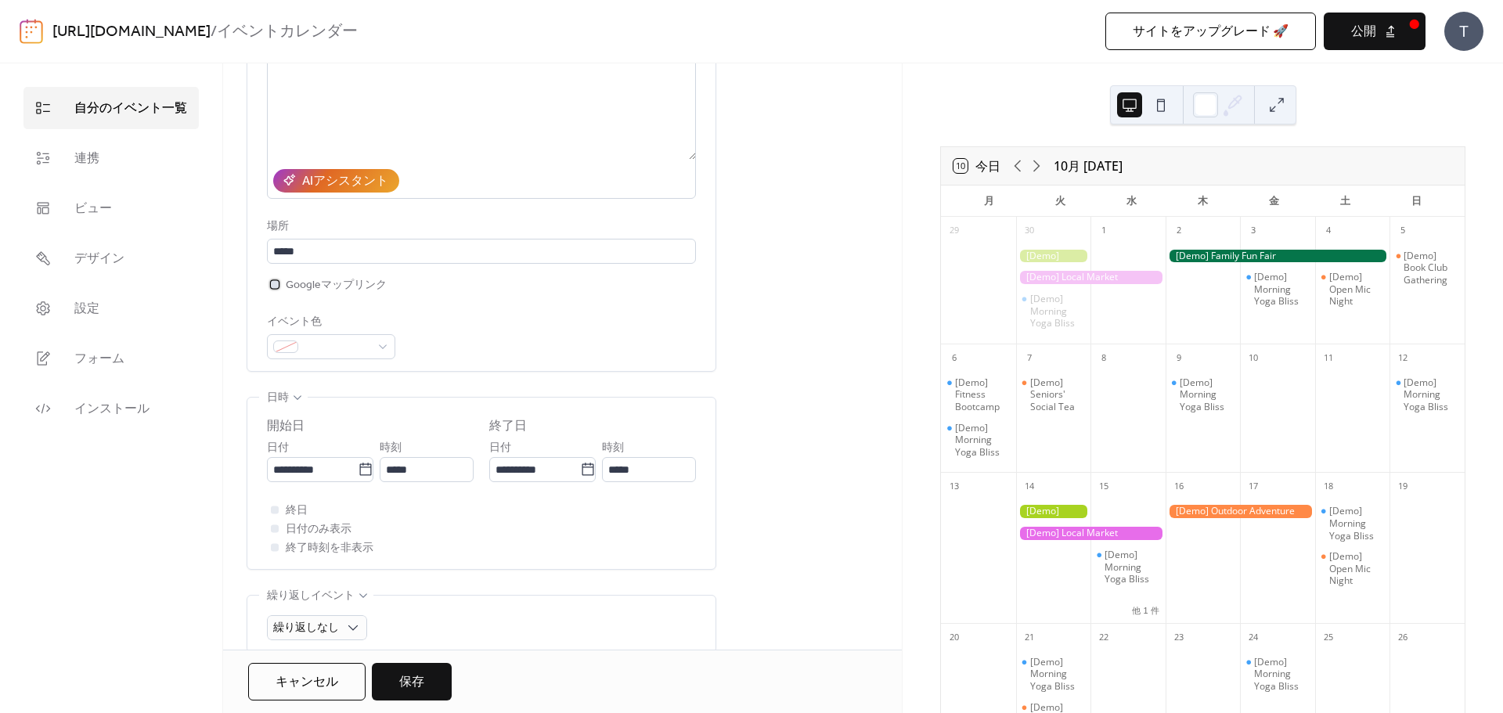
click at [333, 282] on span "Googleマップリンク" at bounding box center [336, 285] width 101 height 19
click at [365, 468] on icon at bounding box center [366, 470] width 16 height 16
click at [358, 468] on input "**********" at bounding box center [312, 469] width 91 height 25
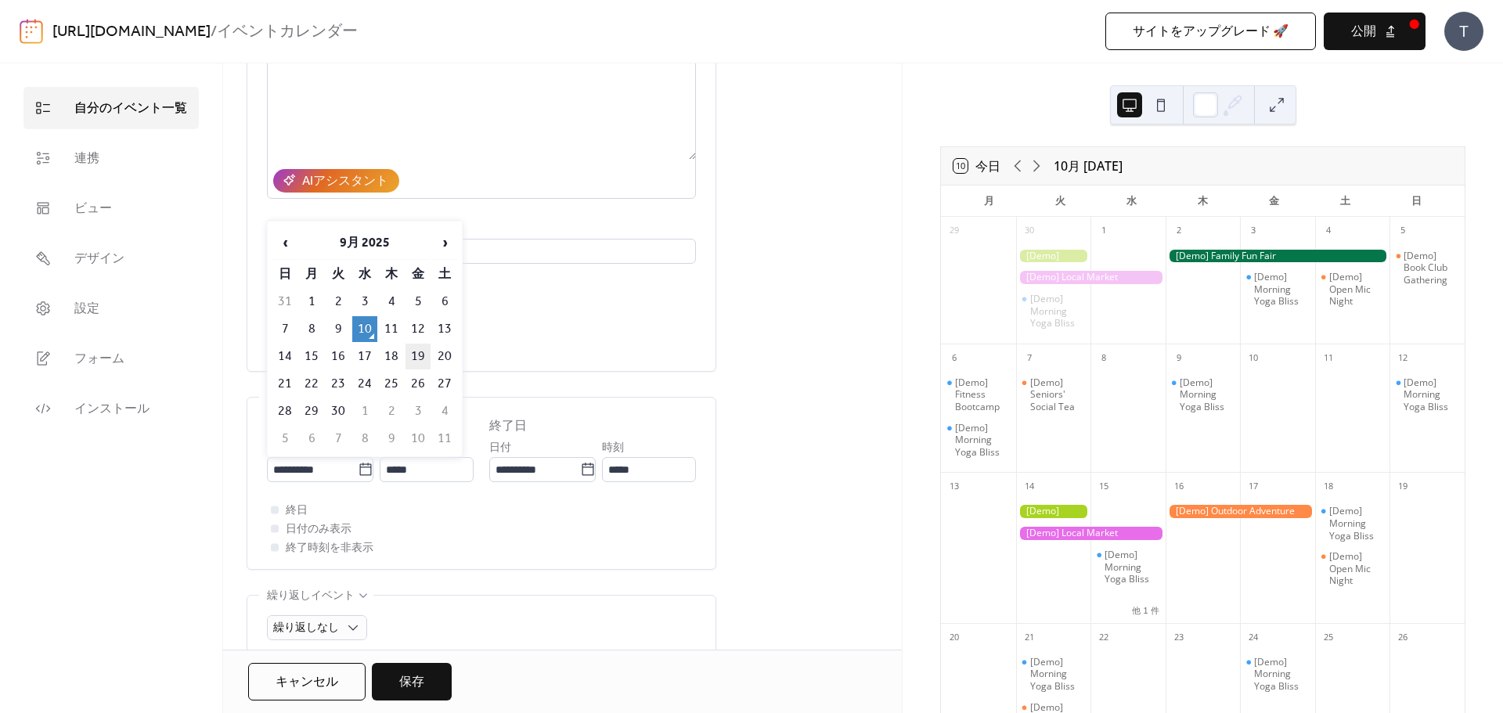
click at [425, 362] on td "19" at bounding box center [417, 357] width 25 height 26
type input "**********"
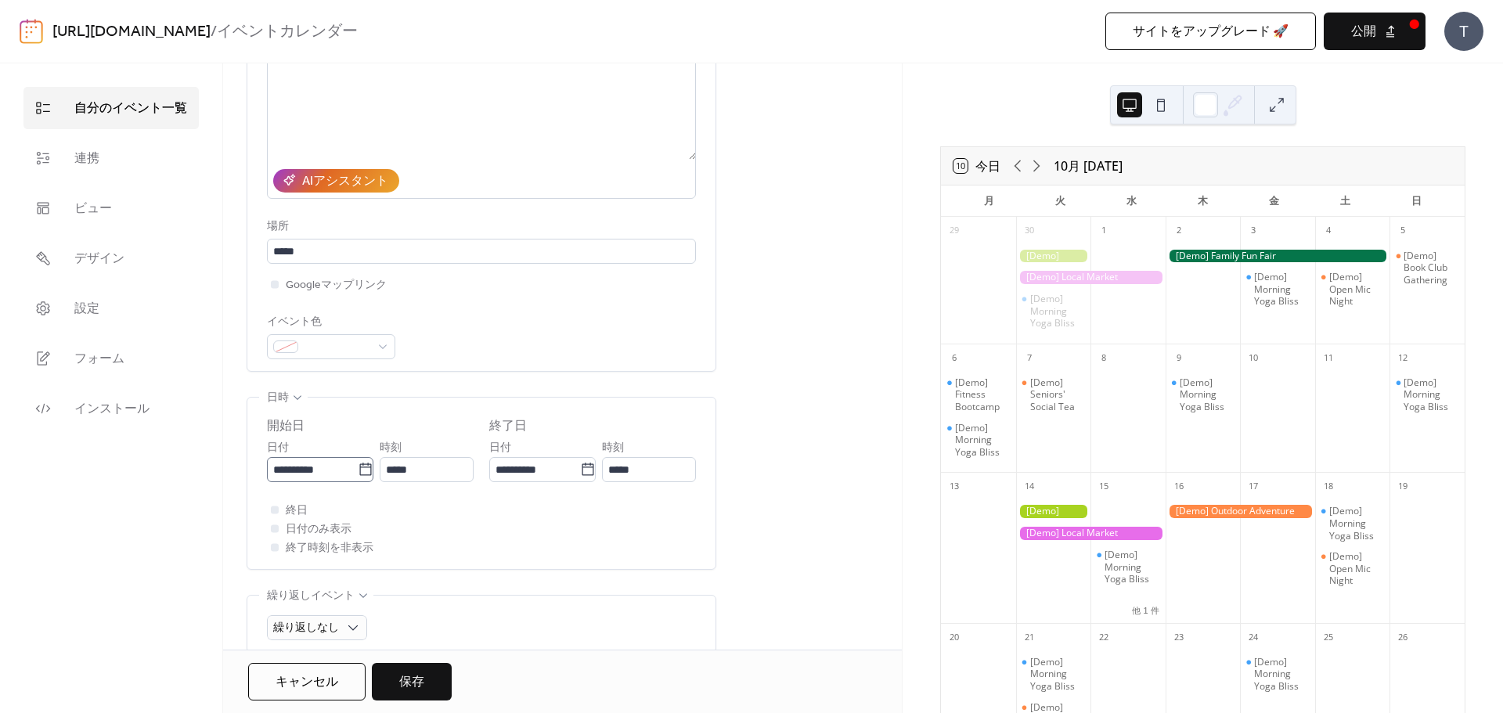
click at [366, 473] on icon at bounding box center [365, 469] width 12 height 13
click at [358, 473] on input "**********" at bounding box center [312, 469] width 91 height 25
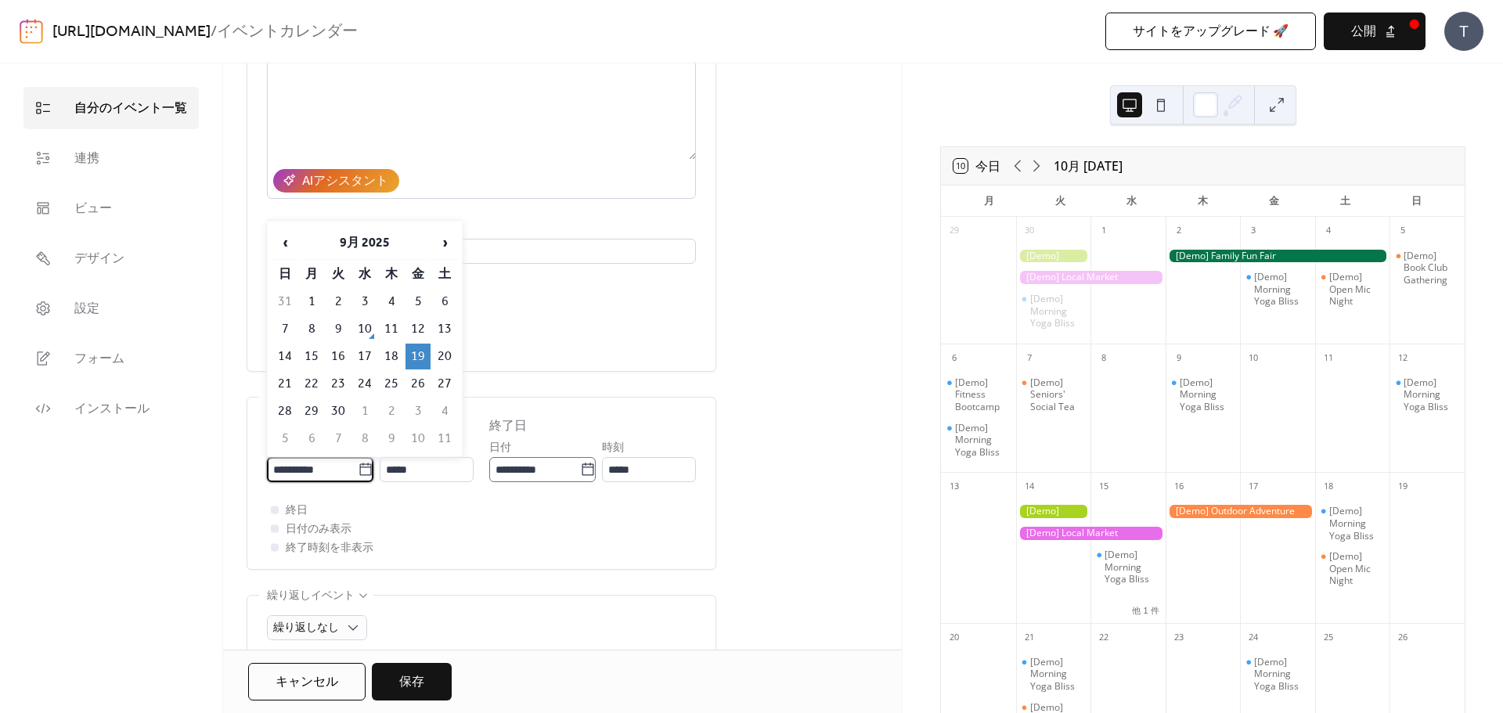
click at [589, 476] on icon at bounding box center [588, 470] width 16 height 16
click at [580, 476] on input "**********" at bounding box center [534, 469] width 91 height 25
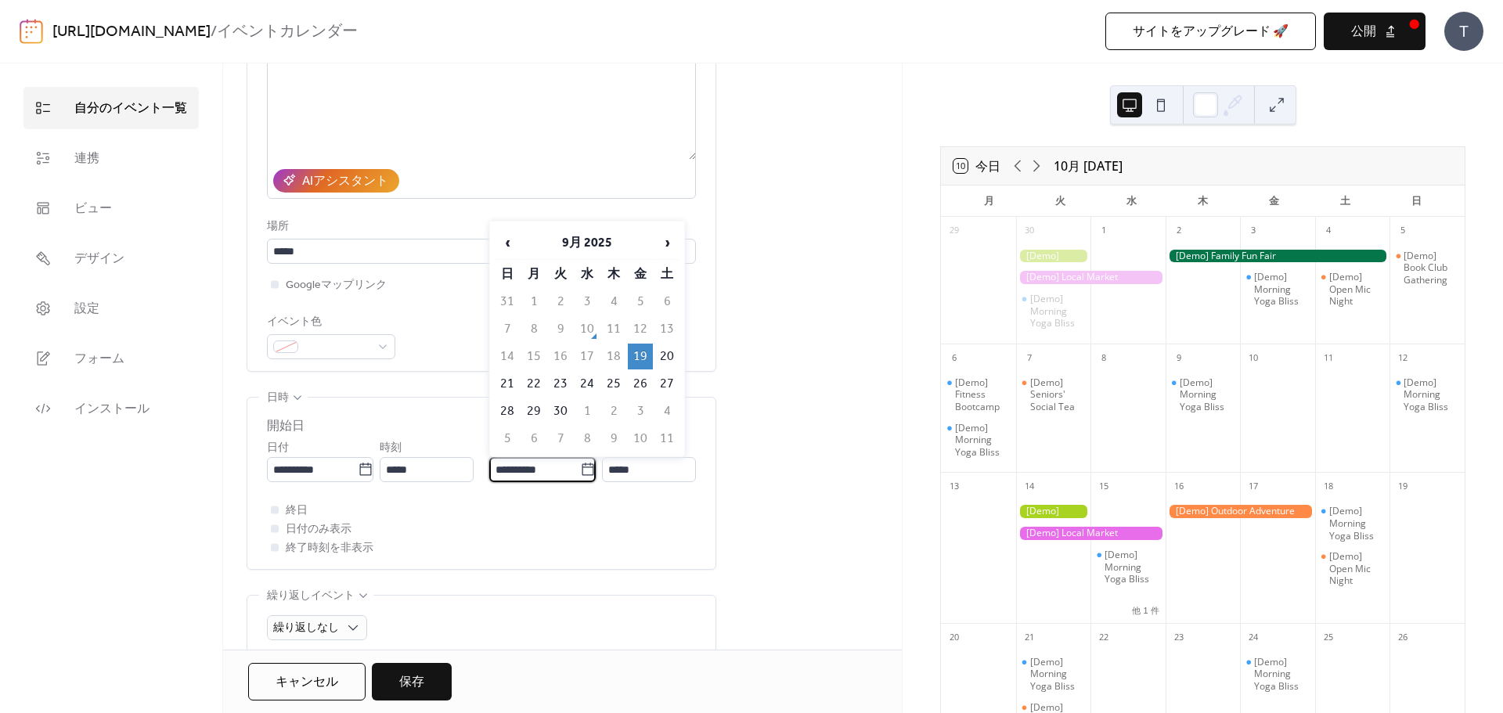
click at [635, 361] on td "19" at bounding box center [640, 357] width 25 height 26
click at [657, 469] on input "*****" at bounding box center [649, 469] width 94 height 25
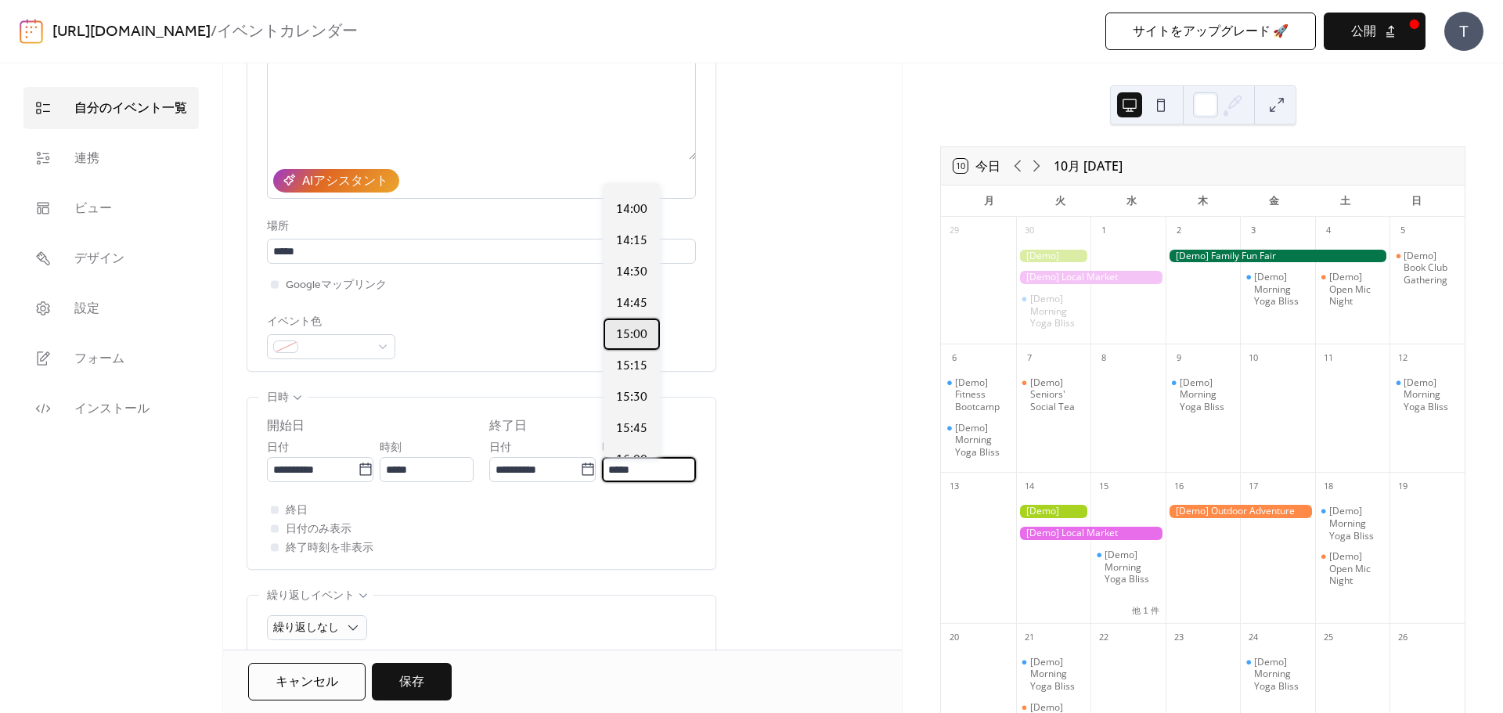
click at [631, 337] on span "15:00" at bounding box center [631, 335] width 31 height 19
type input "*****"
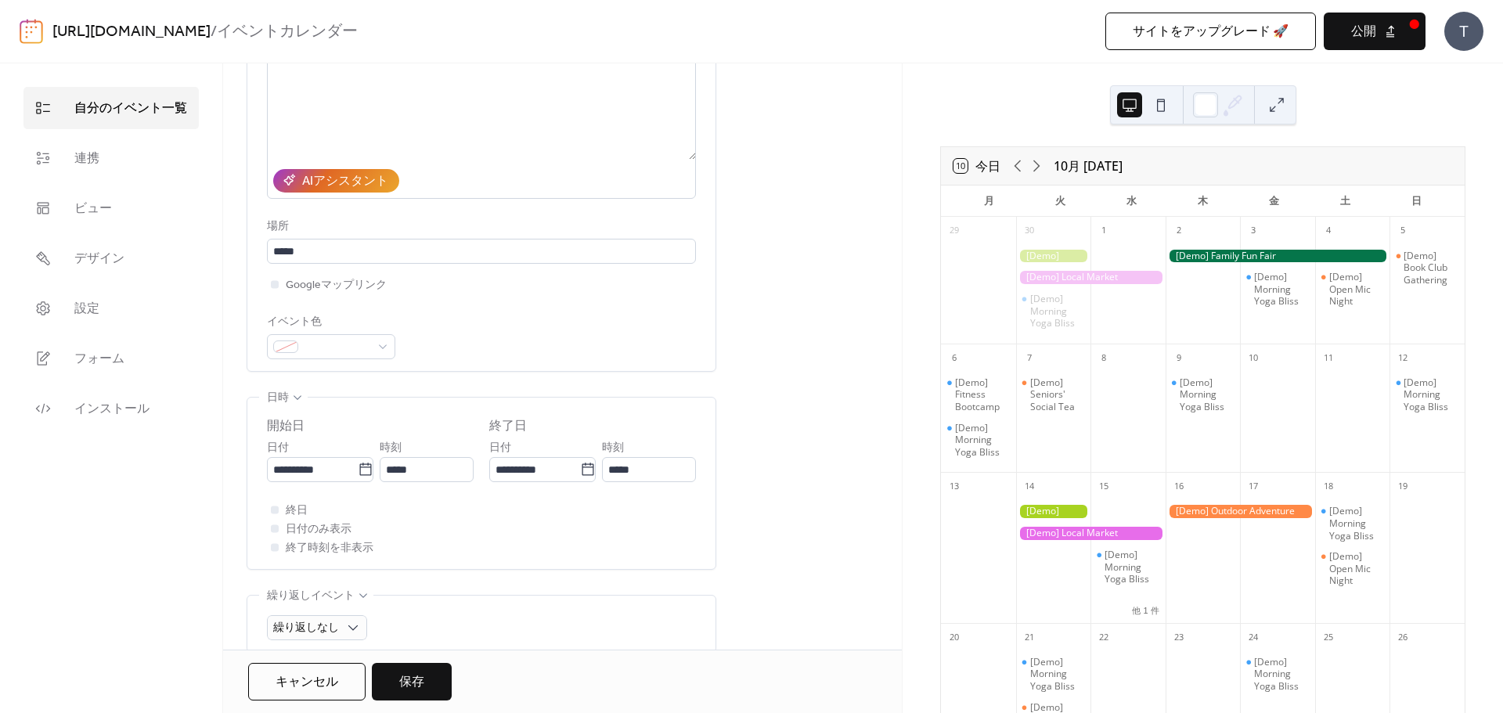
scroll to position [417, 0]
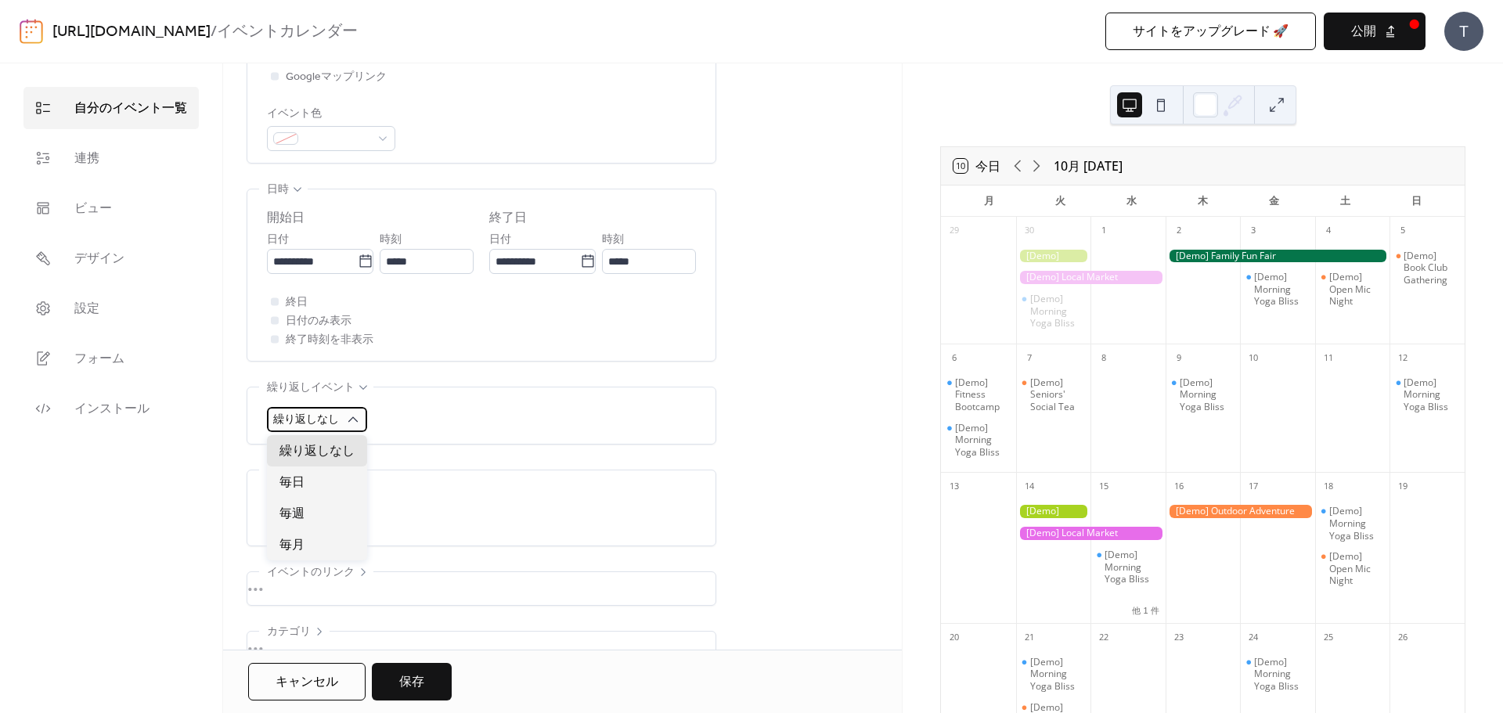
click at [351, 420] on icon at bounding box center [353, 420] width 16 height 16
click at [368, 423] on div "繰り返しなし" at bounding box center [481, 419] width 429 height 25
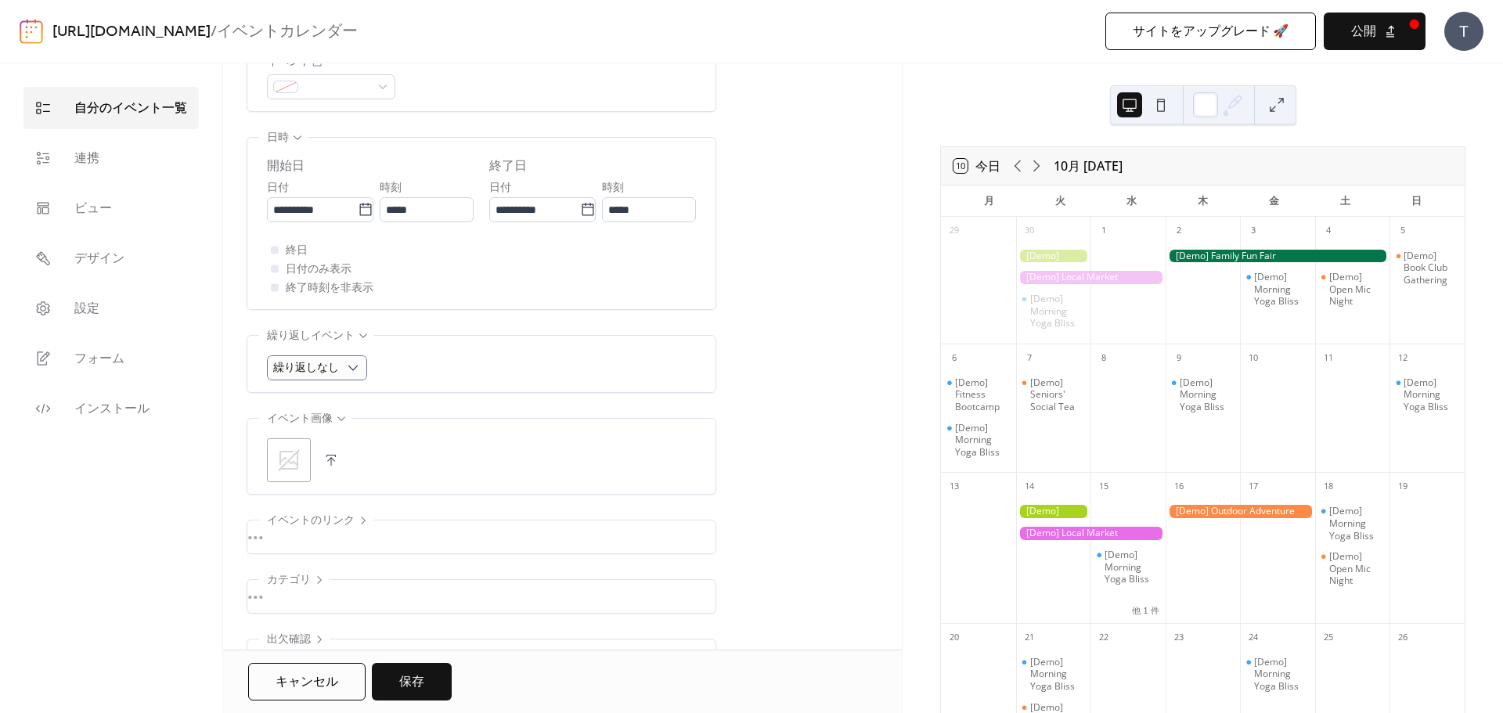
scroll to position [513, 0]
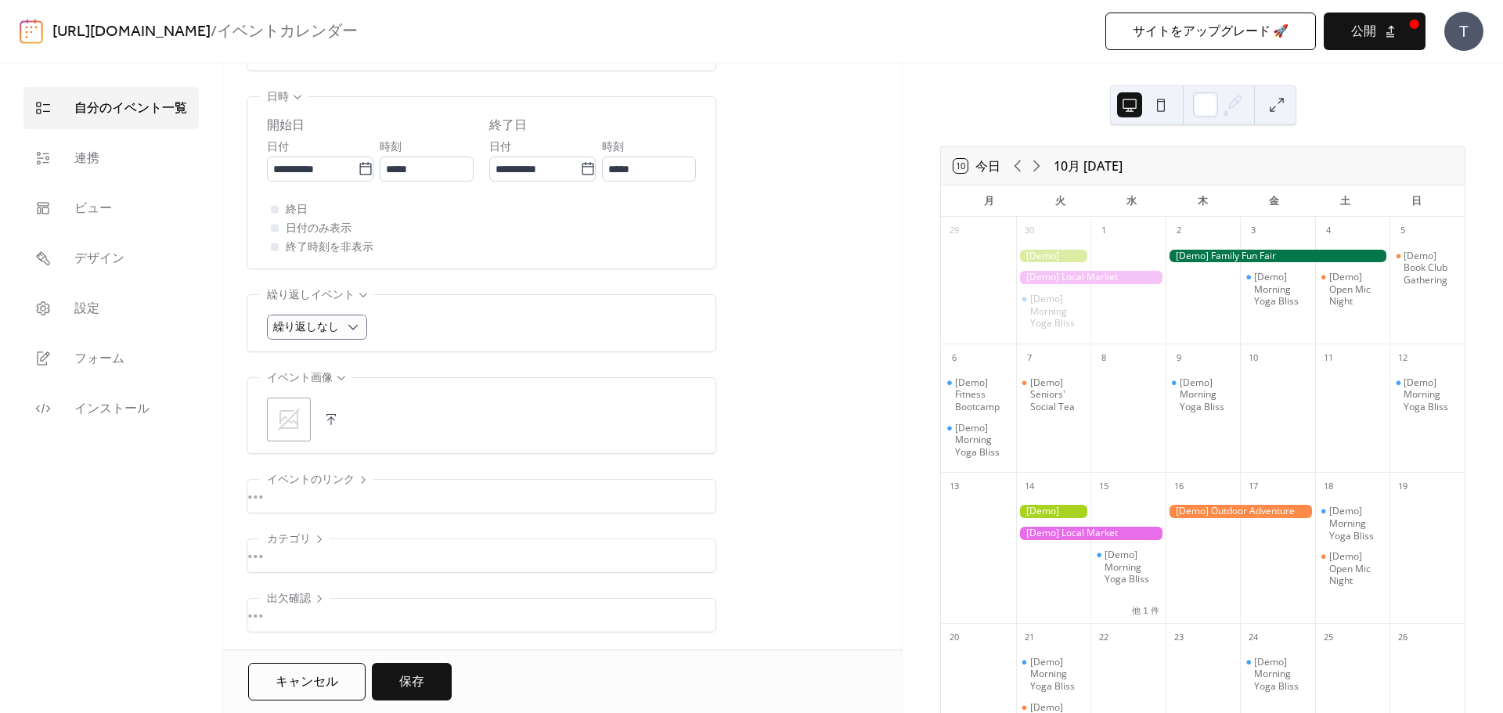
click at [293, 432] on div ";" at bounding box center [289, 420] width 44 height 44
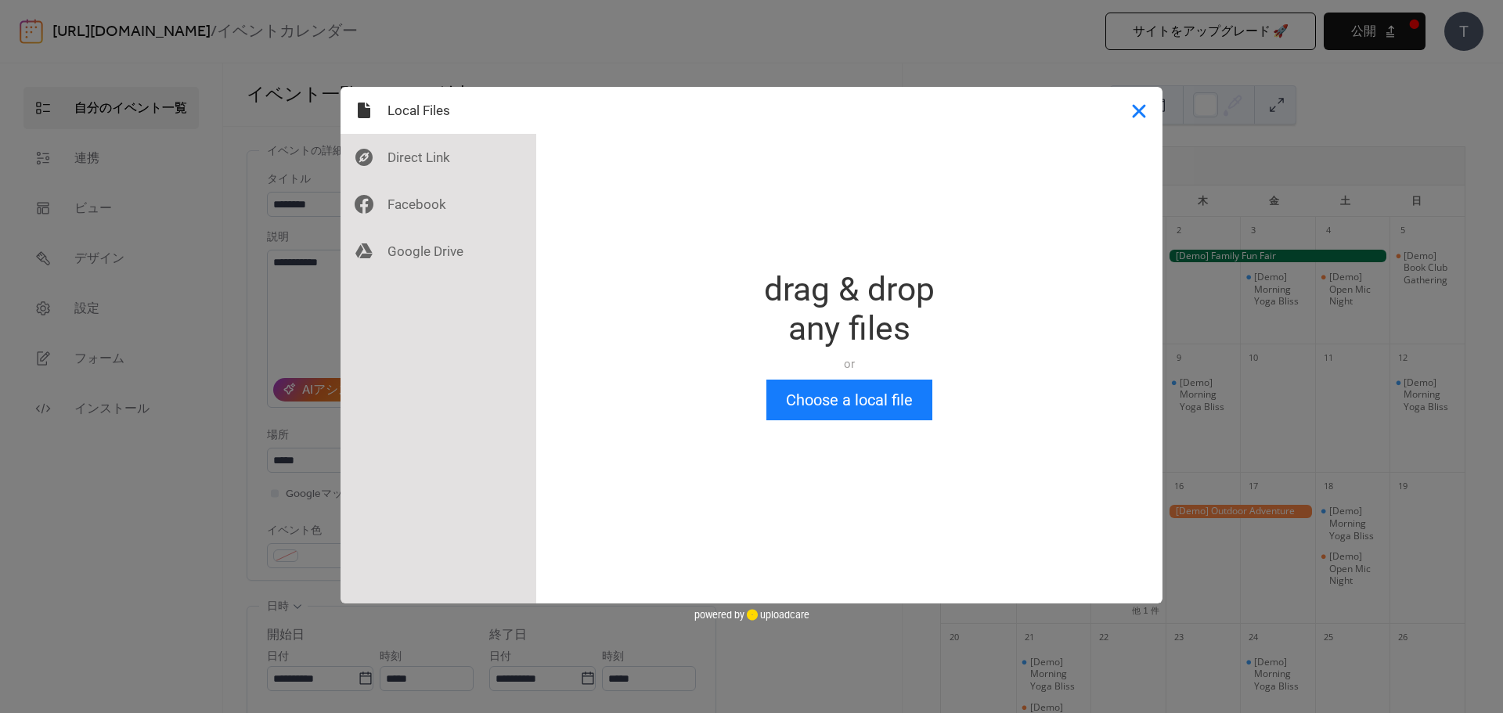
click at [1140, 120] on button "Close" at bounding box center [1138, 110] width 47 height 47
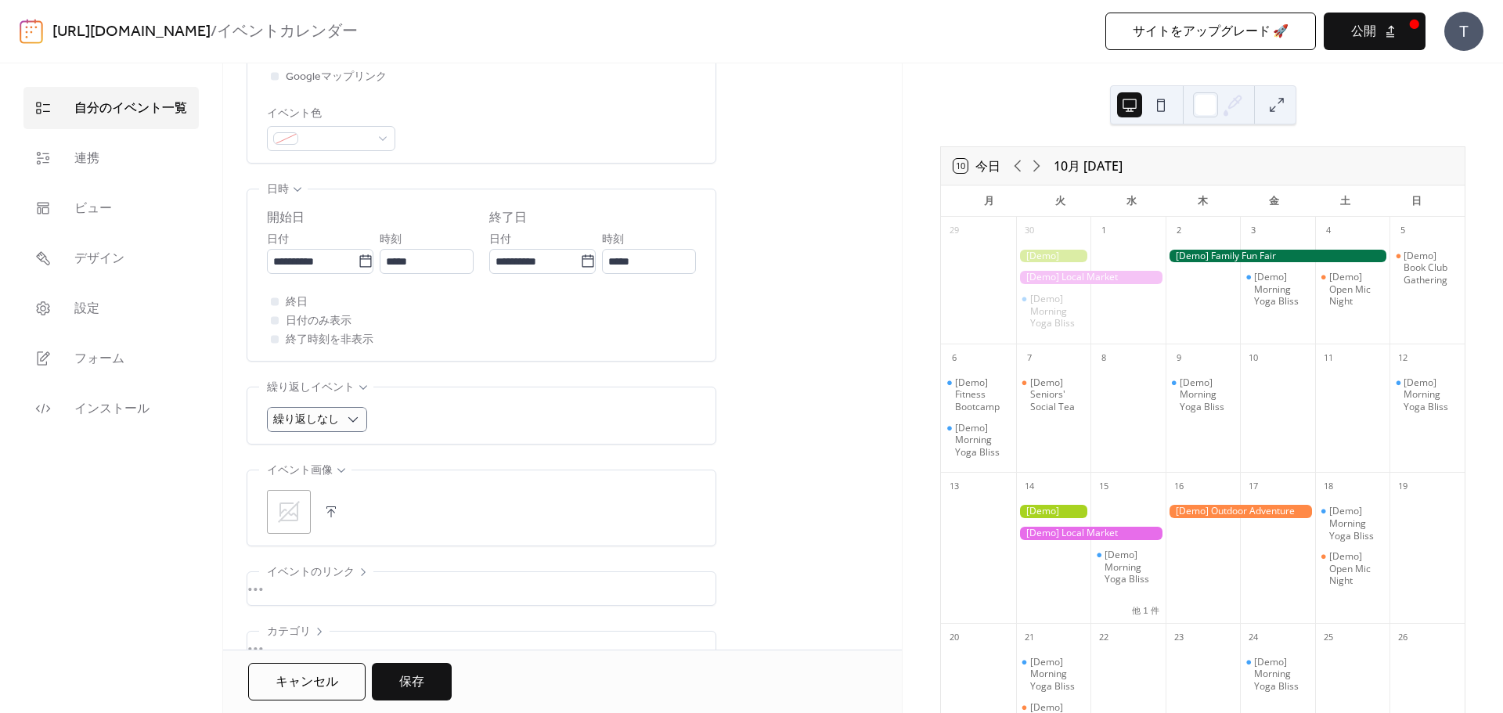
scroll to position [513, 0]
